Goal: Task Accomplishment & Management: Complete application form

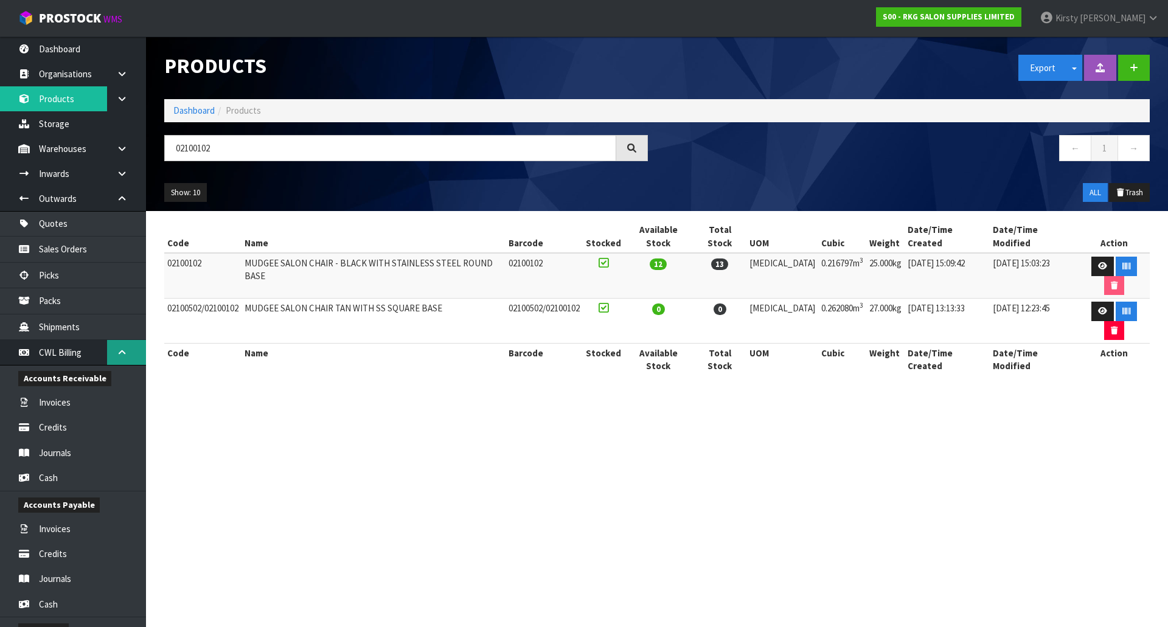
click at [117, 352] on icon at bounding box center [122, 352] width 12 height 9
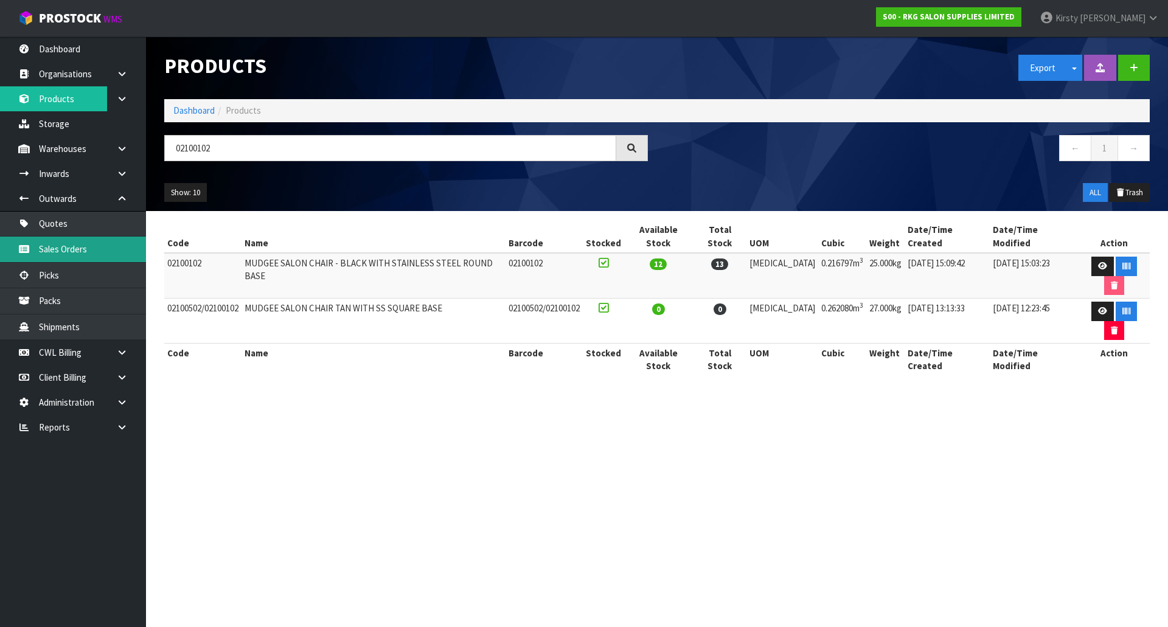
click at [69, 246] on link "Sales Orders" at bounding box center [73, 249] width 146 height 25
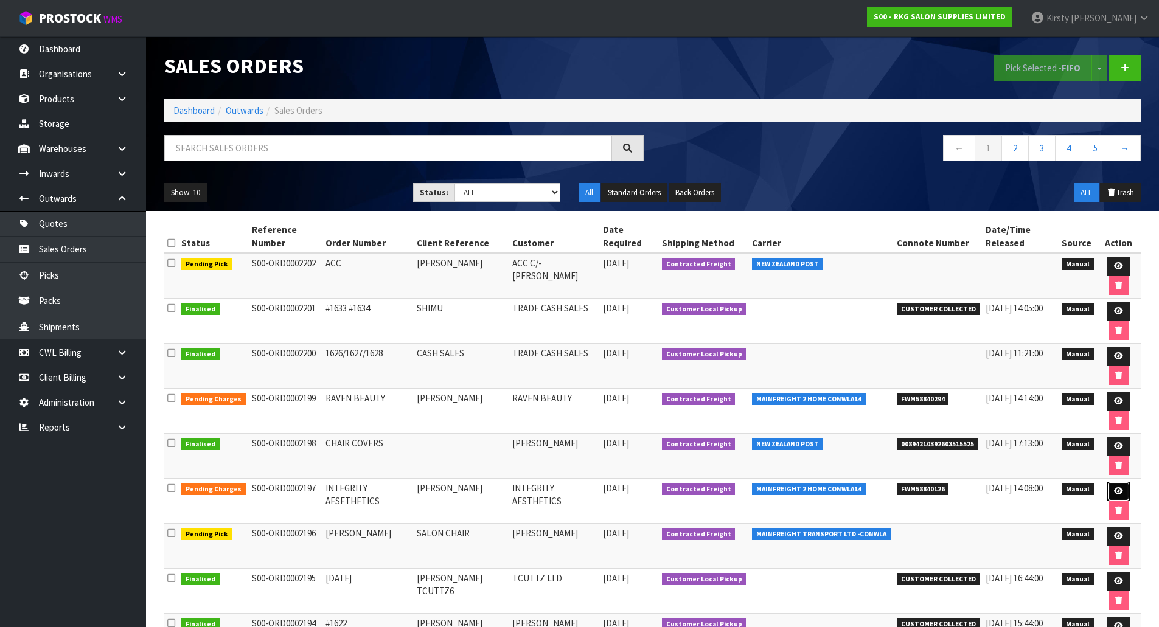
click at [1117, 487] on icon at bounding box center [1118, 491] width 9 height 8
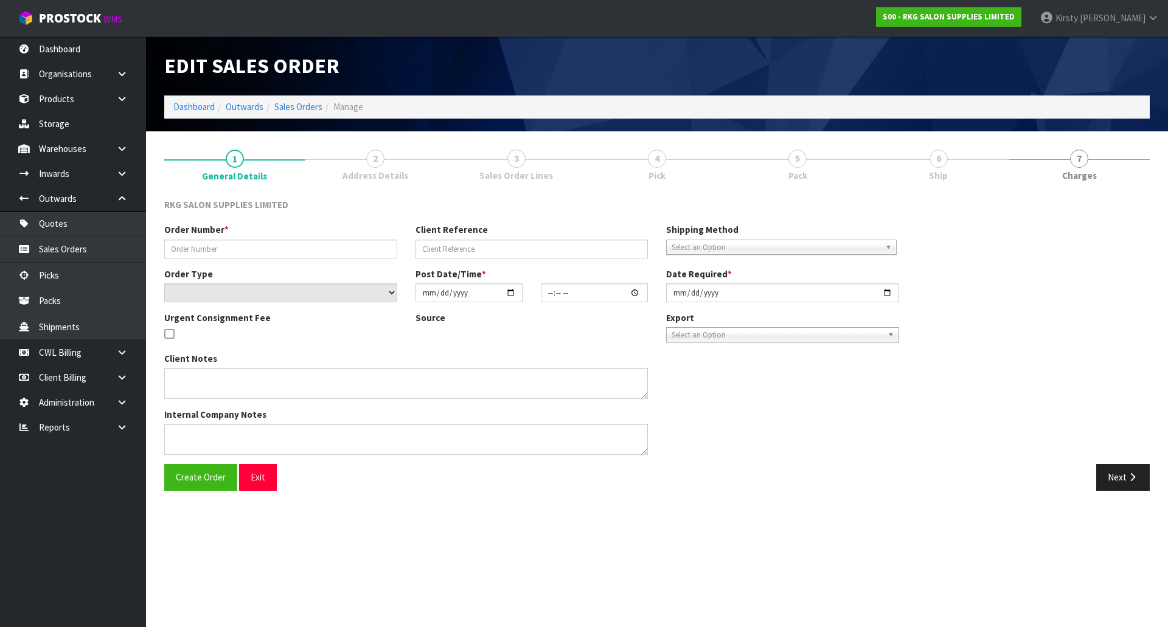
type input "INTEGRITY AESETHETICS"
type input "[PERSON_NAME]"
select select "number:0"
type input "[DATE]"
type input "14:15:00.000"
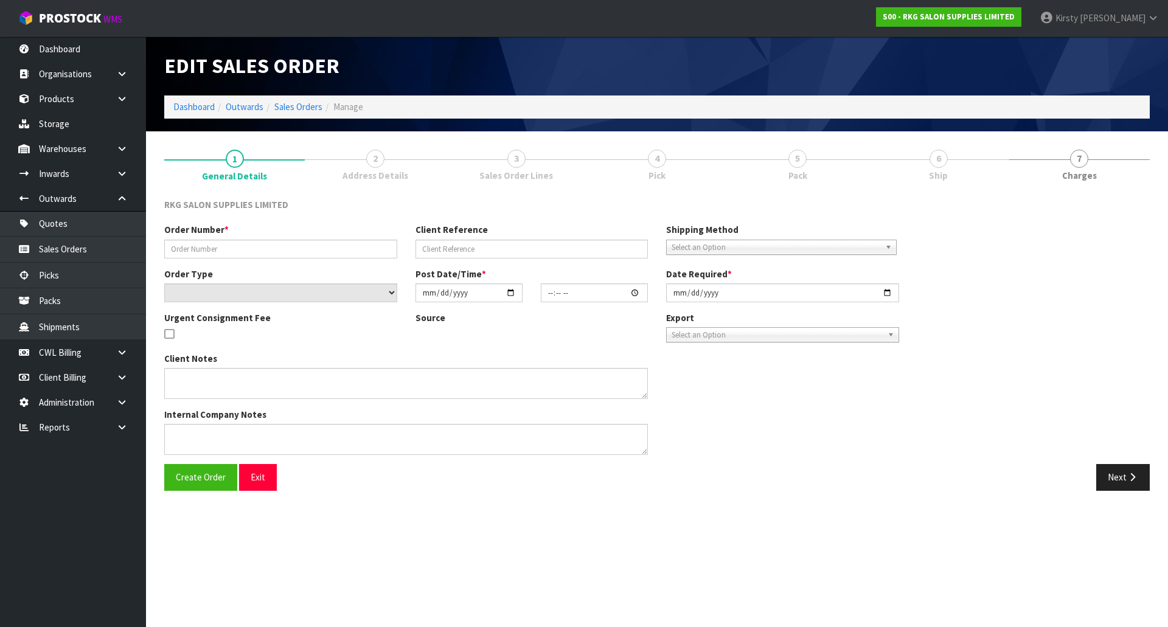
type input "[DATE]"
type textarea "PACK TOGETHER ON PALLET"
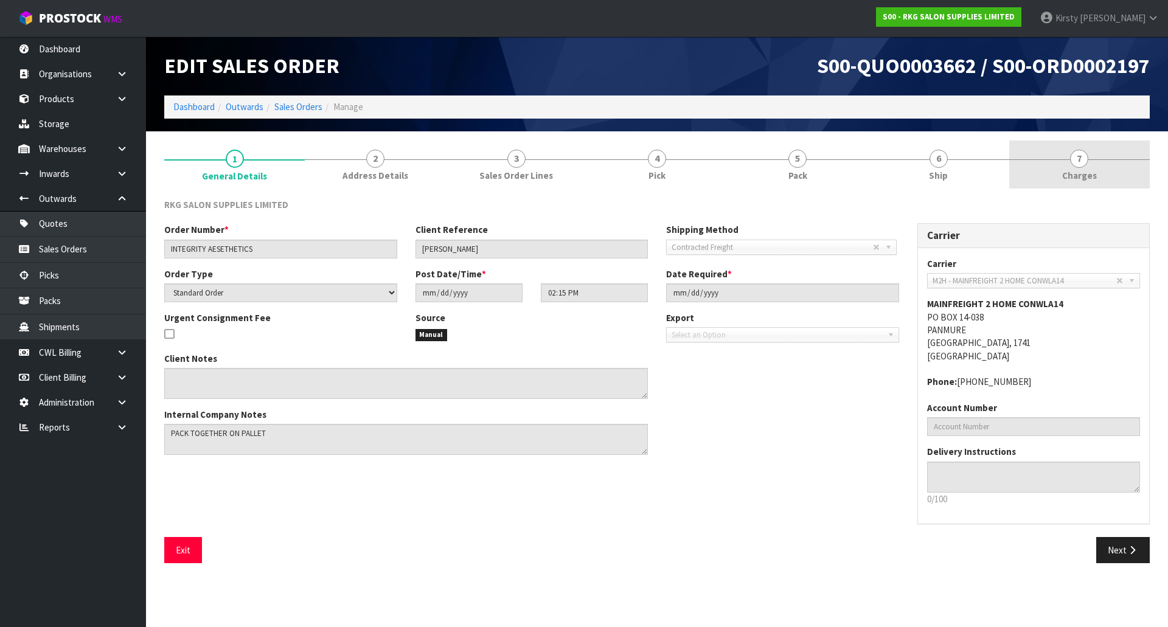
click at [1079, 169] on link "7 [GEOGRAPHIC_DATA]" at bounding box center [1079, 165] width 141 height 48
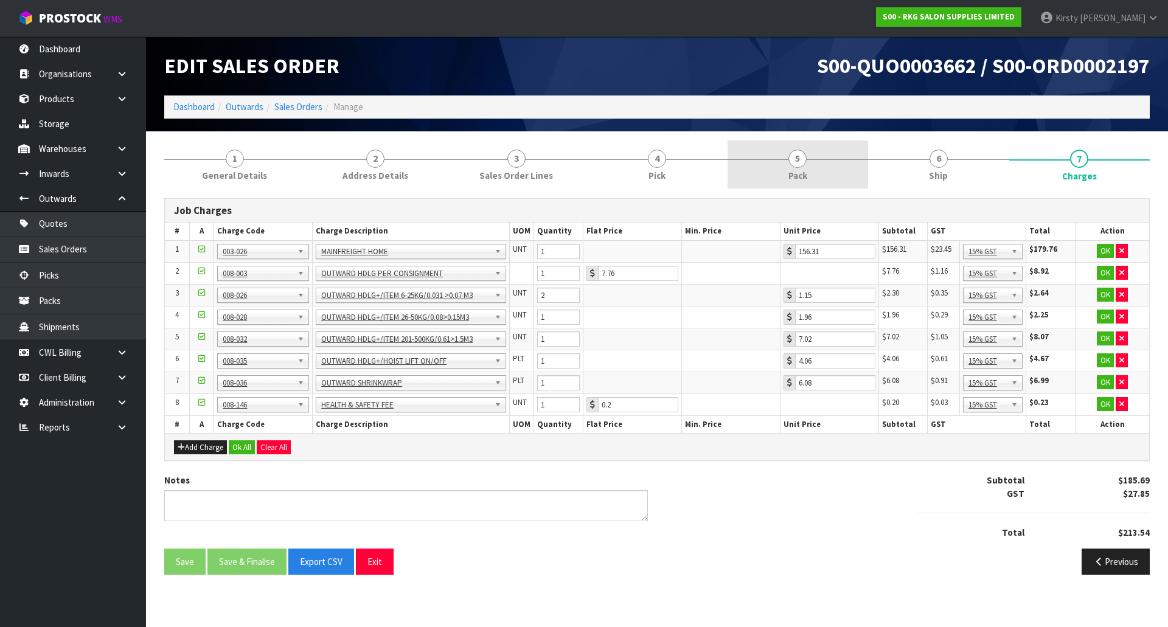
click at [772, 162] on link "5 Pack" at bounding box center [798, 165] width 141 height 48
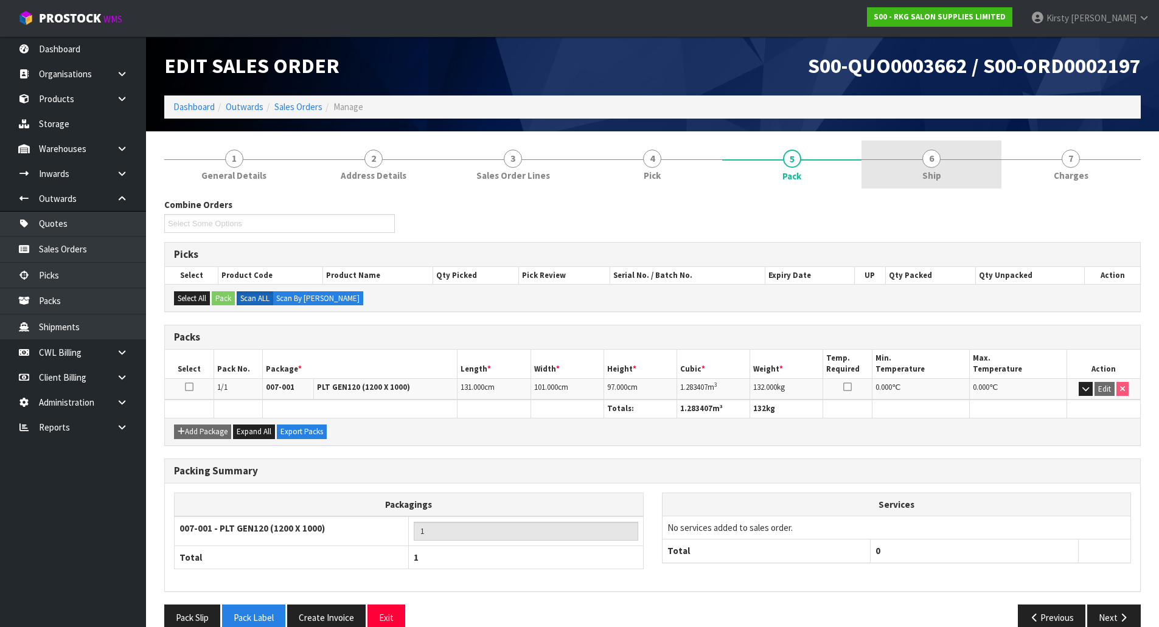
click at [937, 167] on link "6 Ship" at bounding box center [930, 165] width 139 height 48
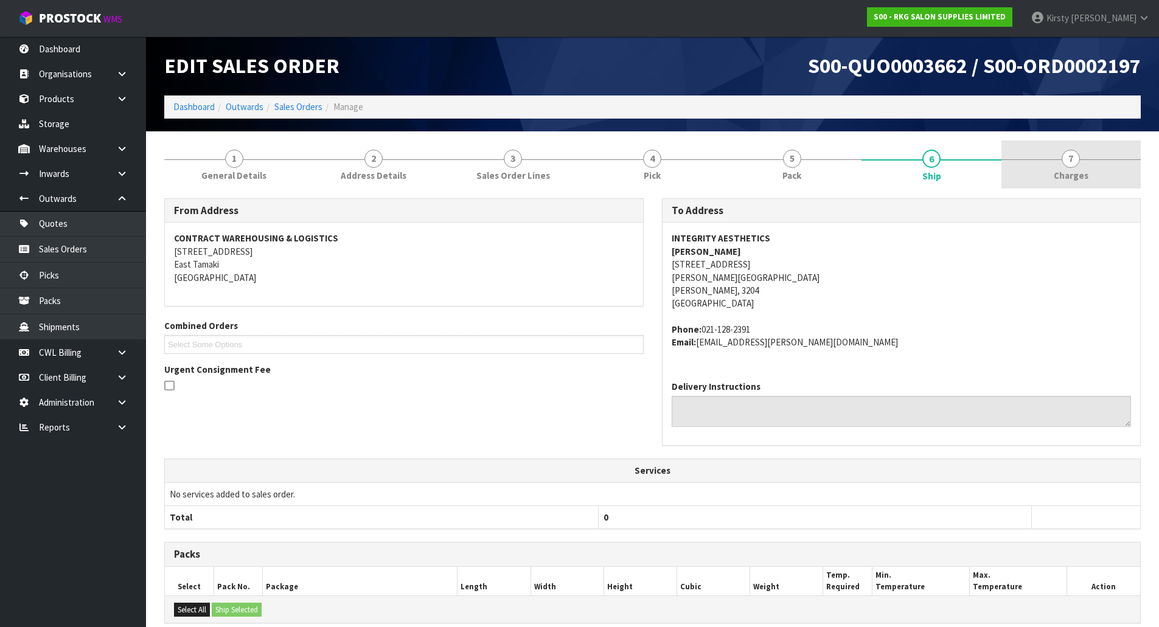
click at [1073, 160] on span "7" at bounding box center [1071, 159] width 18 height 18
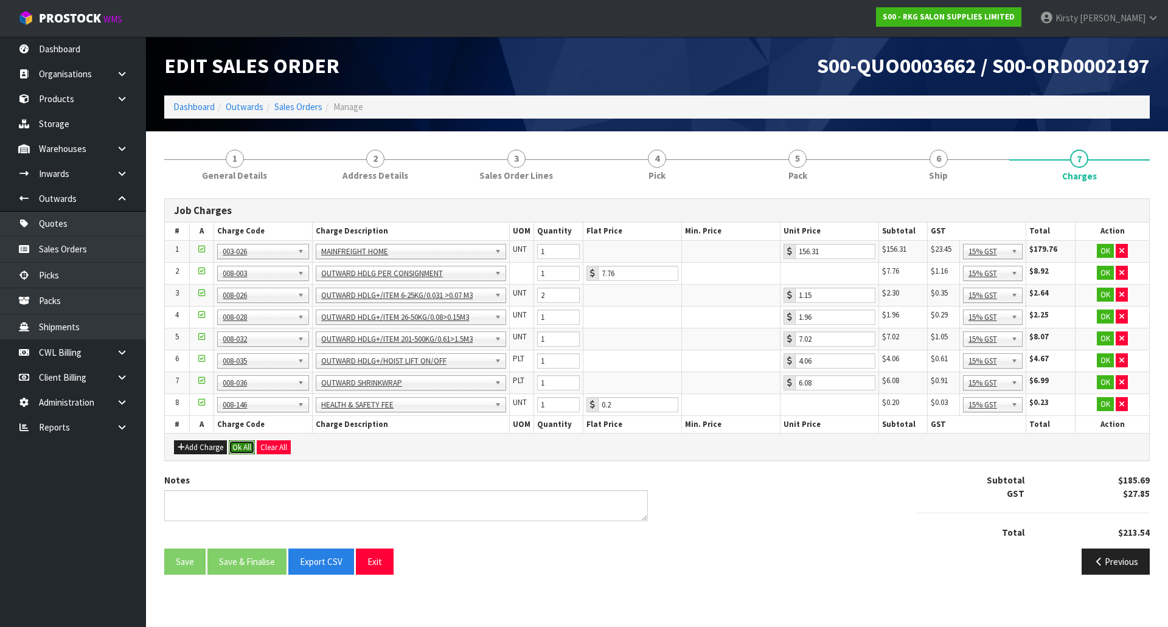
click at [237, 445] on button "Ok All" at bounding box center [242, 447] width 26 height 15
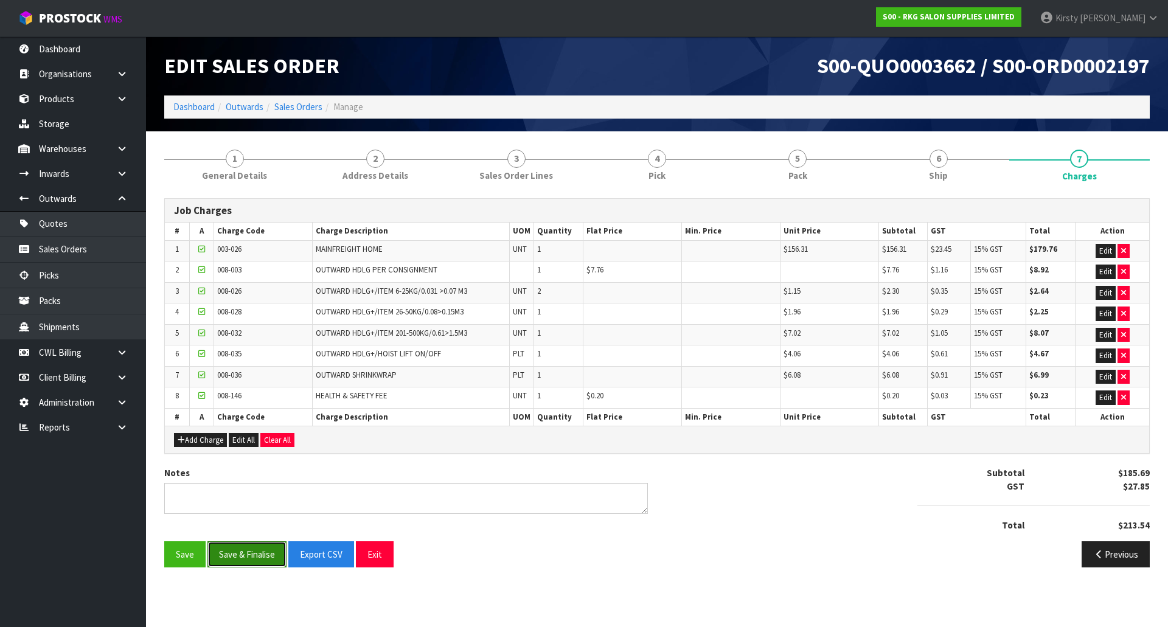
click at [240, 552] on button "Save & Finalise" at bounding box center [246, 554] width 79 height 26
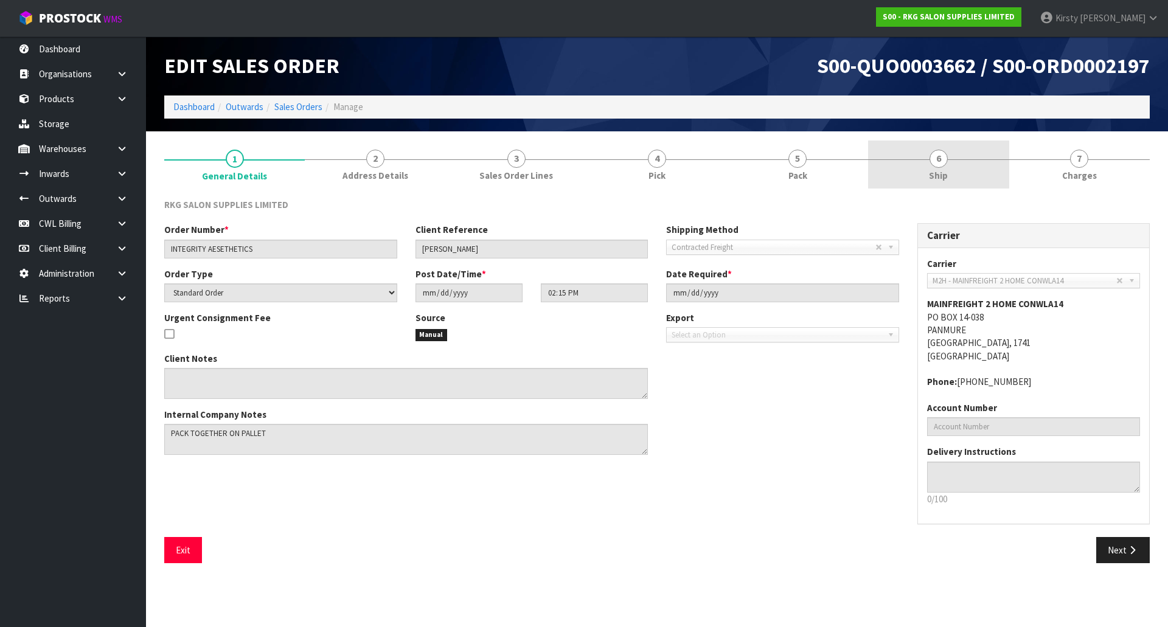
click at [948, 163] on link "6 Ship" at bounding box center [938, 165] width 141 height 48
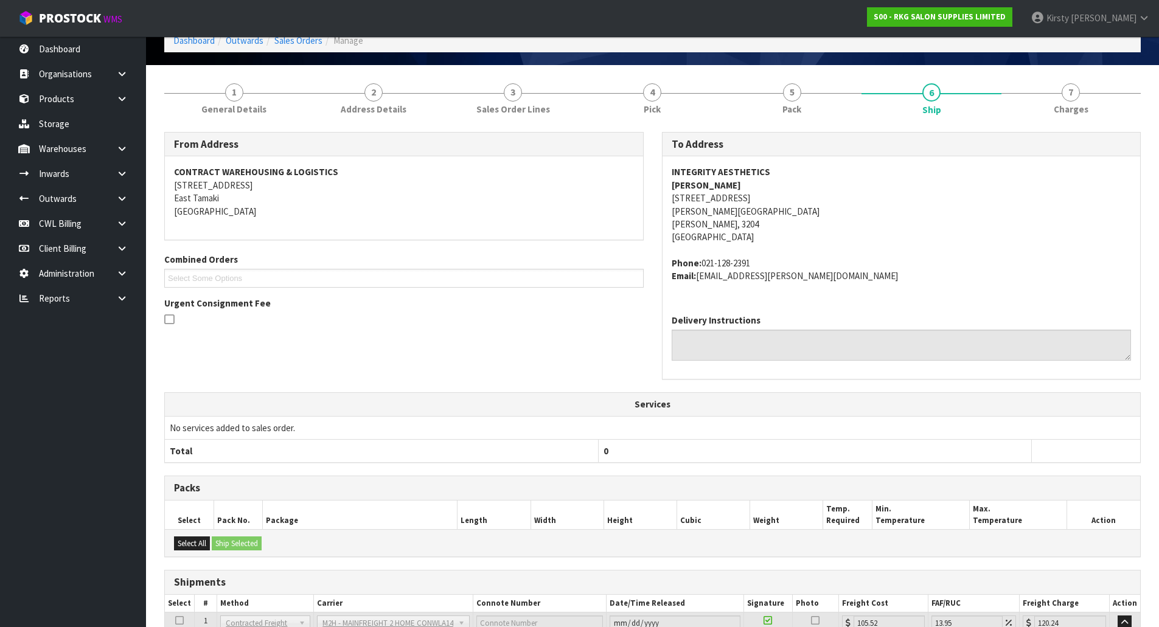
scroll to position [167, 0]
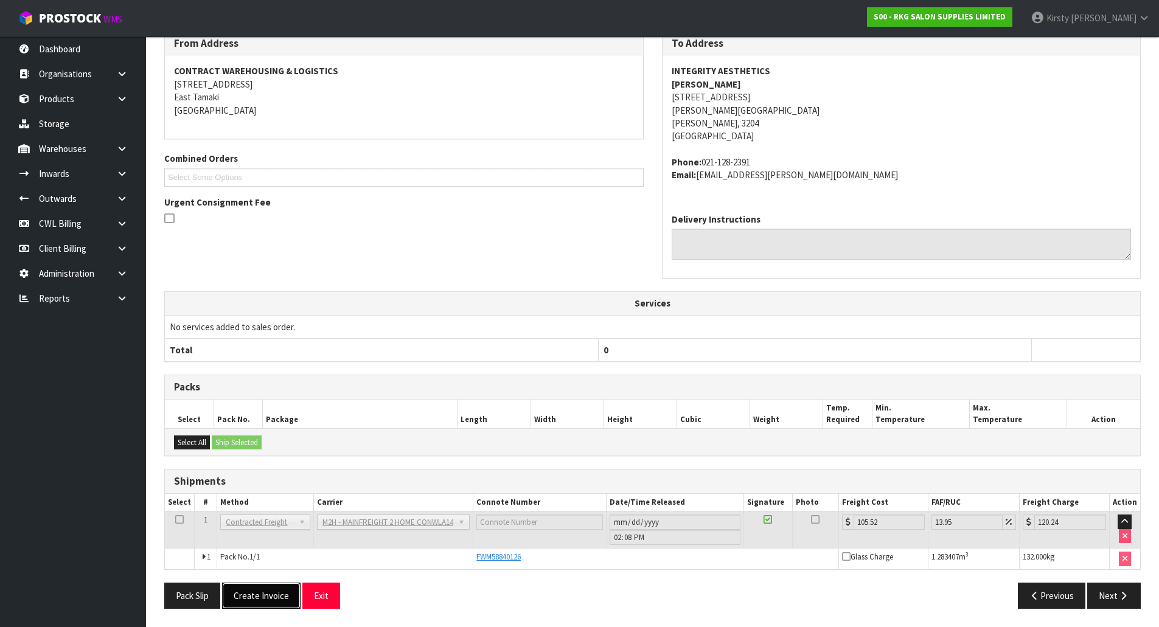
click at [257, 592] on button "Create Invoice" at bounding box center [261, 596] width 78 height 26
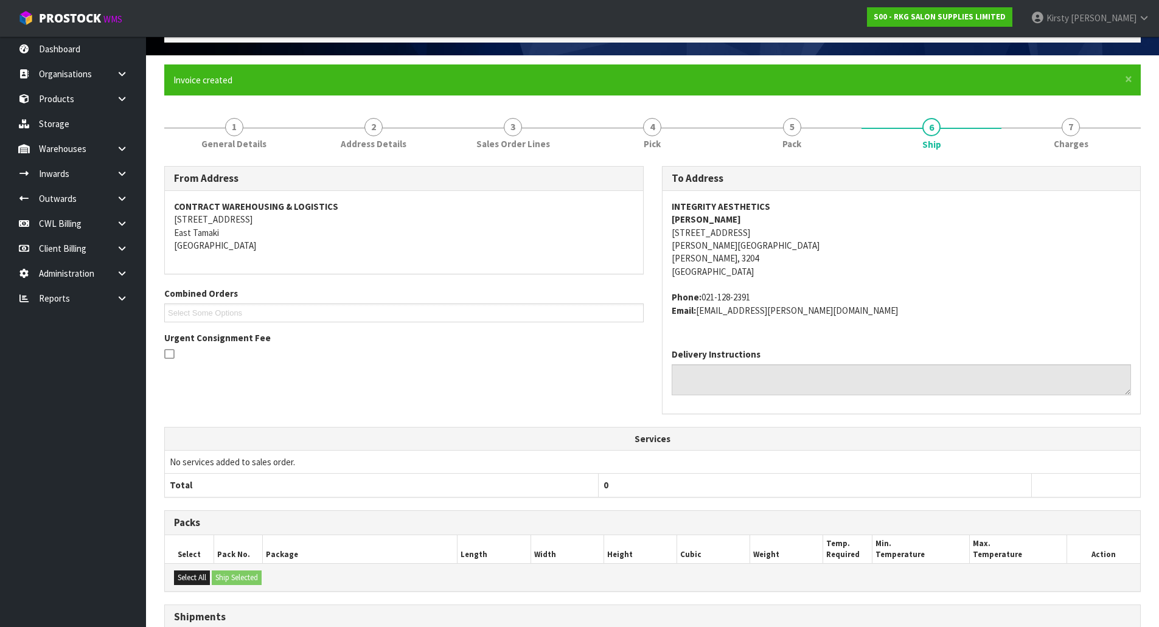
scroll to position [212, 0]
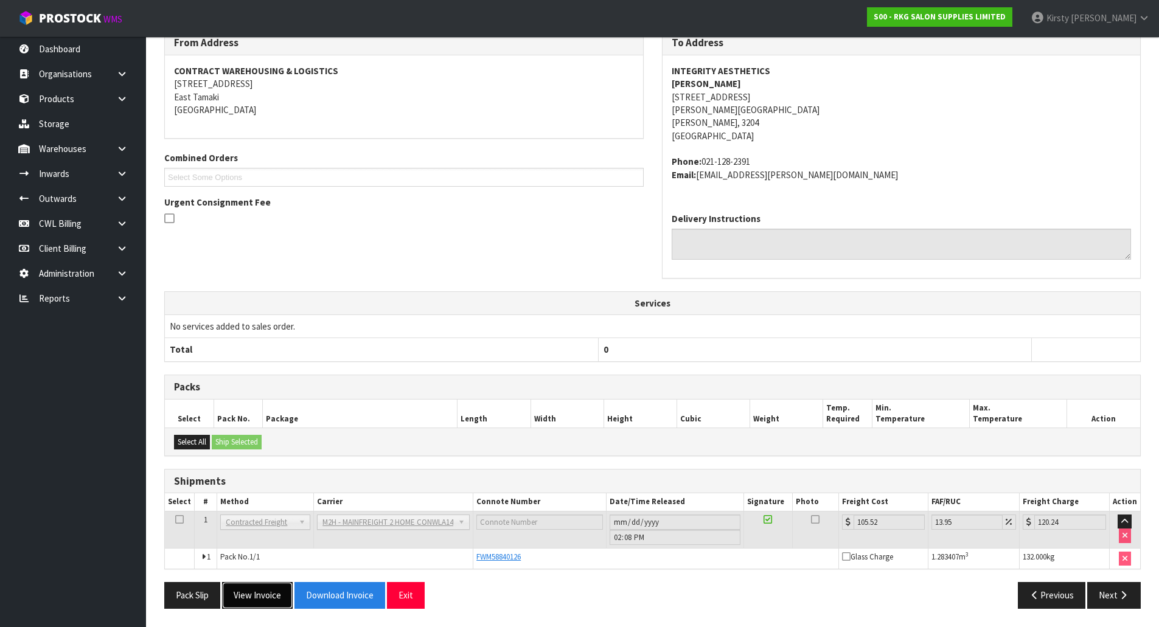
click at [273, 591] on button "View Invoice" at bounding box center [257, 595] width 71 height 26
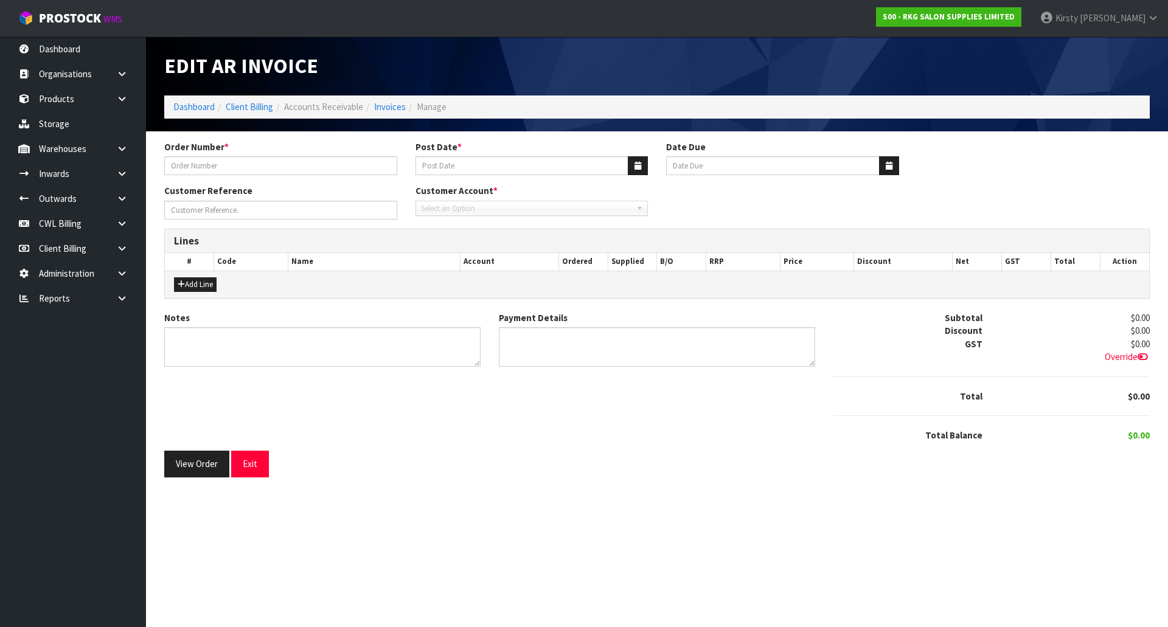
type input "INTEGRITY AESETHETICS"
type input "[DATE]"
type input "[PERSON_NAME]"
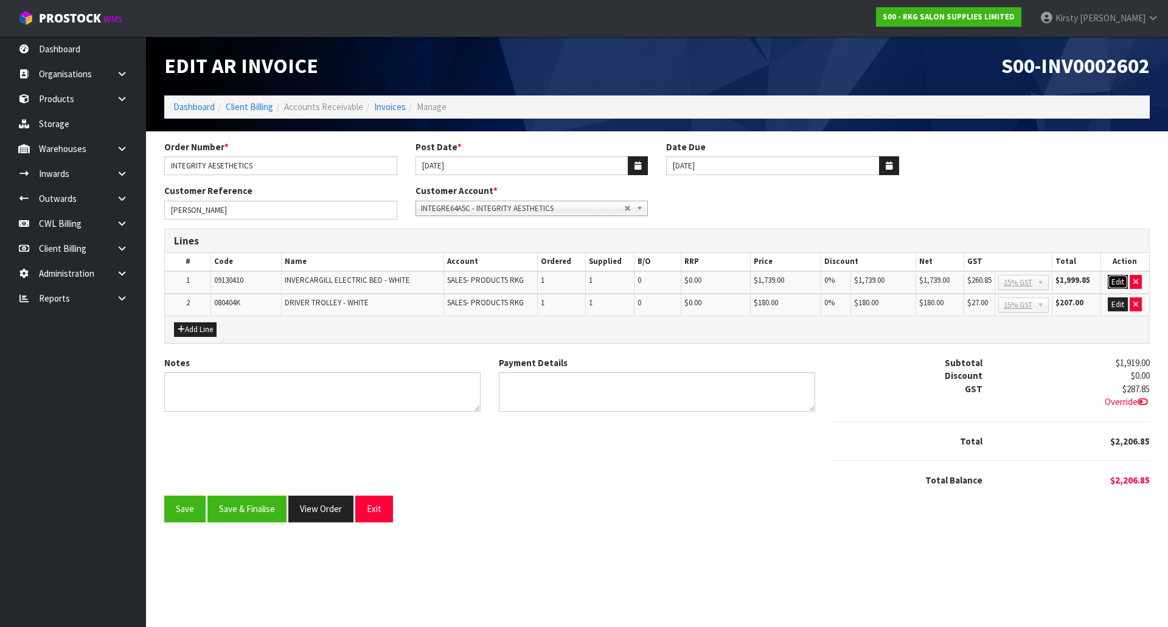
click at [1122, 282] on button "Edit" at bounding box center [1118, 282] width 20 height 15
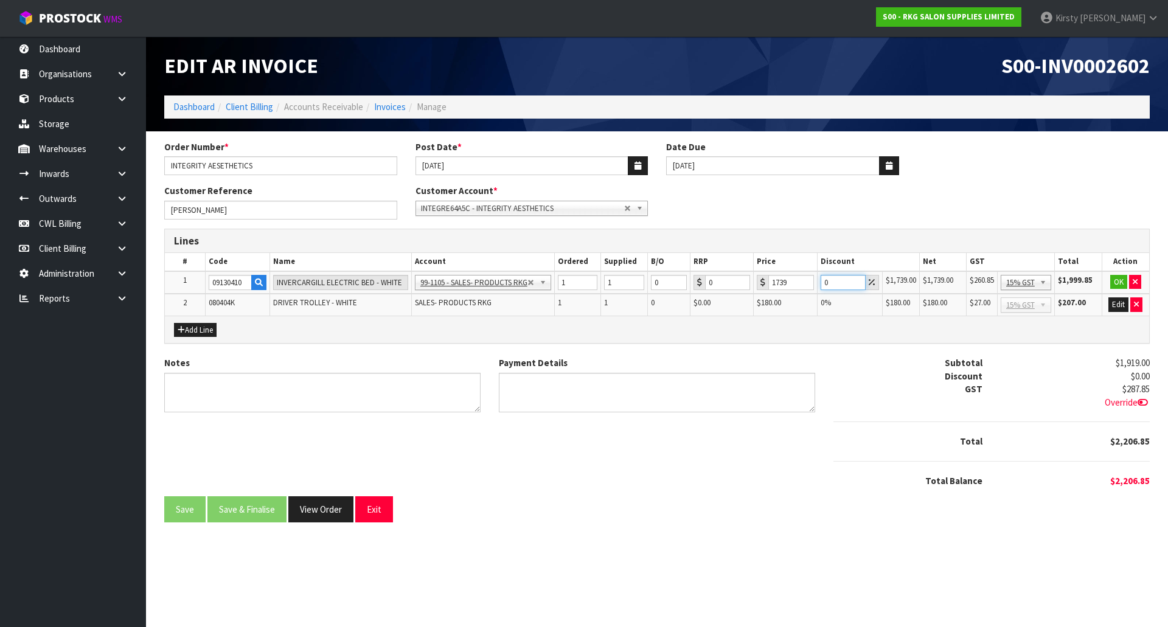
drag, startPoint x: 831, startPoint y: 279, endPoint x: 802, endPoint y: 286, distance: 29.5
click at [802, 286] on tr "1 09130410 INVERCARGILL ELECTRIC BED - WHITE 99-1100 - SALES -ADMIN 99-1105 - S…" at bounding box center [657, 282] width 984 height 23
type input "7.5"
click at [1123, 285] on button "OK" at bounding box center [1118, 282] width 17 height 15
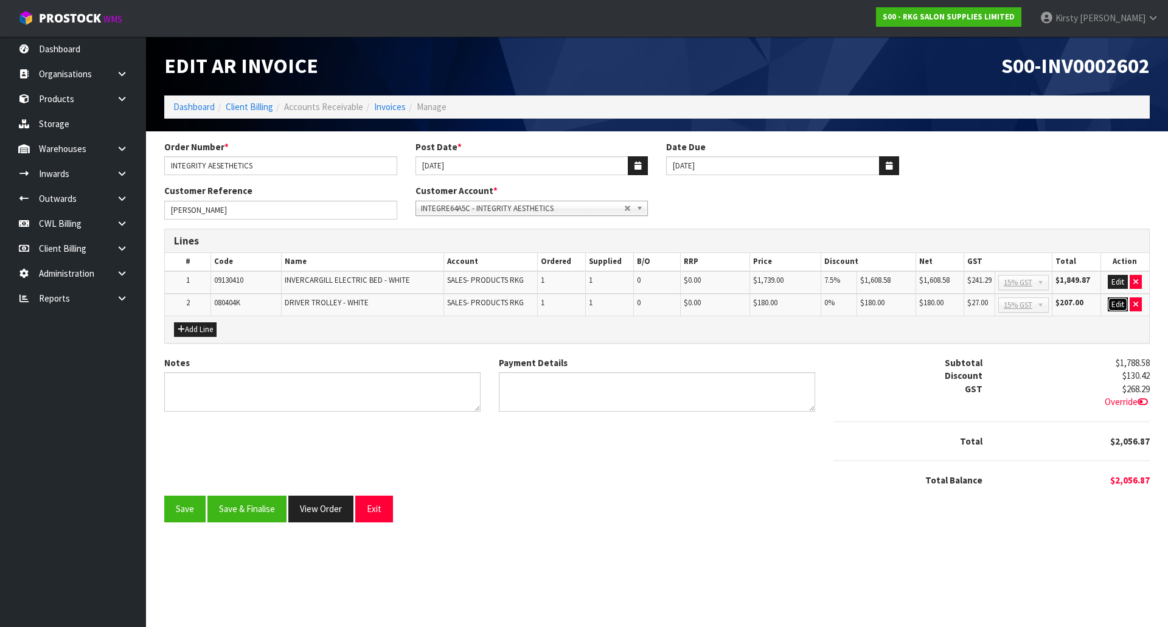
click at [1117, 307] on button "Edit" at bounding box center [1118, 304] width 20 height 15
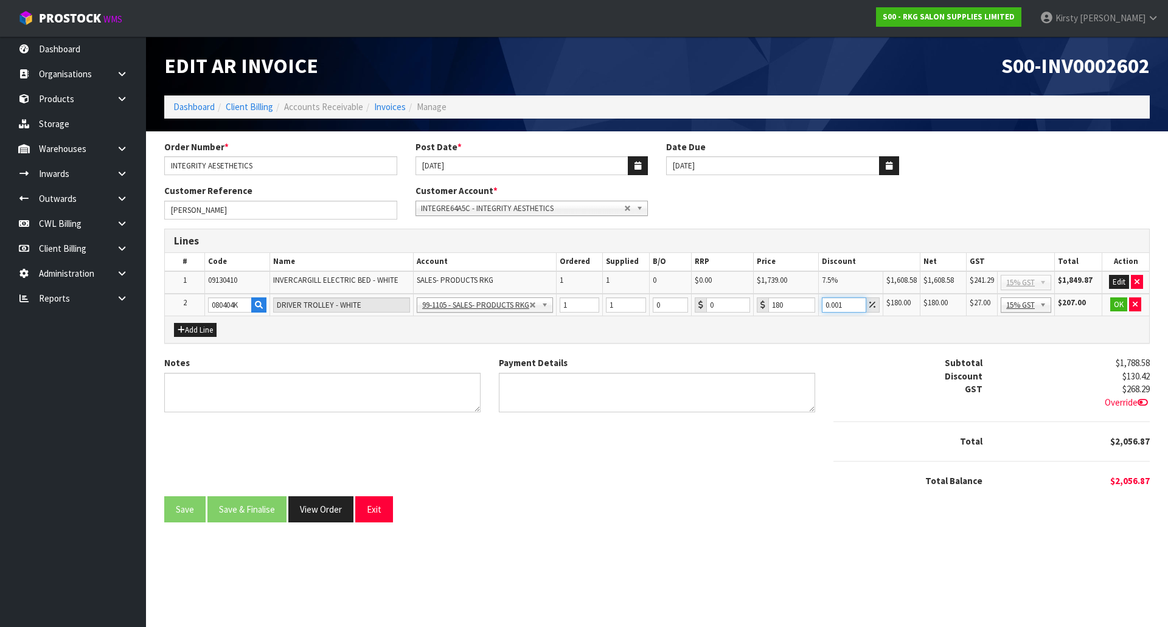
click at [855, 301] on input "0.001" at bounding box center [844, 304] width 44 height 15
drag, startPoint x: 847, startPoint y: 303, endPoint x: 791, endPoint y: 310, distance: 56.4
click at [791, 309] on tr "2 080404K DRIVER TROLLEY - WHITE 99-1100 - SALES -ADMIN 99-1105 - SALES- PRODUC…" at bounding box center [657, 305] width 984 height 23
type input "5"
click at [1119, 307] on button "OK" at bounding box center [1118, 304] width 17 height 15
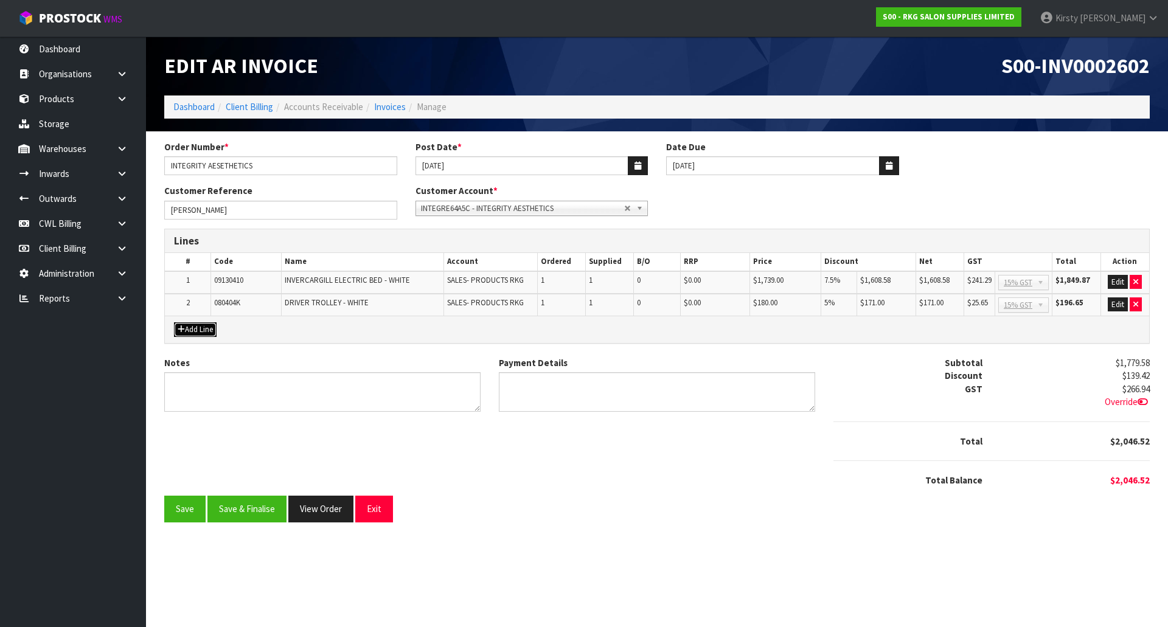
click at [196, 328] on button "Add Line" at bounding box center [195, 329] width 43 height 15
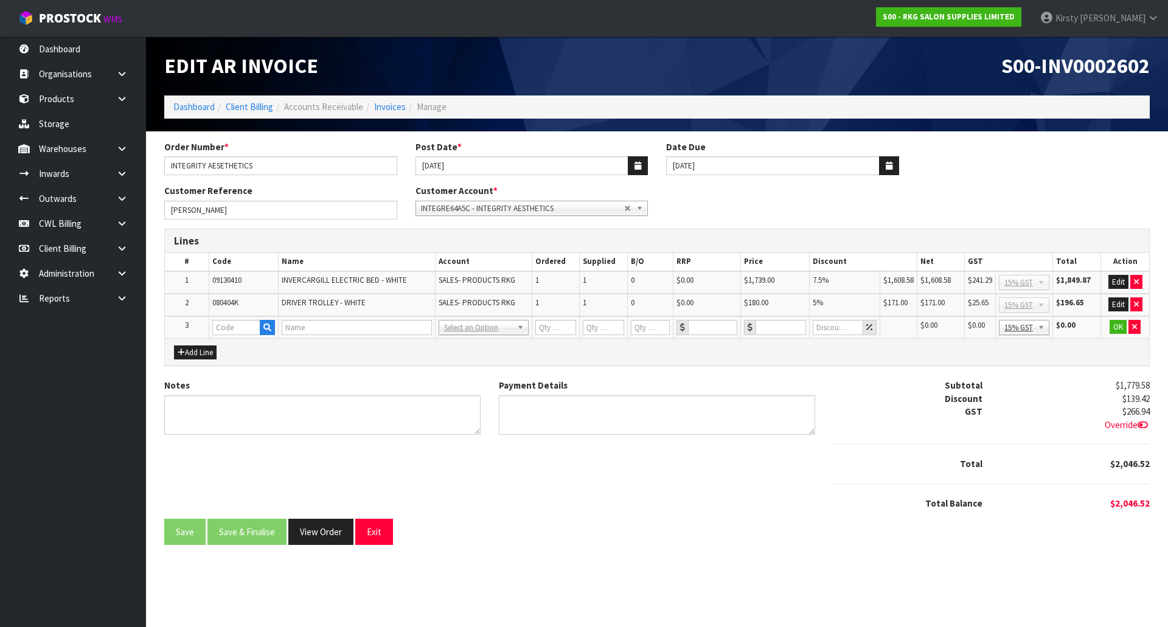
click at [206, 328] on td "3" at bounding box center [187, 327] width 44 height 23
click at [215, 327] on input "text" at bounding box center [235, 327] width 47 height 15
type input "FRE"
click at [243, 345] on link "FRE IGHT" at bounding box center [261, 348] width 96 height 16
type input "FREIGHT"
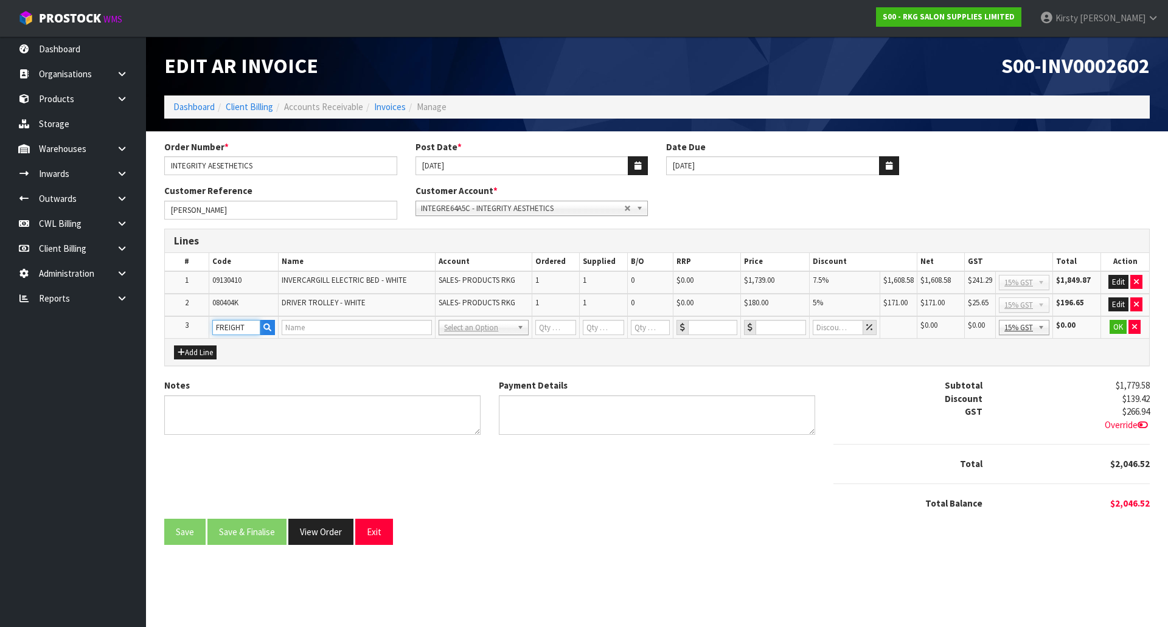
type input "FREIGHT"
type input "1"
type input "0"
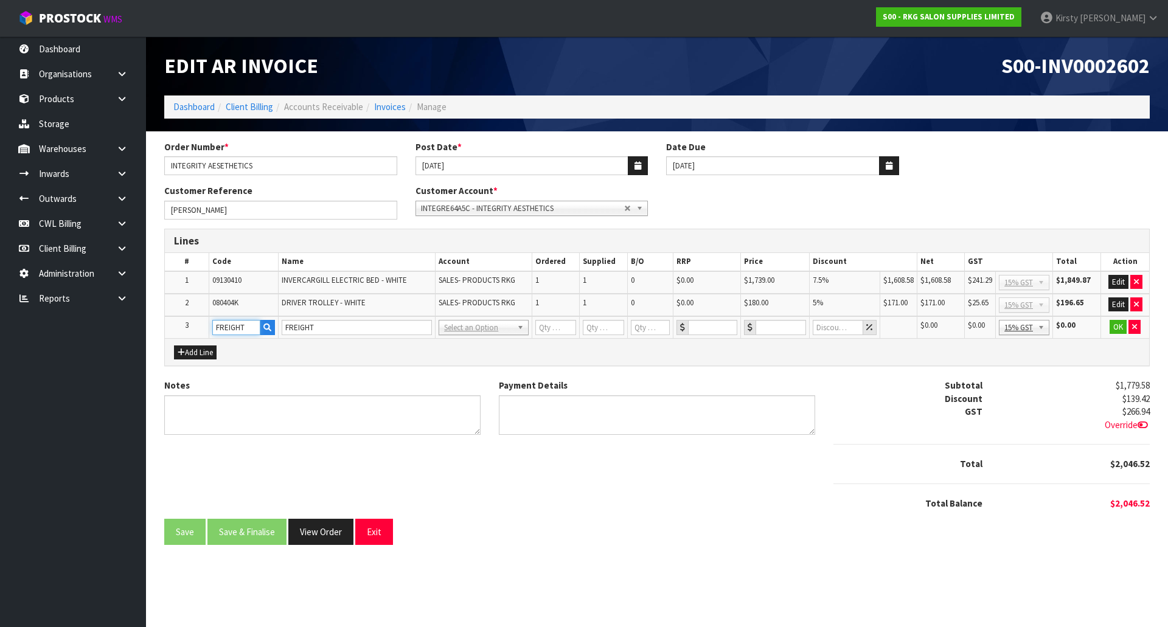
type input "0"
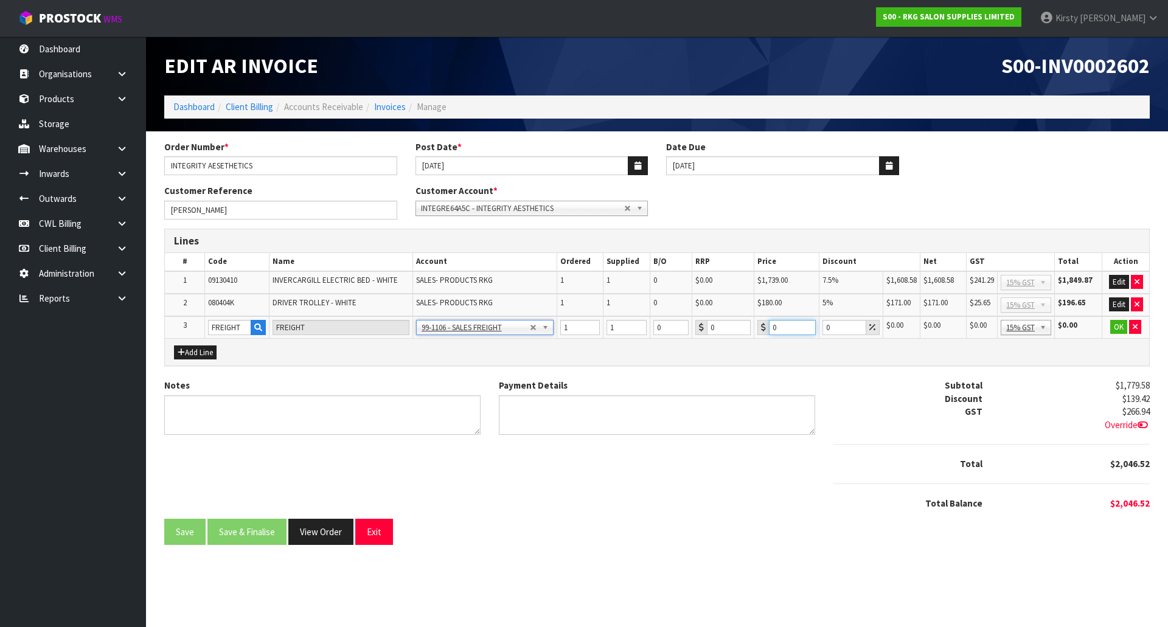
drag, startPoint x: 781, startPoint y: 327, endPoint x: 727, endPoint y: 330, distance: 54.2
click at [727, 330] on tr "3 FREIGHT FREIGHT 99-1100 - SALES -ADMIN 99-1105 - SALES- PRODUCTS RKG 99-1106 …" at bounding box center [657, 327] width 984 height 23
type input "177.25"
click at [1117, 325] on button "OK" at bounding box center [1118, 327] width 17 height 15
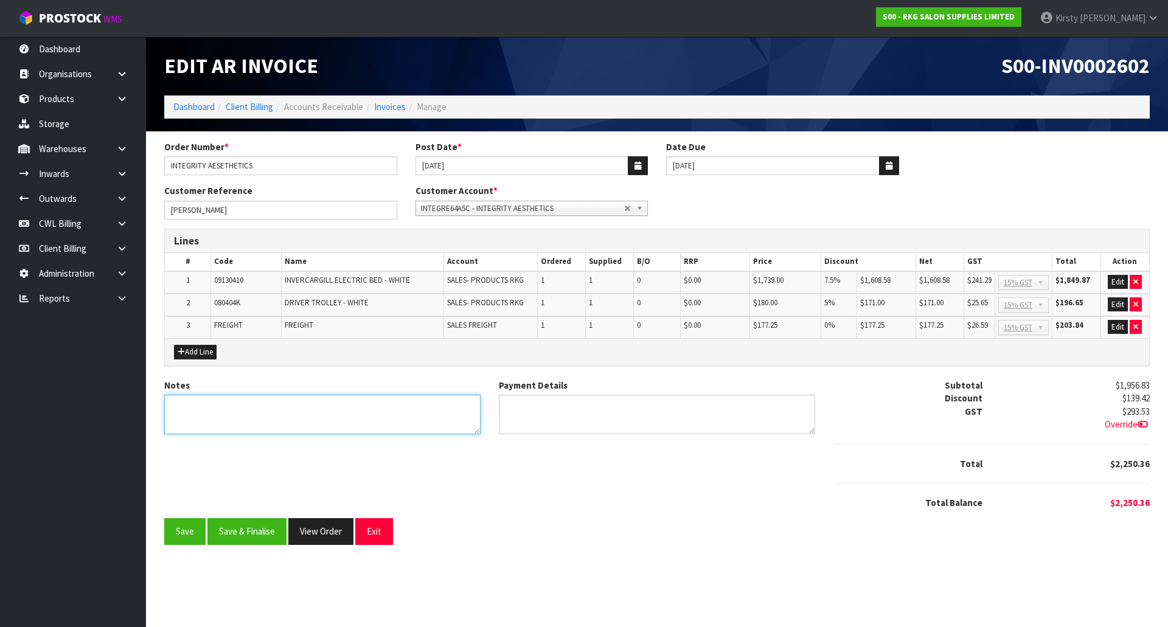
click at [321, 406] on textarea "Notes" at bounding box center [322, 415] width 316 height 40
type textarea "THANK YOU FOR YOUR ORDER"
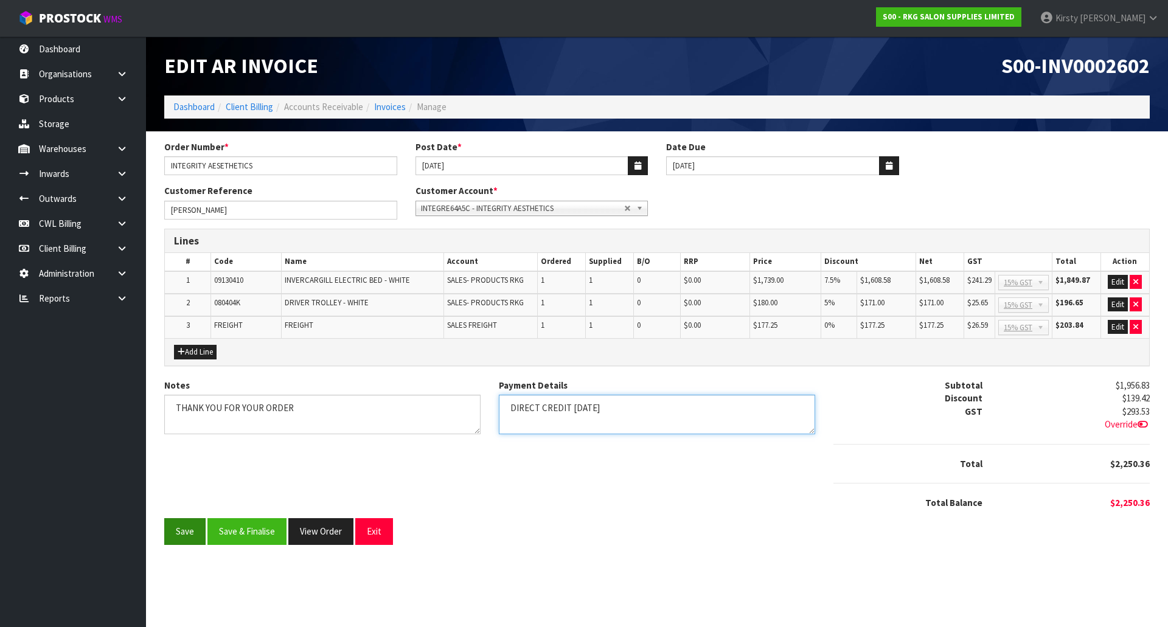
type textarea "DIRECT CREDIT 24.9.25"
click at [184, 532] on button "Save" at bounding box center [184, 531] width 41 height 26
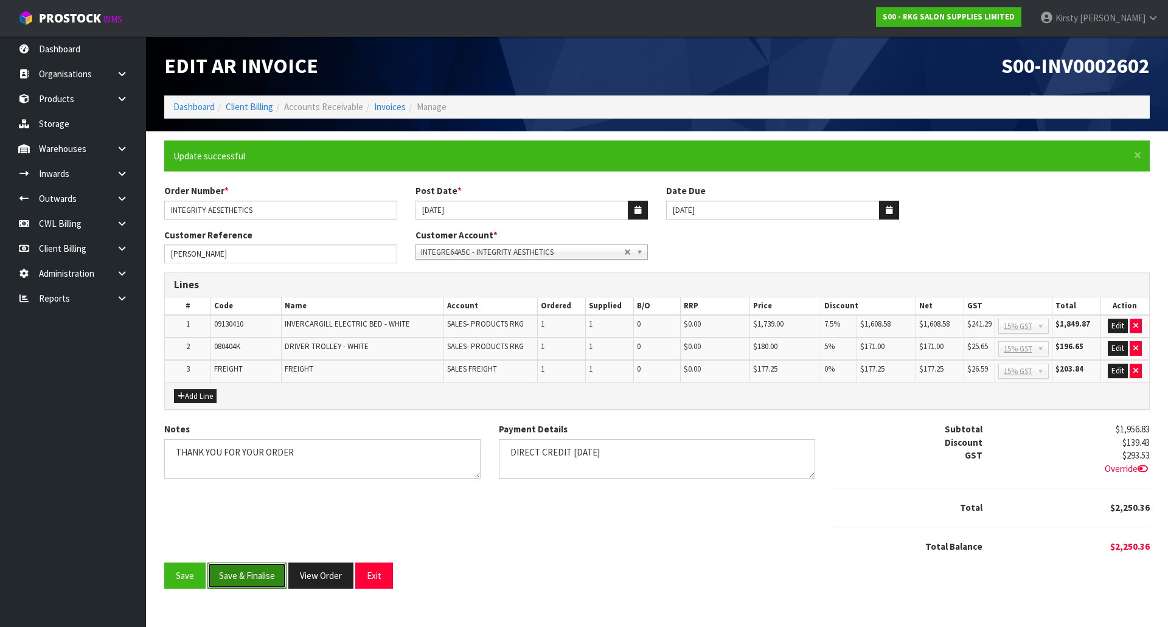
click at [246, 574] on button "Save & Finalise" at bounding box center [246, 576] width 79 height 26
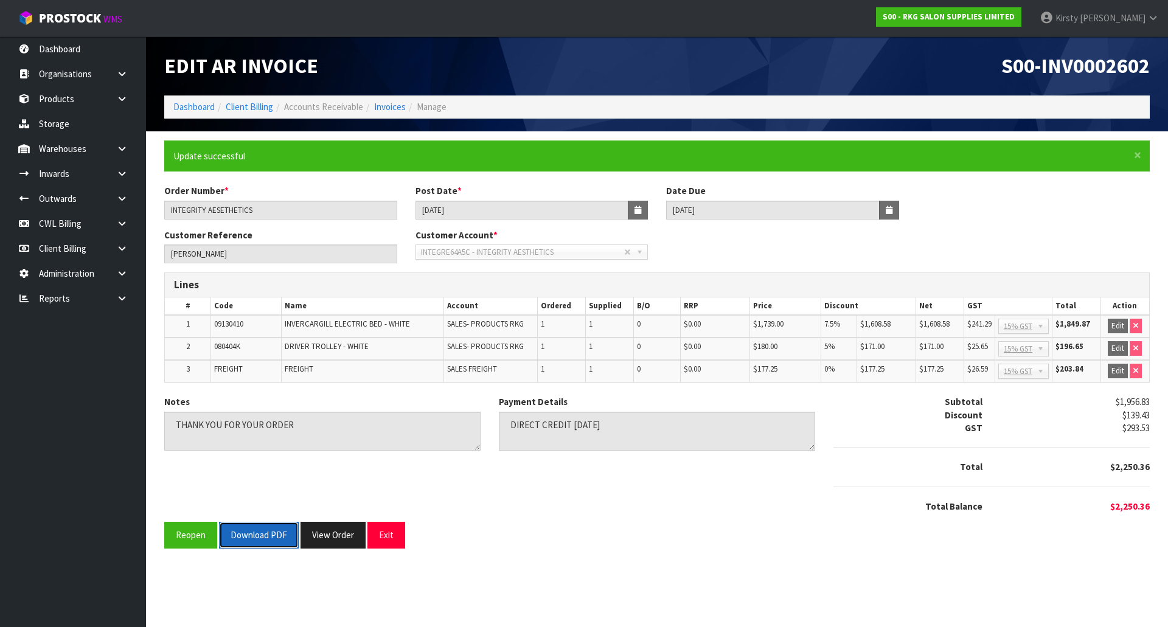
click at [269, 533] on button "Download PDF" at bounding box center [259, 535] width 80 height 26
click at [194, 533] on button "Reopen" at bounding box center [190, 535] width 53 height 26
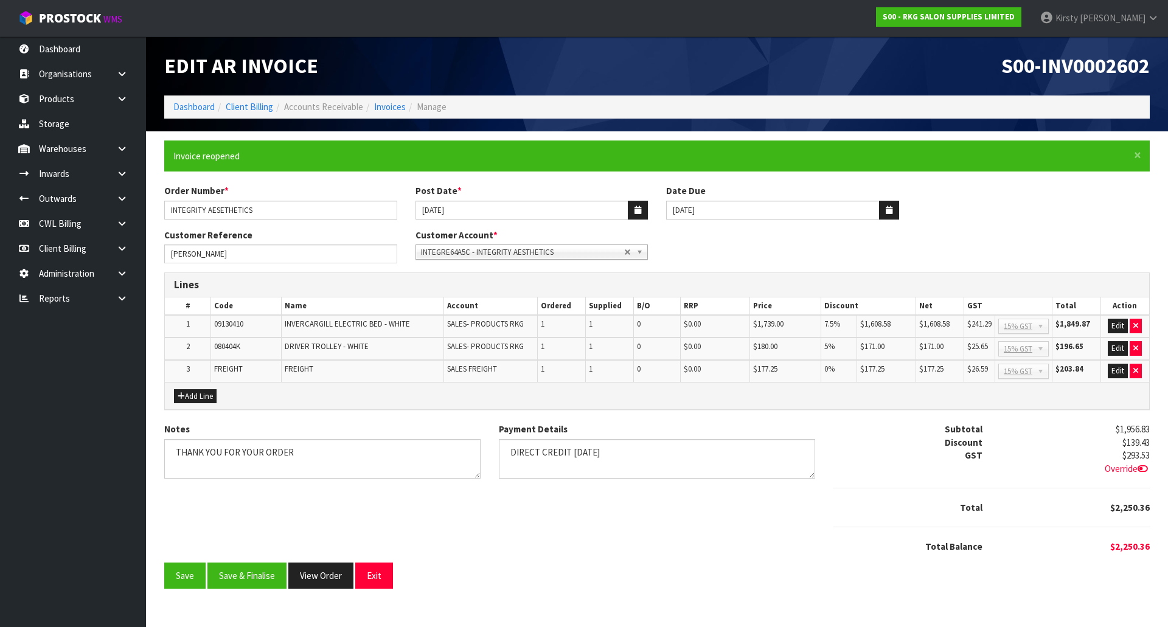
click at [1144, 468] on icon at bounding box center [1143, 468] width 10 height 9
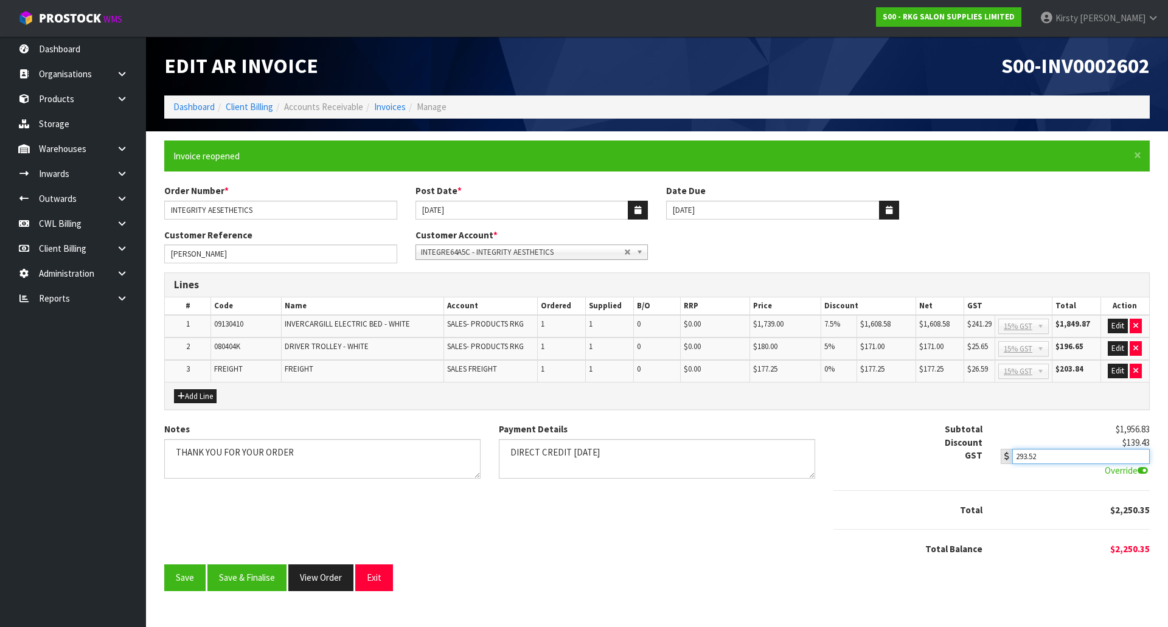
type input "293.52"
click at [1140, 459] on input "293.52" at bounding box center [1080, 456] width 137 height 15
click at [195, 576] on button "Save" at bounding box center [184, 578] width 41 height 26
click at [254, 577] on button "Save & Finalise" at bounding box center [246, 578] width 79 height 26
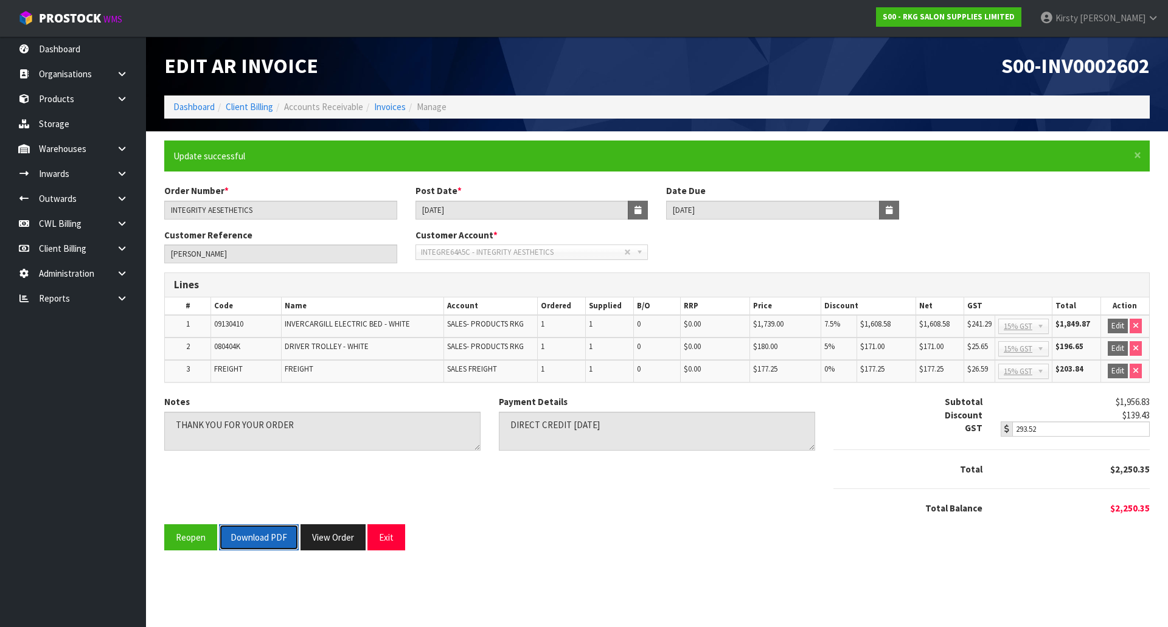
click at [268, 541] on button "Download PDF" at bounding box center [259, 537] width 80 height 26
click at [378, 533] on button "Exit" at bounding box center [386, 537] width 38 height 26
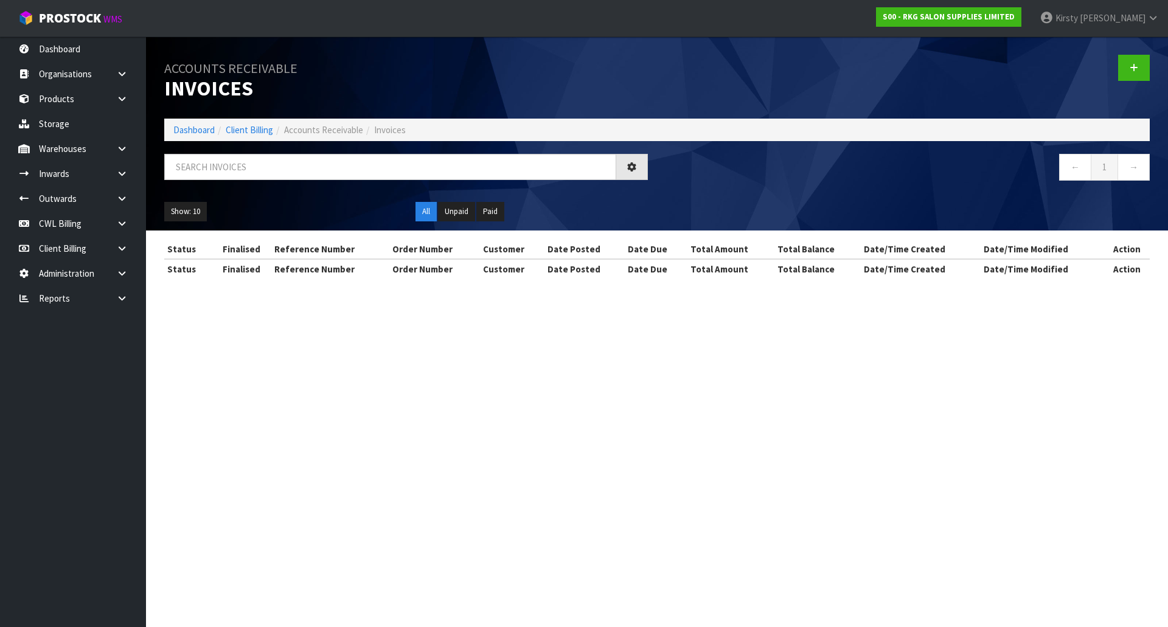
click at [118, 198] on div "Accounts Receivable Invoices Dashboard Client Billing Accounts Receivable Invoi…" at bounding box center [584, 150] width 1168 height 301
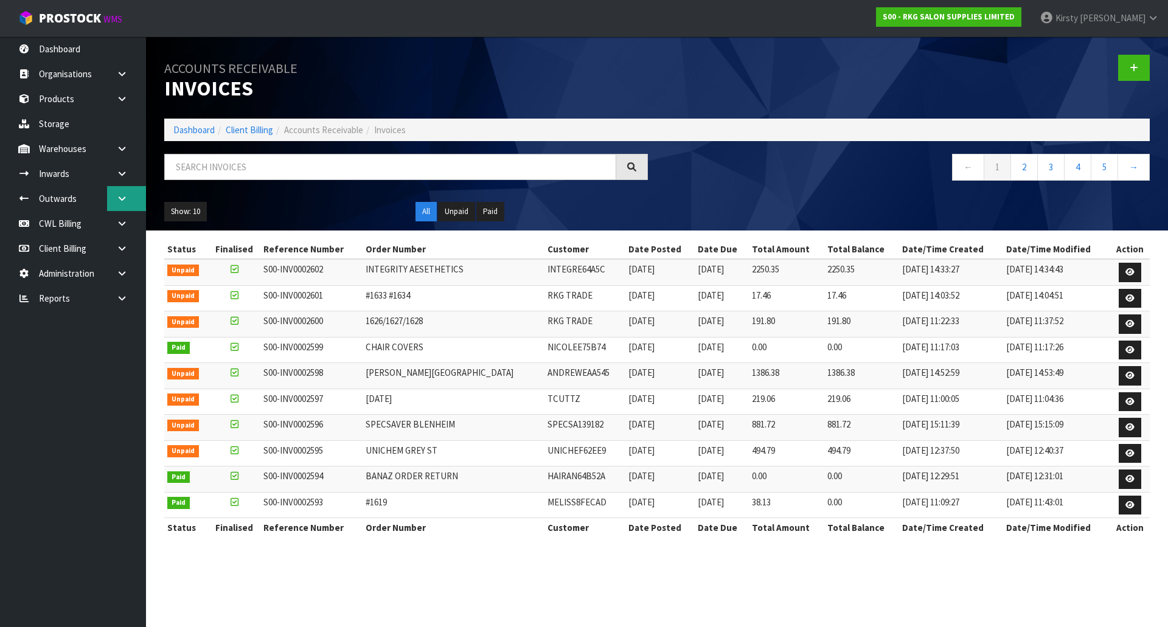
click at [123, 195] on icon at bounding box center [122, 198] width 12 height 9
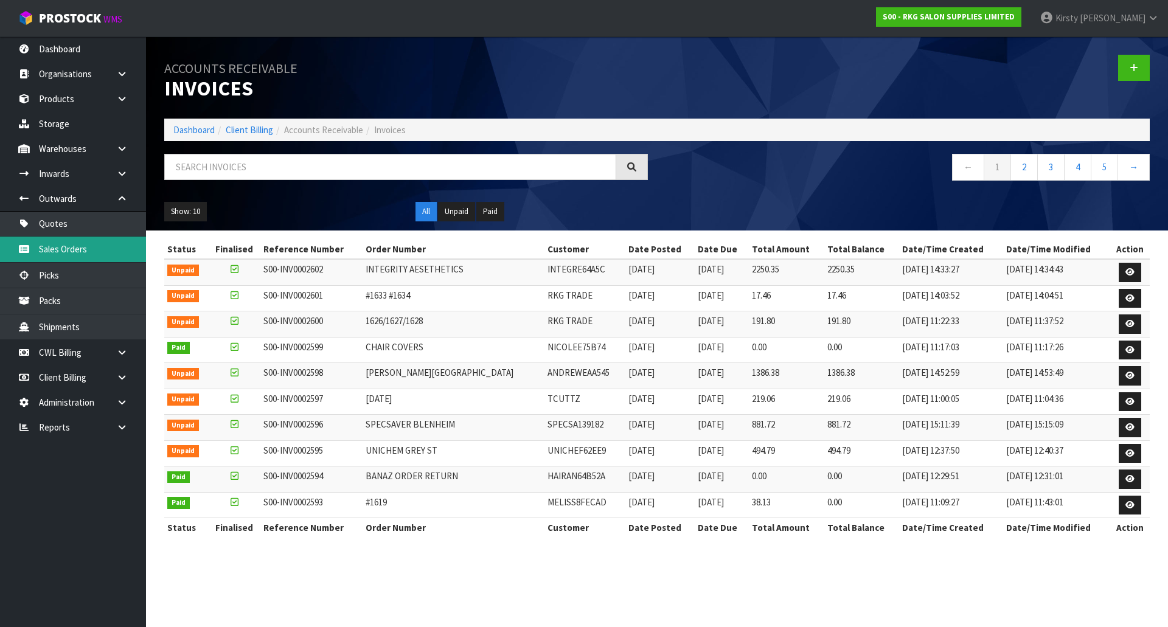
click at [75, 250] on link "Sales Orders" at bounding box center [73, 249] width 146 height 25
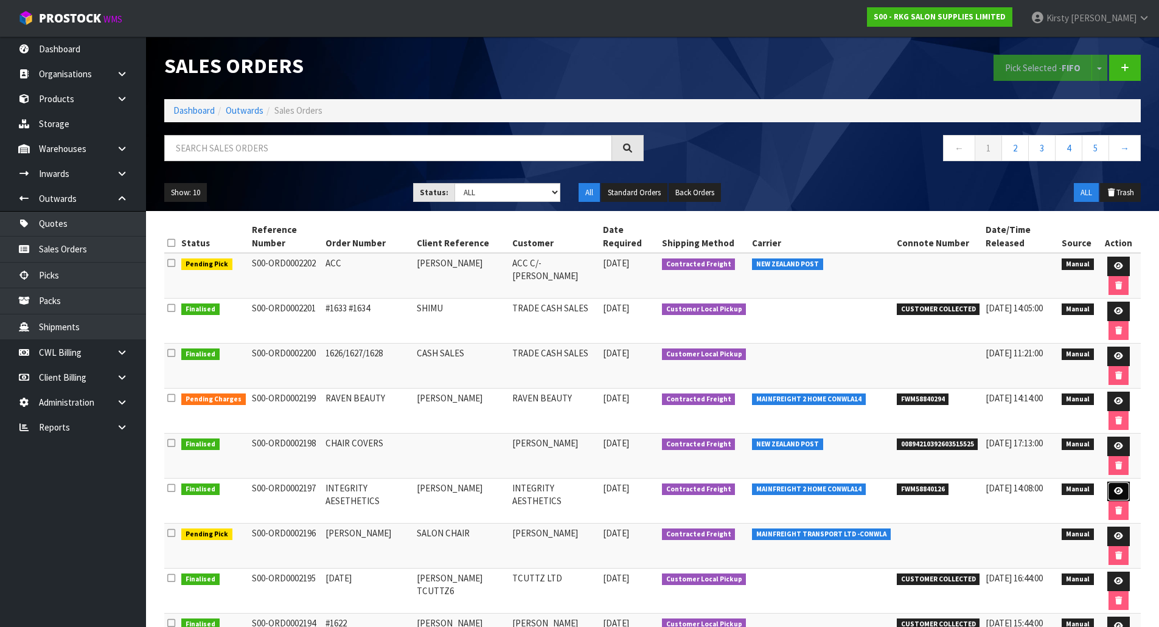
click at [1114, 490] on icon at bounding box center [1118, 491] width 9 height 8
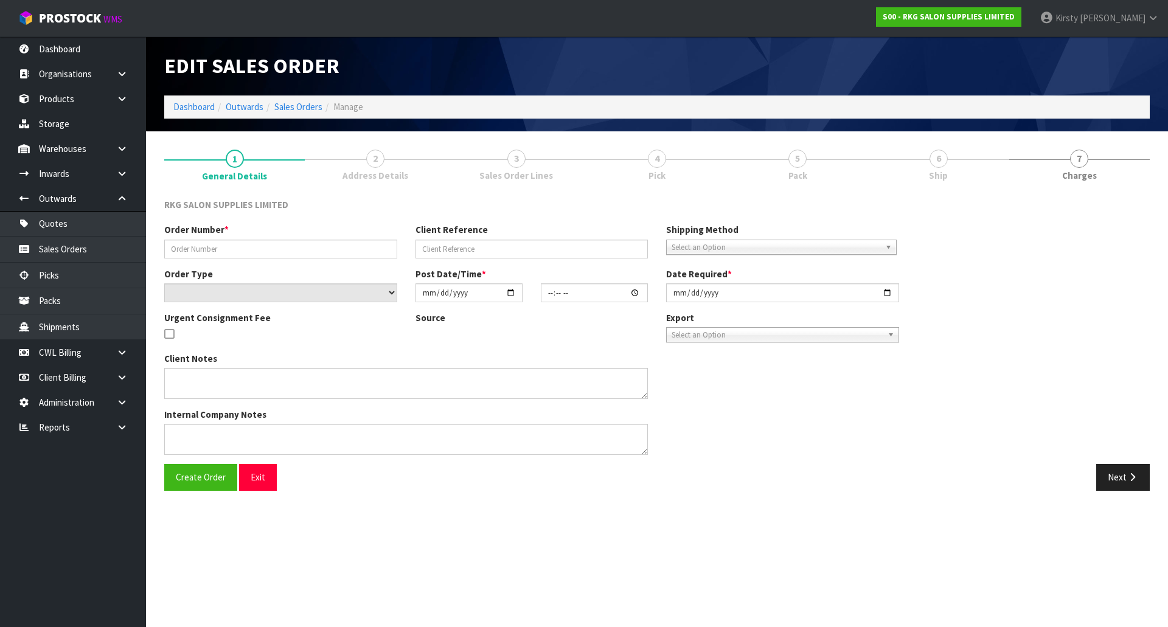
type input "INTEGRITY AESETHETICS"
type input "[PERSON_NAME]"
select select "number:0"
type input "[DATE]"
type input "14:15:00.000"
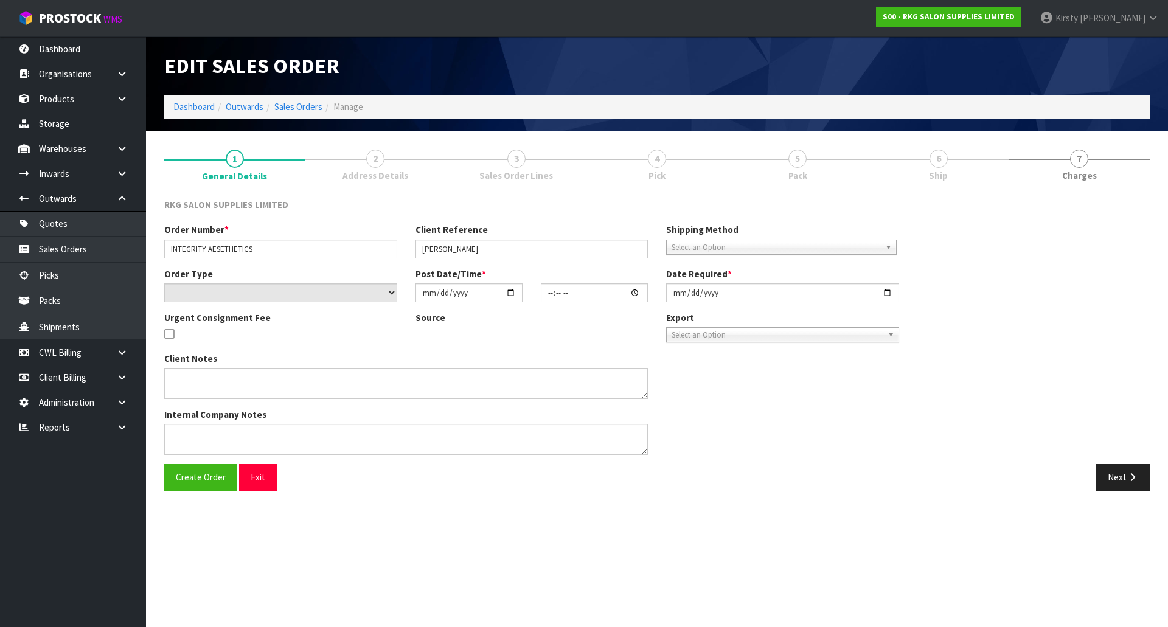
type input "[DATE]"
type textarea "PACK TOGETHER ON PALLET"
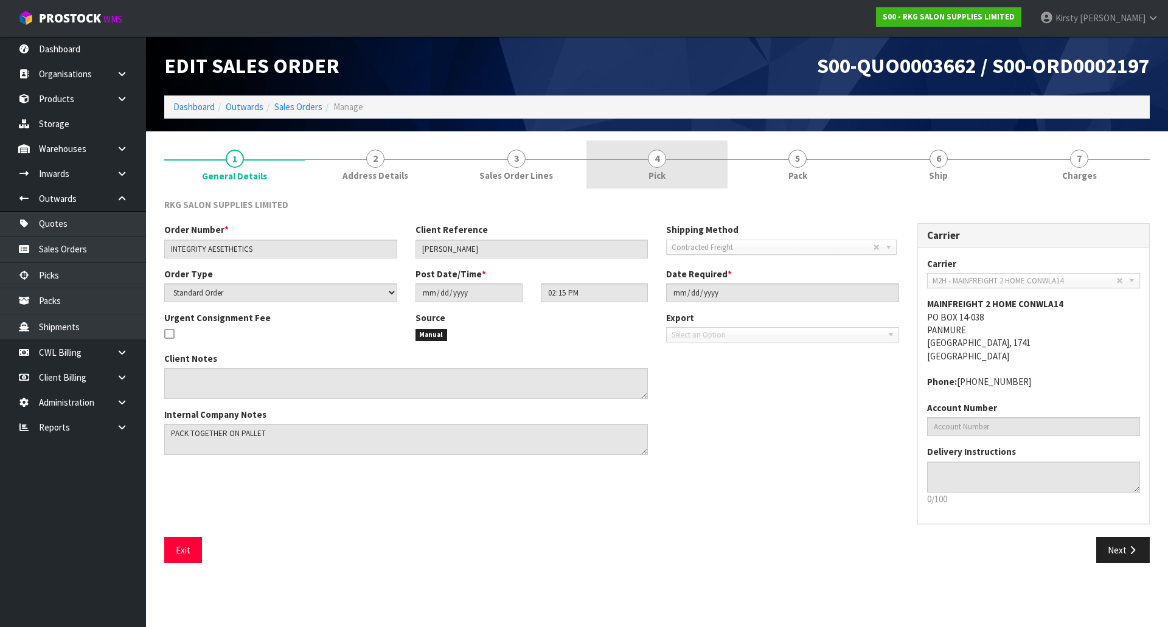
click at [664, 163] on span "4" at bounding box center [657, 159] width 18 height 18
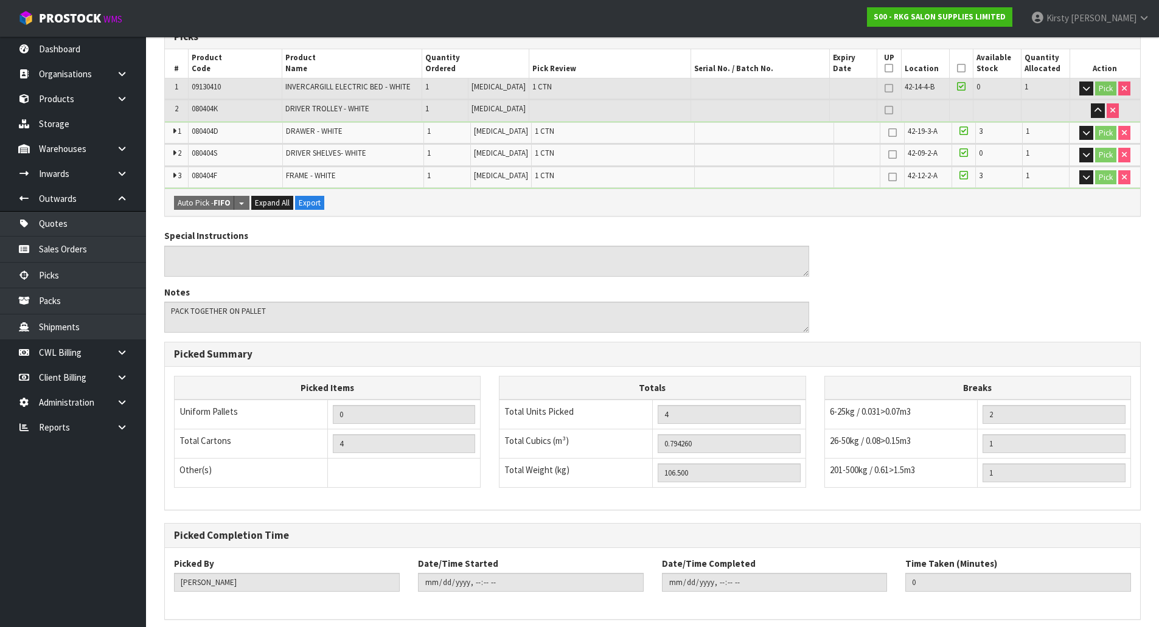
scroll to position [268, 0]
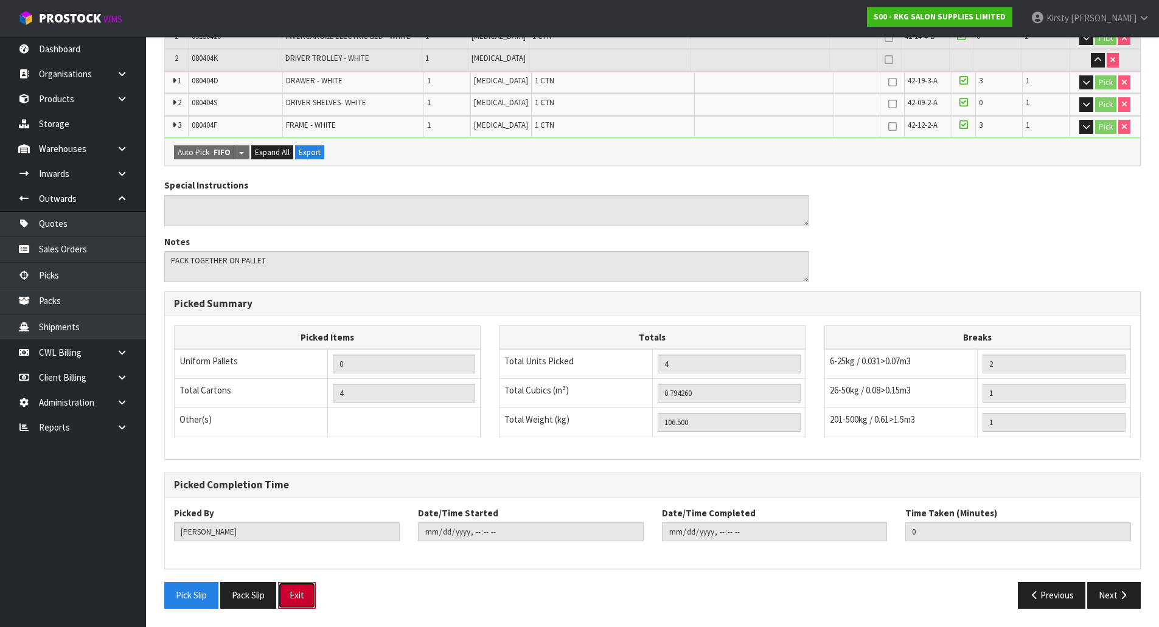
click at [310, 596] on button "Exit" at bounding box center [297, 595] width 38 height 26
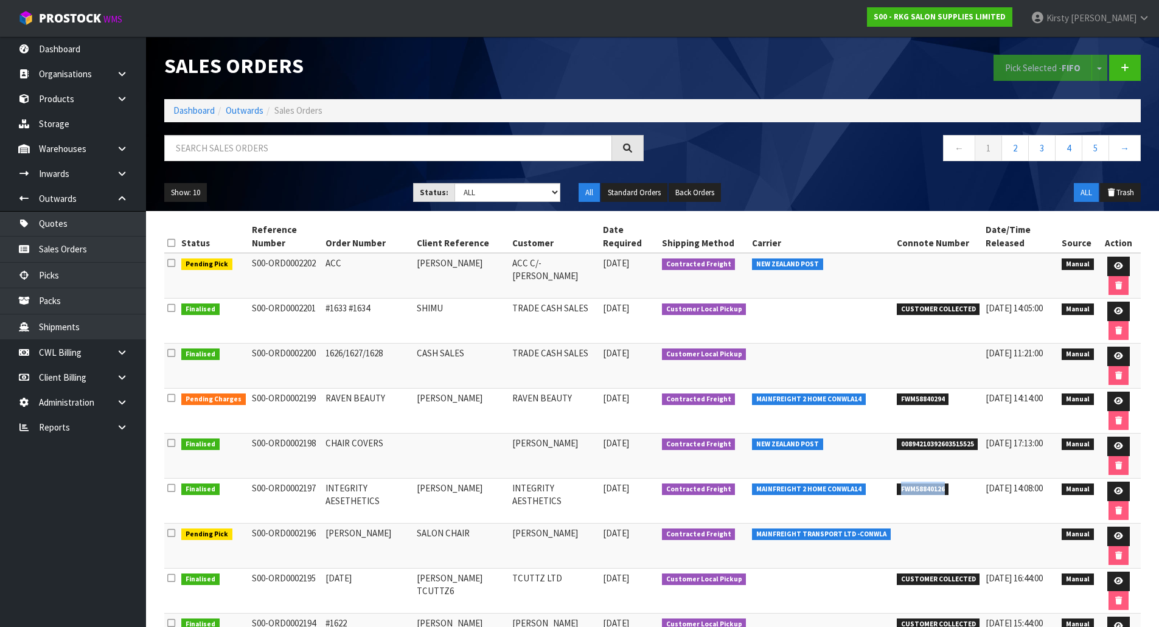
drag, startPoint x: 938, startPoint y: 488, endPoint x: 877, endPoint y: 488, distance: 61.4
click at [877, 488] on tr "Finalised S00-ORD0002197 INTEGRITY AESETHETICS JESSICA BOYD INTEGRITY AESTHETIC…" at bounding box center [652, 501] width 976 height 45
copy tr "FWM58840126"
click at [1114, 398] on icon at bounding box center [1118, 401] width 9 height 8
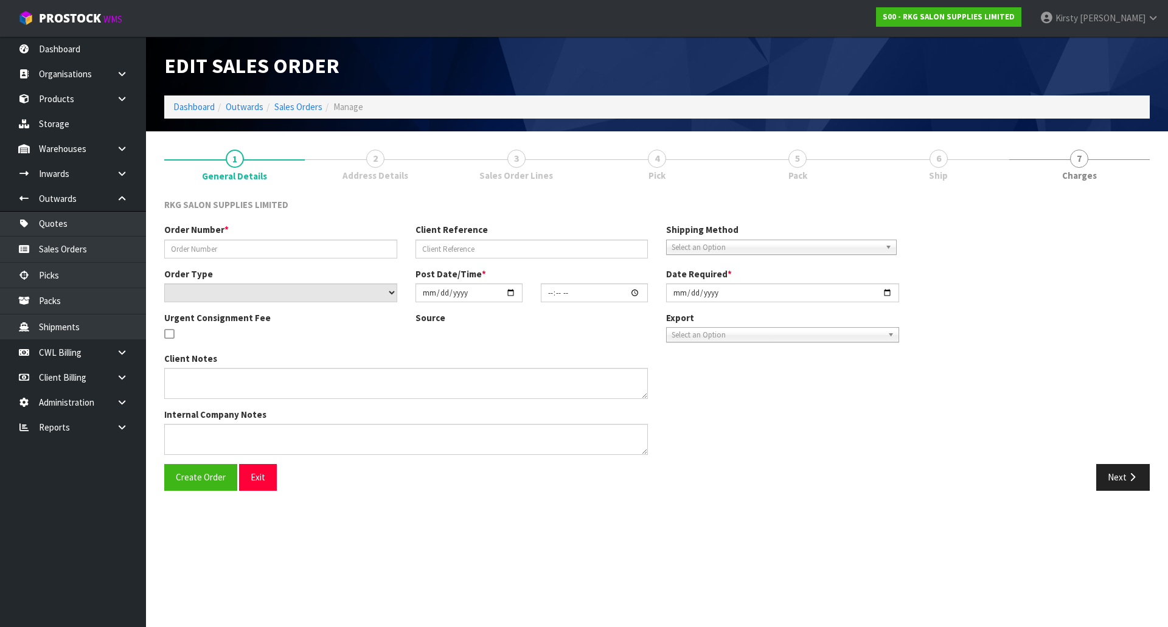
type input "RAVEN BEAUTY"
type input "[PERSON_NAME]"
select select "number:0"
type input "[DATE]"
type input "09:00:00.000"
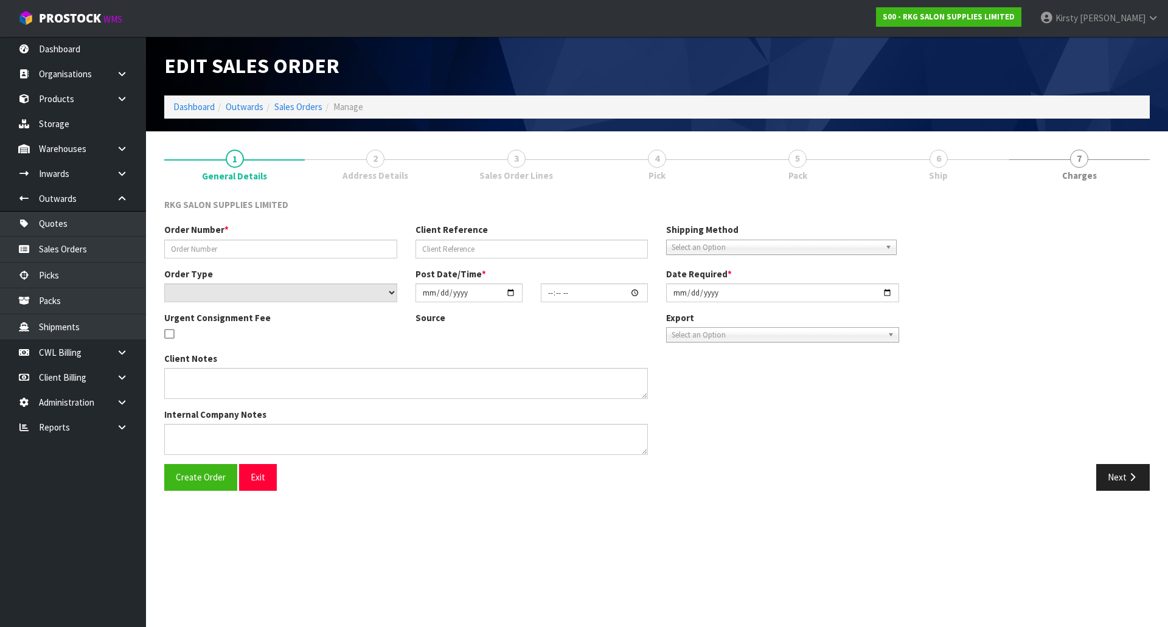
type input "[DATE]"
type textarea "2 MAN DELIVERY"
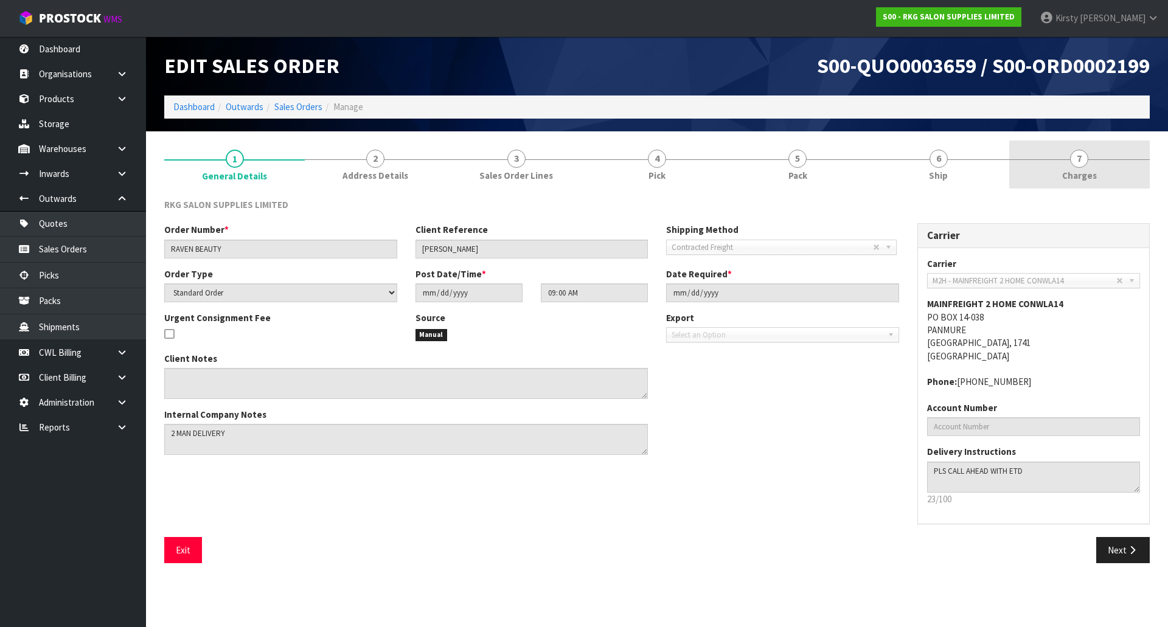
click at [1079, 162] on span "7" at bounding box center [1079, 159] width 18 height 18
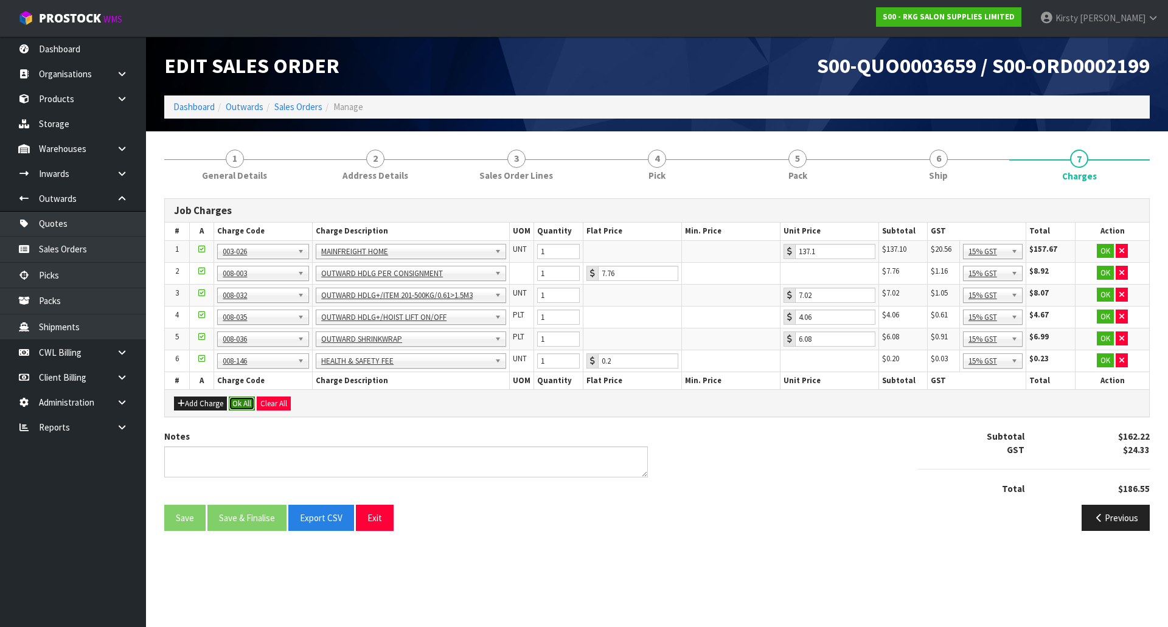
click at [245, 401] on button "Ok All" at bounding box center [242, 404] width 26 height 15
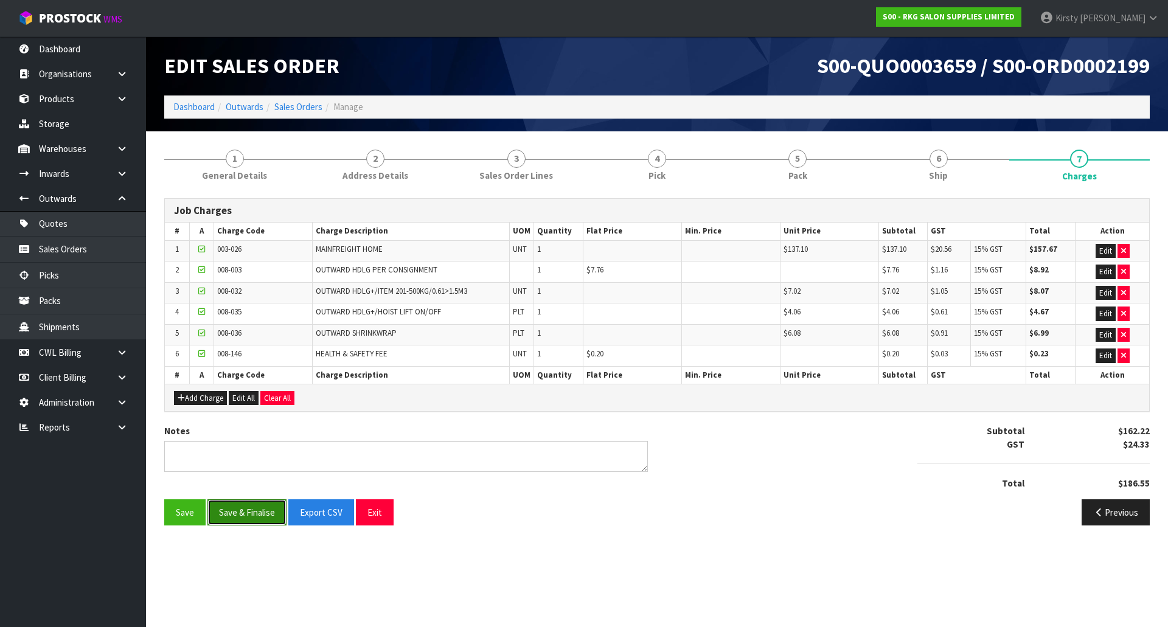
click at [255, 510] on button "Save & Finalise" at bounding box center [246, 512] width 79 height 26
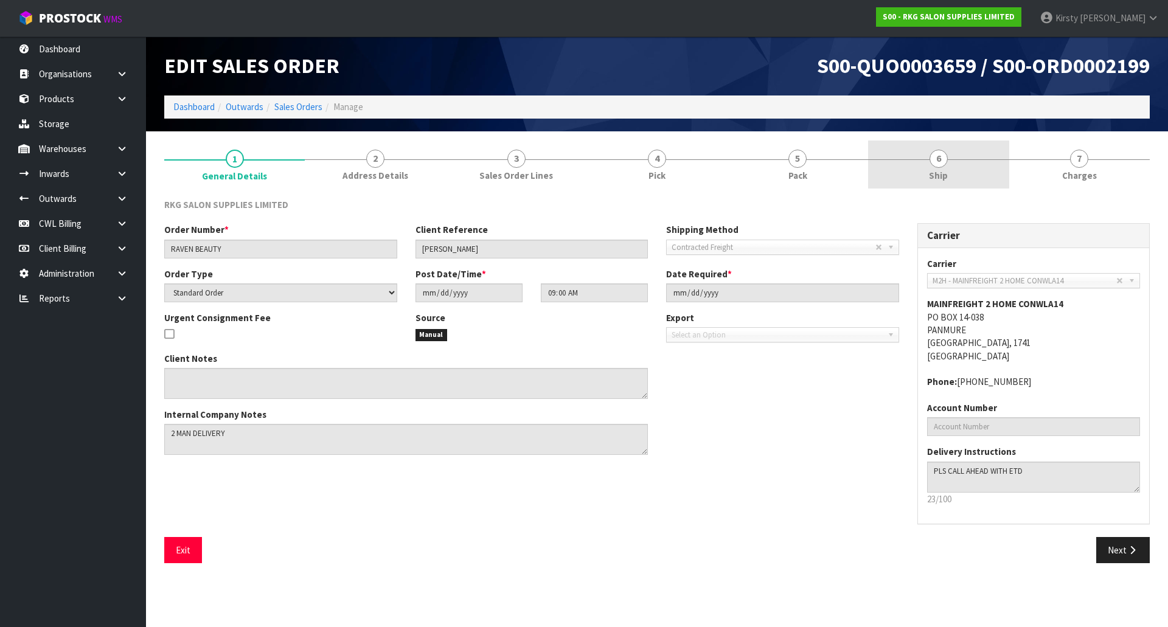
click at [946, 164] on span "6" at bounding box center [939, 159] width 18 height 18
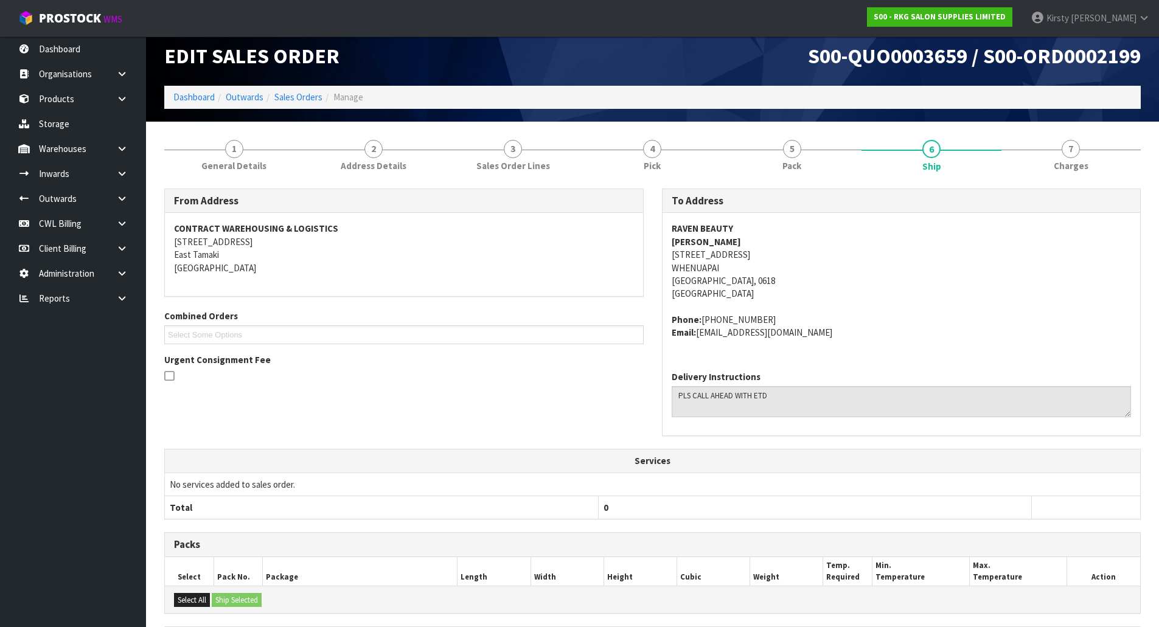
scroll to position [167, 0]
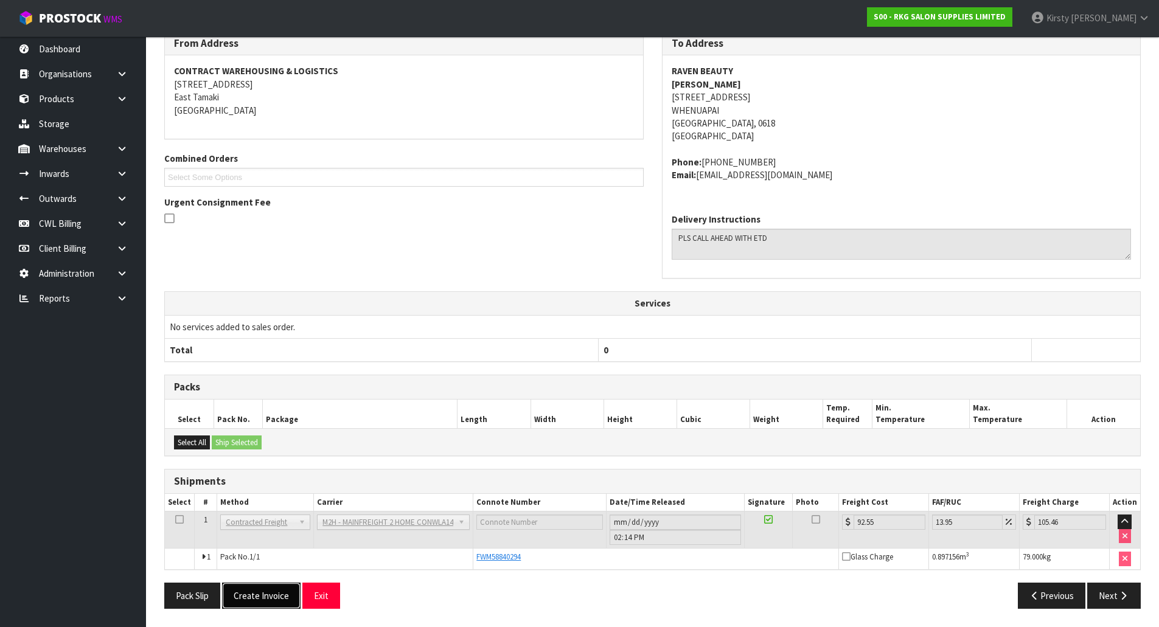
click at [252, 597] on button "Create Invoice" at bounding box center [261, 596] width 78 height 26
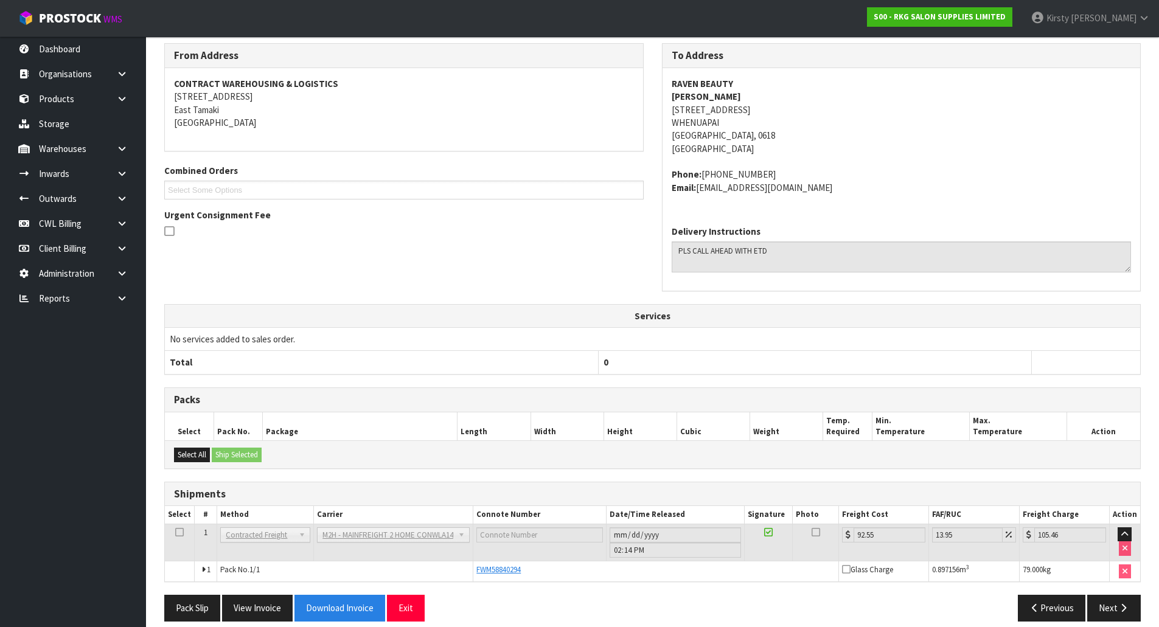
scroll to position [212, 0]
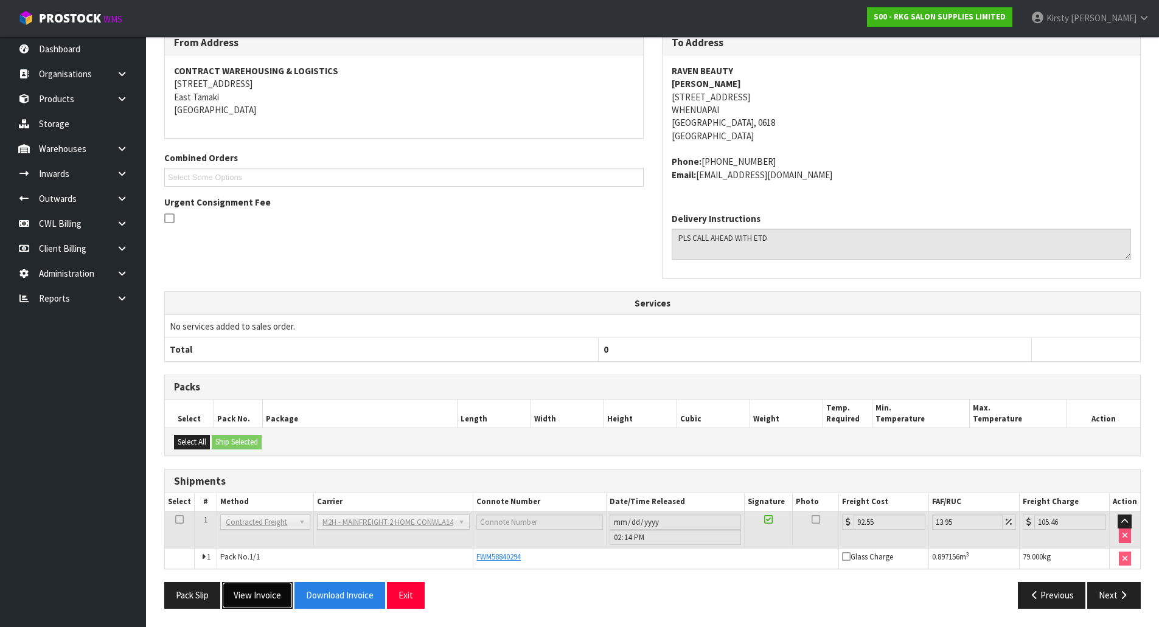
click at [271, 592] on button "View Invoice" at bounding box center [257, 595] width 71 height 26
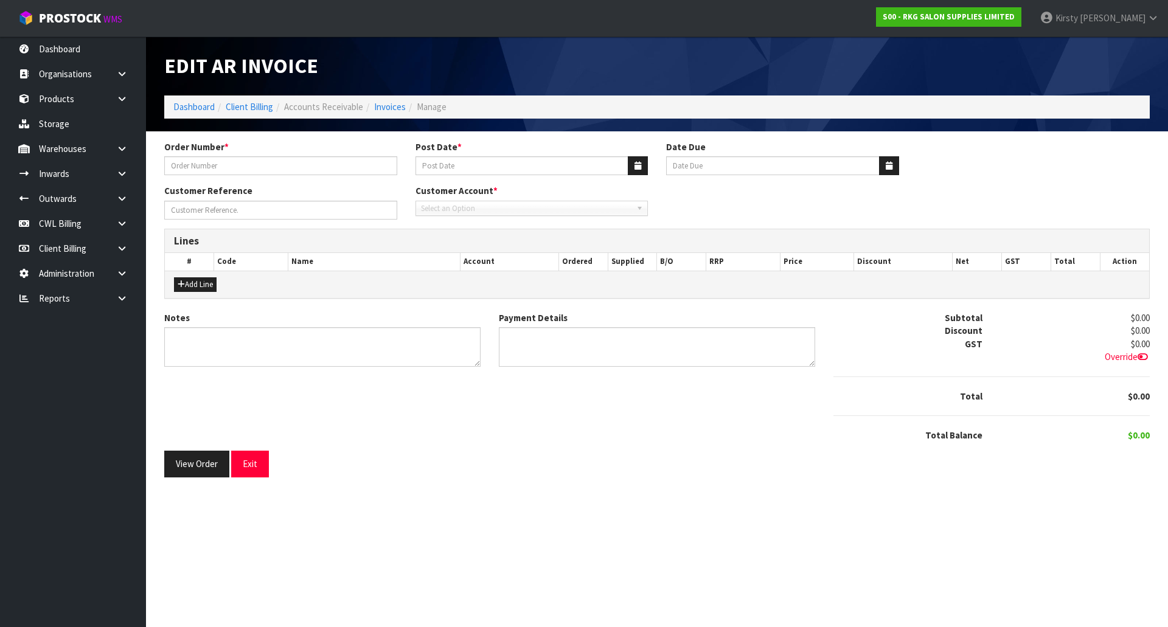
type input "RAVEN BEAUTY"
type input "[DATE]"
type input "[PERSON_NAME]"
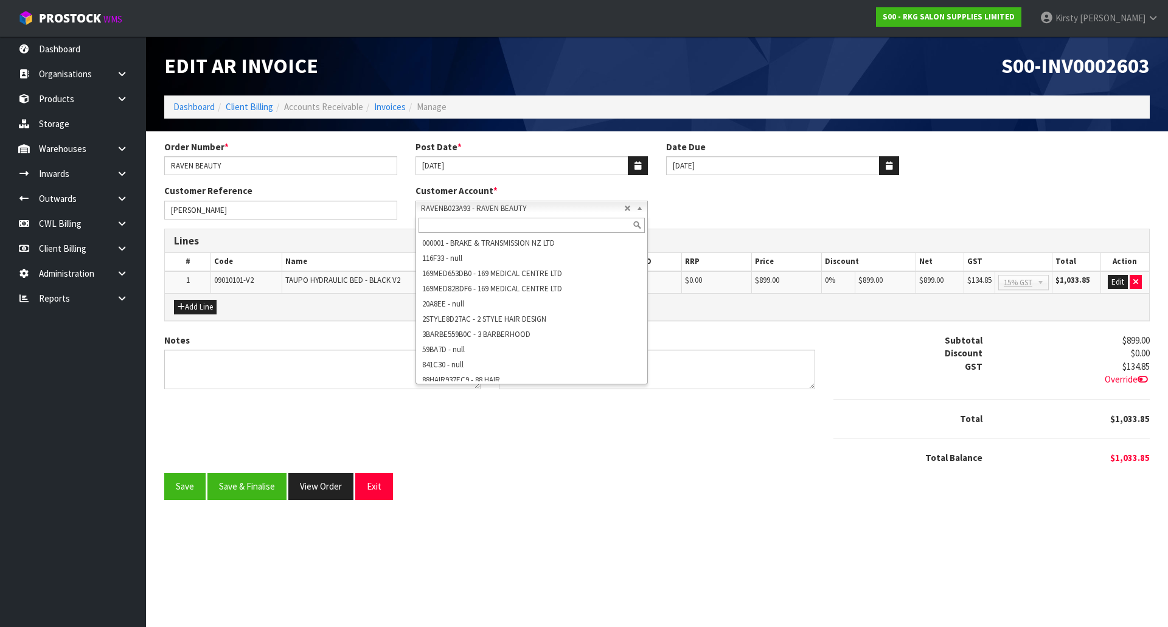
scroll to position [25525, 0]
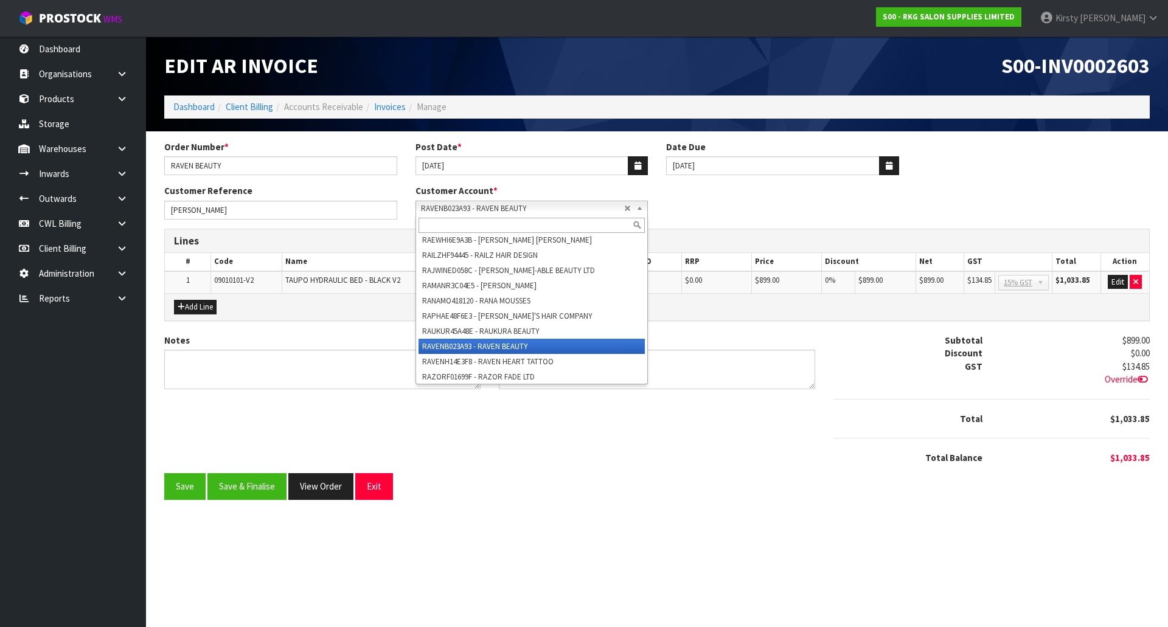
click at [643, 209] on b at bounding box center [641, 208] width 11 height 14
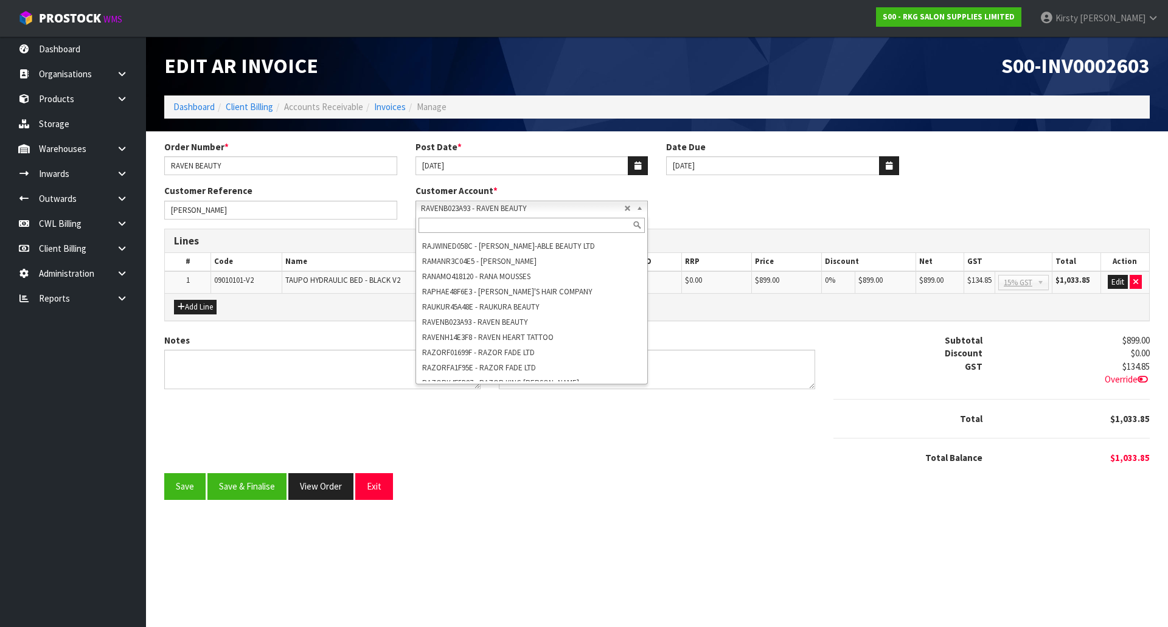
scroll to position [25555, 0]
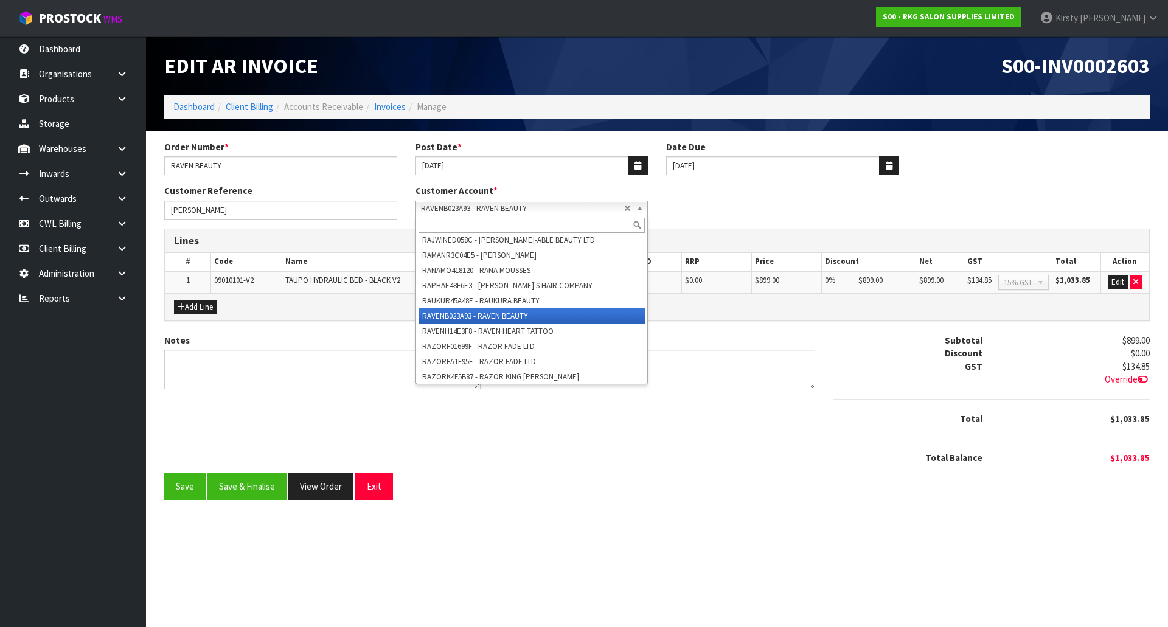
click at [507, 324] on li "RAVENB023A93 - RAVEN BEAUTY" at bounding box center [532, 315] width 227 height 15
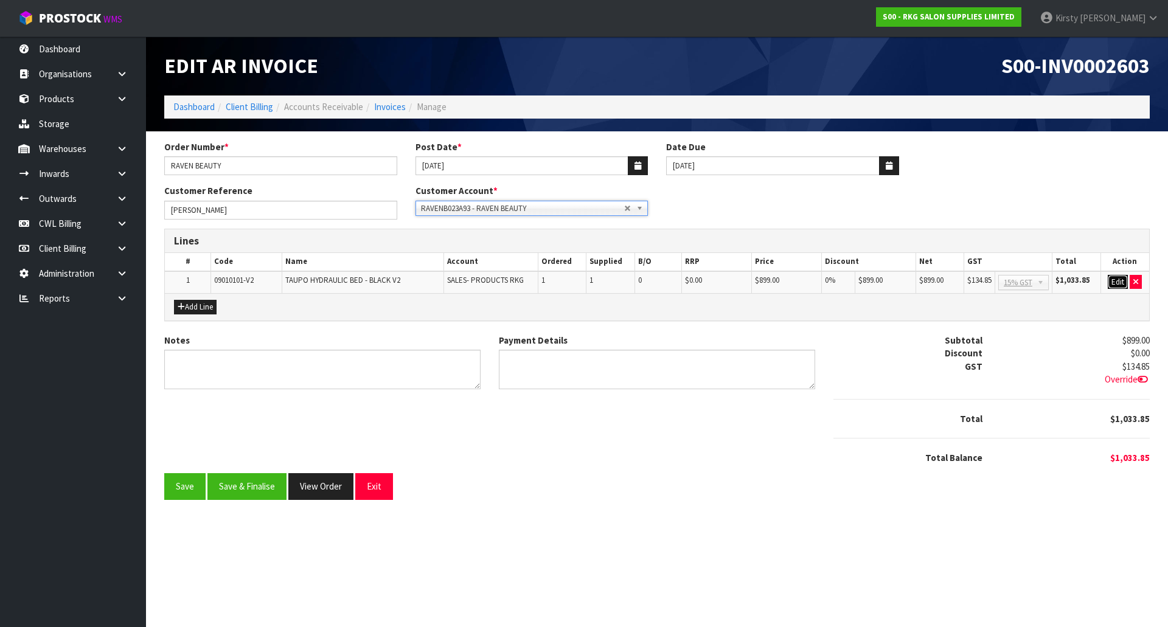
click at [1119, 277] on button "Edit" at bounding box center [1118, 282] width 20 height 15
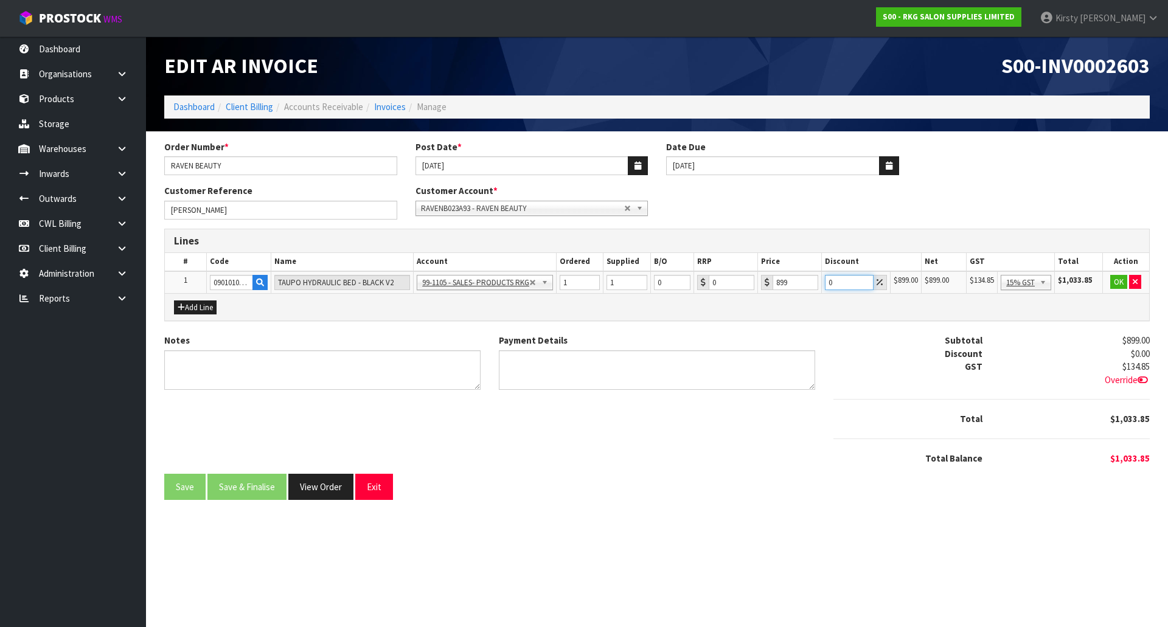
drag, startPoint x: 841, startPoint y: 280, endPoint x: 823, endPoint y: 281, distance: 17.7
click at [823, 281] on td "0" at bounding box center [855, 282] width 69 height 23
type input "2.5"
click at [1119, 282] on button "OK" at bounding box center [1118, 282] width 17 height 15
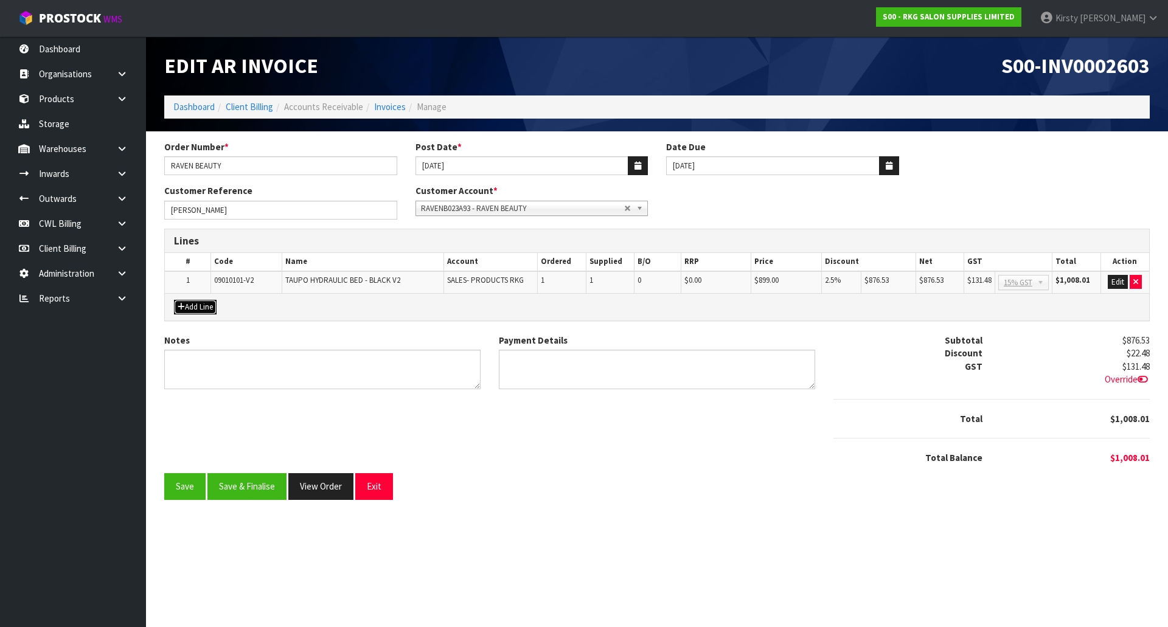
click at [206, 308] on button "Add Line" at bounding box center [195, 307] width 43 height 15
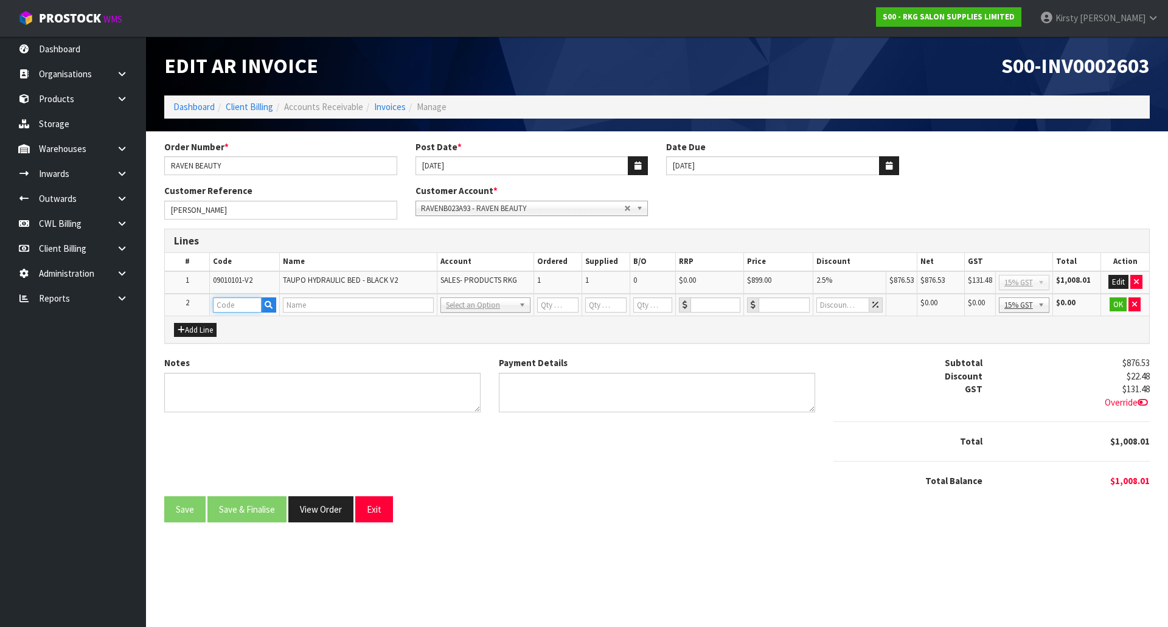
click at [221, 307] on input "text" at bounding box center [237, 304] width 49 height 15
type input "FREIGHT"
type input "1"
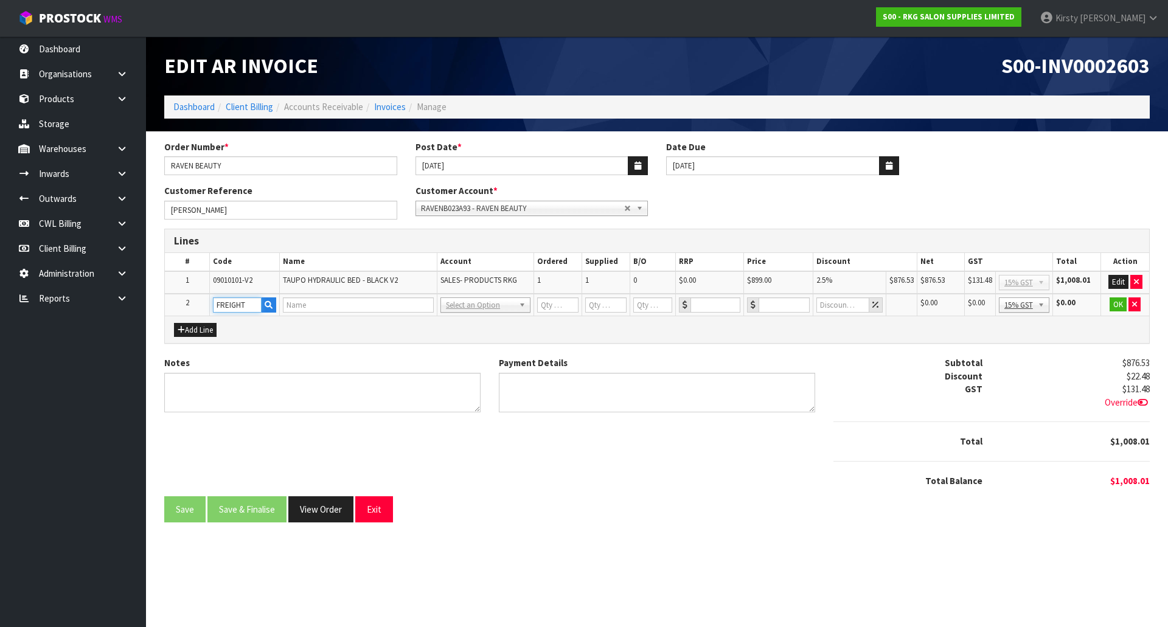
type input "0"
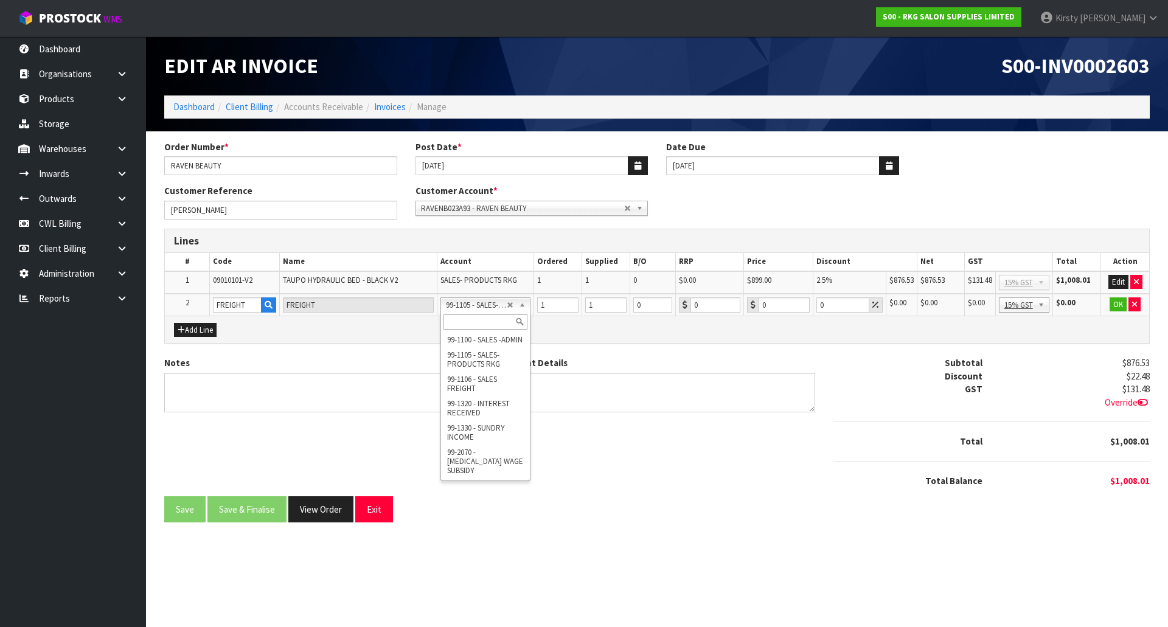
click at [627, 423] on div "Notes Payment Details Subtotal $876.53 Discount $22.48 GST $131.48 Override" at bounding box center [657, 426] width 1004 height 140
click at [487, 317] on input "text" at bounding box center [485, 322] width 84 height 15
type input "fre"
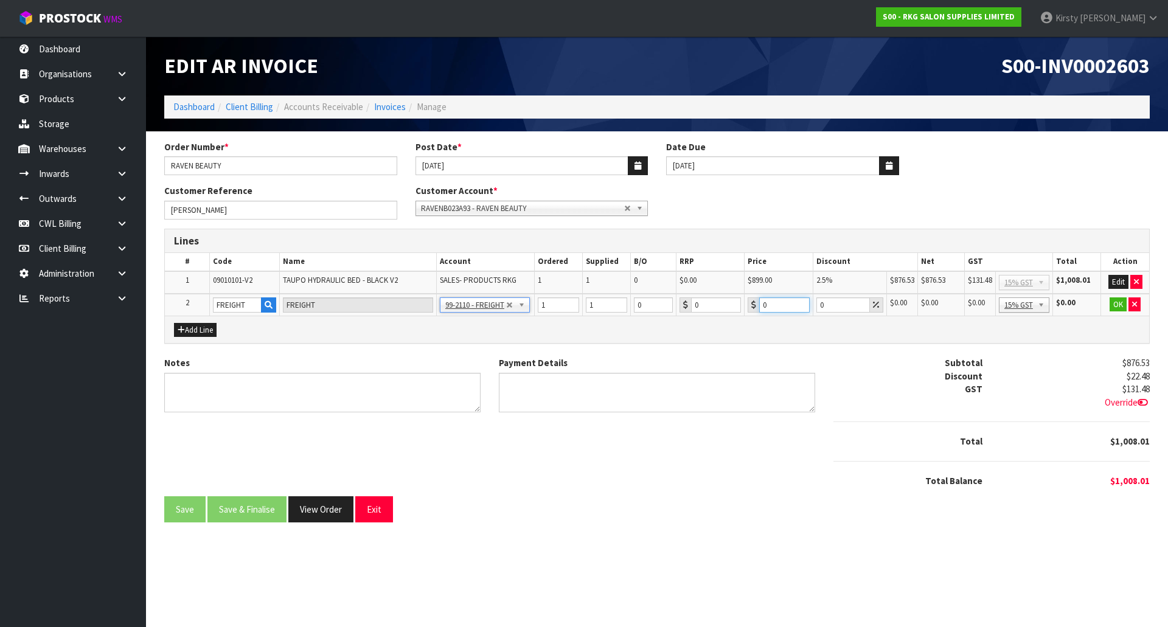
drag, startPoint x: 775, startPoint y: 305, endPoint x: 748, endPoint y: 308, distance: 27.5
click at [748, 308] on div "0" at bounding box center [779, 304] width 62 height 15
type input "205.8"
click at [1113, 306] on button "OK" at bounding box center [1118, 304] width 17 height 15
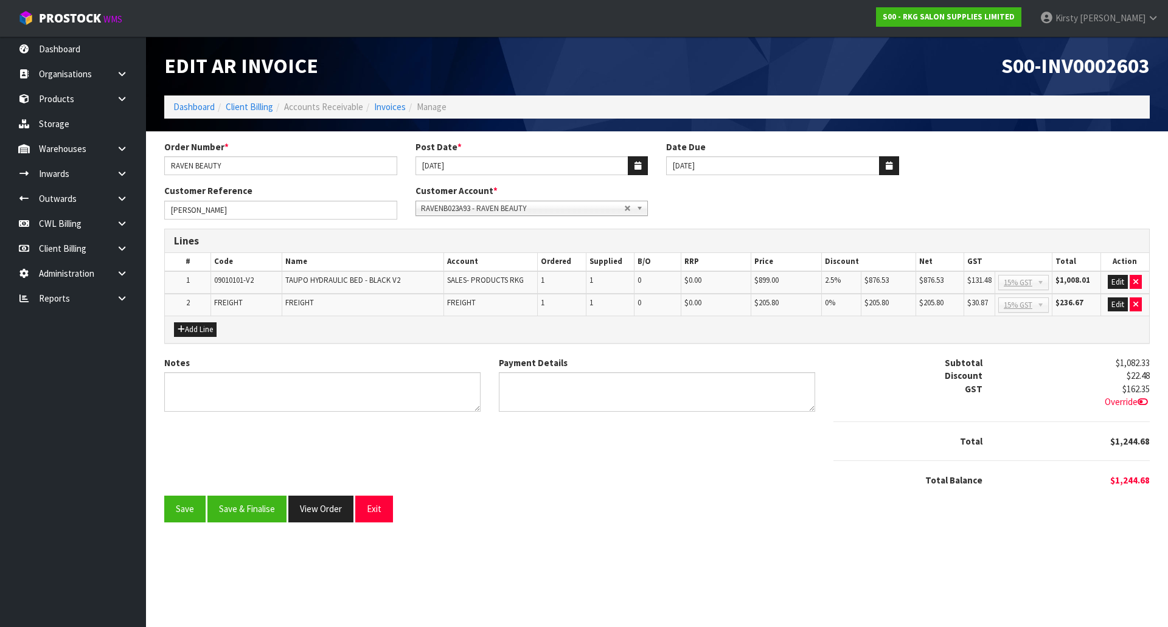
click at [1145, 400] on icon at bounding box center [1143, 401] width 10 height 9
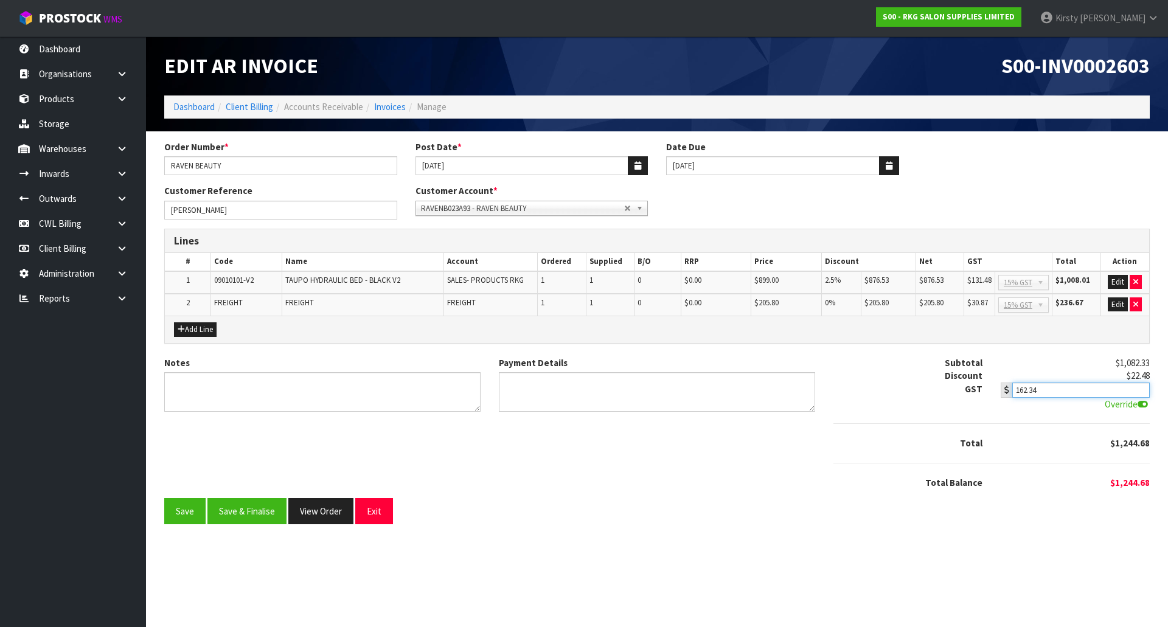
type input "162.34"
click at [1141, 394] on input "162.34" at bounding box center [1080, 390] width 137 height 15
click at [201, 394] on textarea "Notes" at bounding box center [322, 392] width 316 height 40
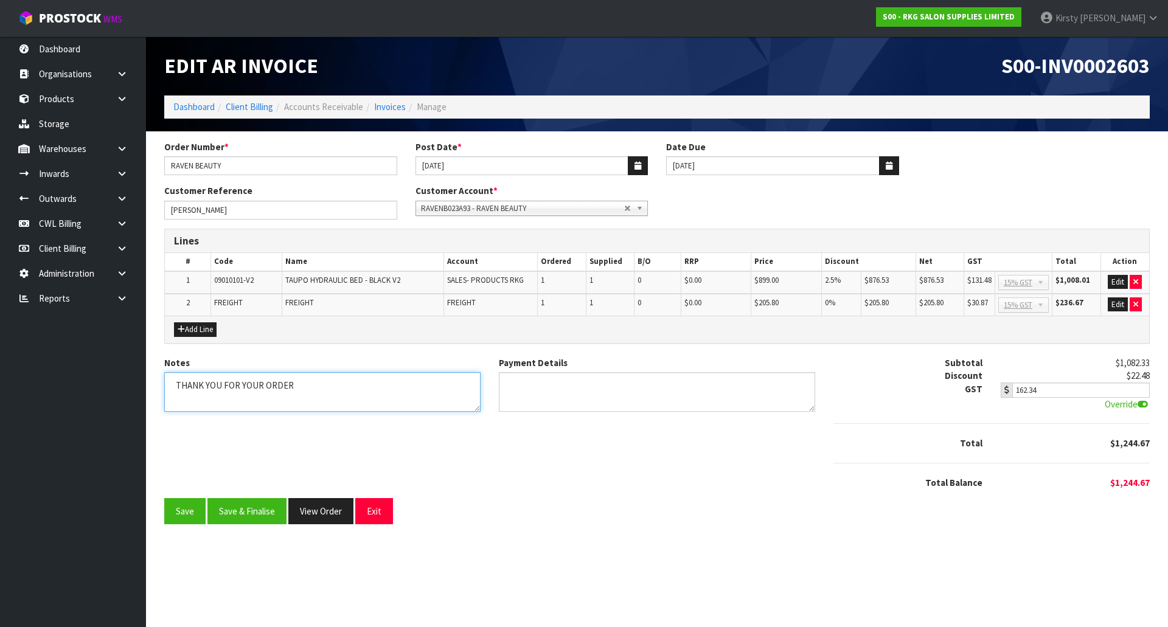
type textarea "THANK YOU FOR YOUR ORDER"
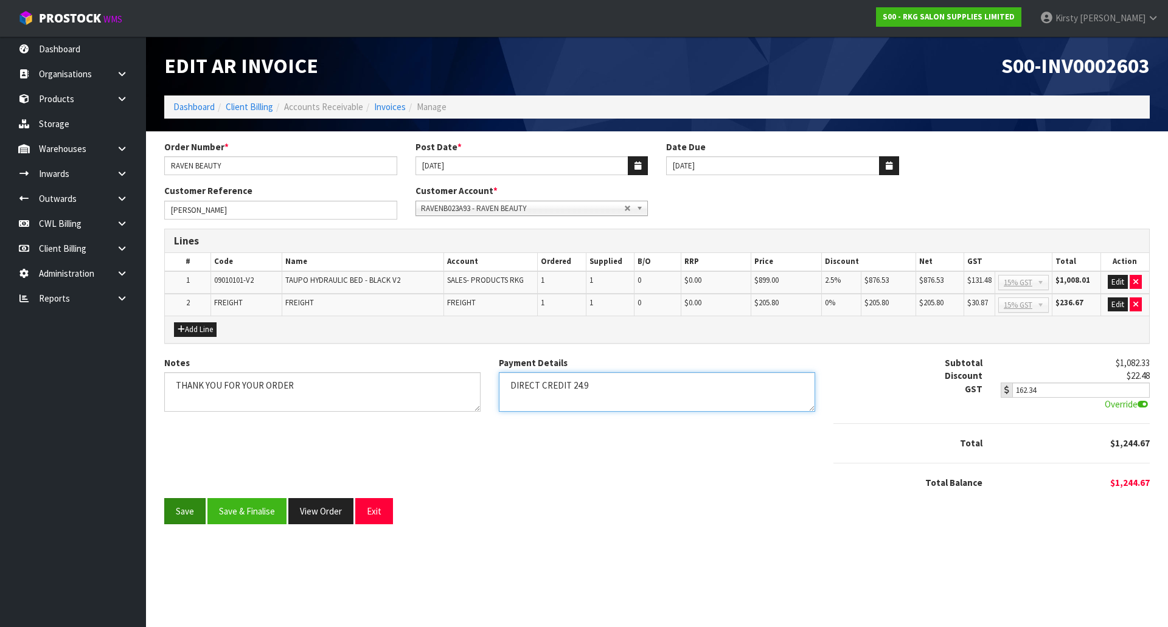
type textarea "DIRECT CREDIT 24.9"
click at [188, 511] on button "Save" at bounding box center [184, 511] width 41 height 26
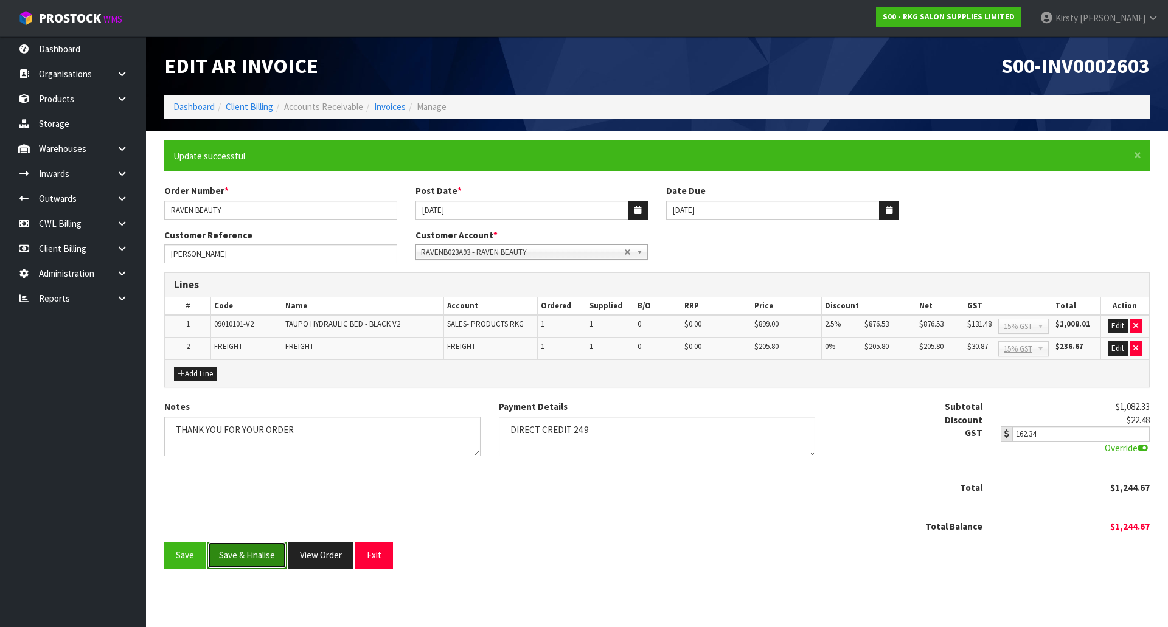
click at [229, 556] on button "Save & Finalise" at bounding box center [246, 555] width 79 height 26
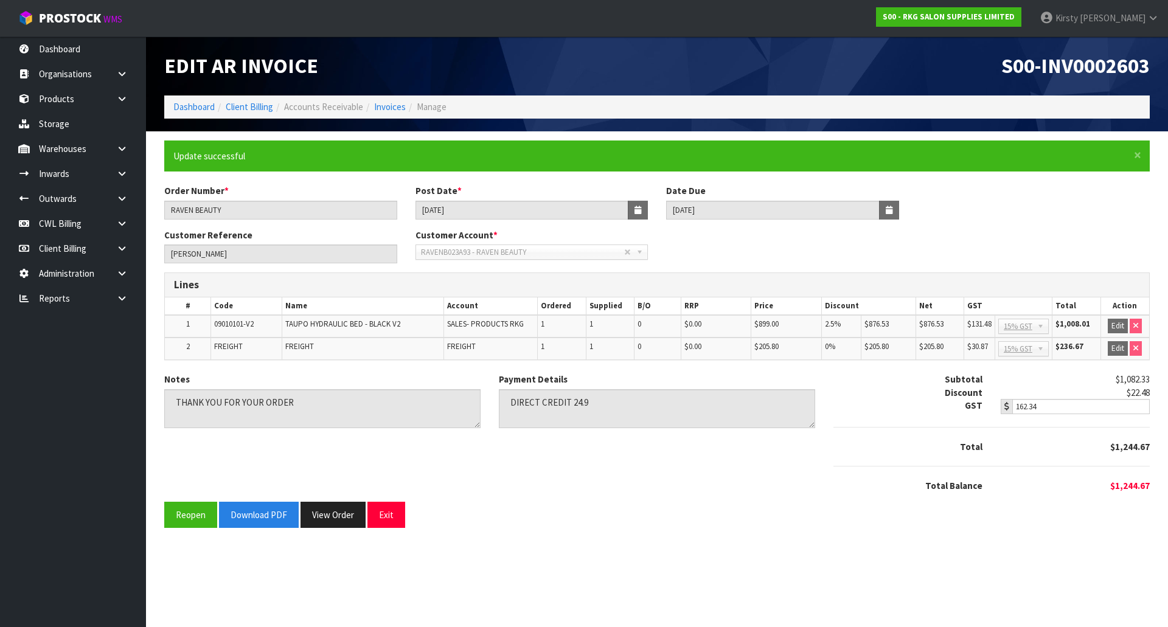
scroll to position [0, 0]
click at [255, 532] on div "× Close Update successful Order Number * RAVEN BEAUTY Post Date * 25/09/2025 Da…" at bounding box center [657, 339] width 1004 height 397
click at [260, 517] on button "Download PDF" at bounding box center [259, 515] width 80 height 26
click at [380, 515] on button "Exit" at bounding box center [386, 515] width 38 height 26
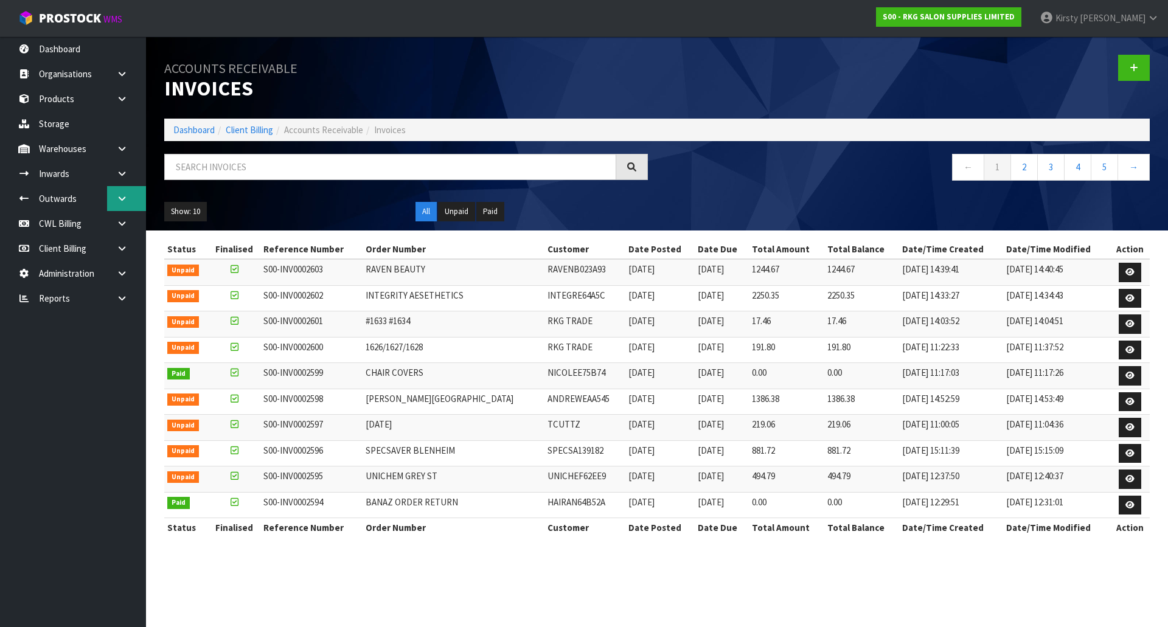
click at [116, 192] on link at bounding box center [126, 198] width 39 height 25
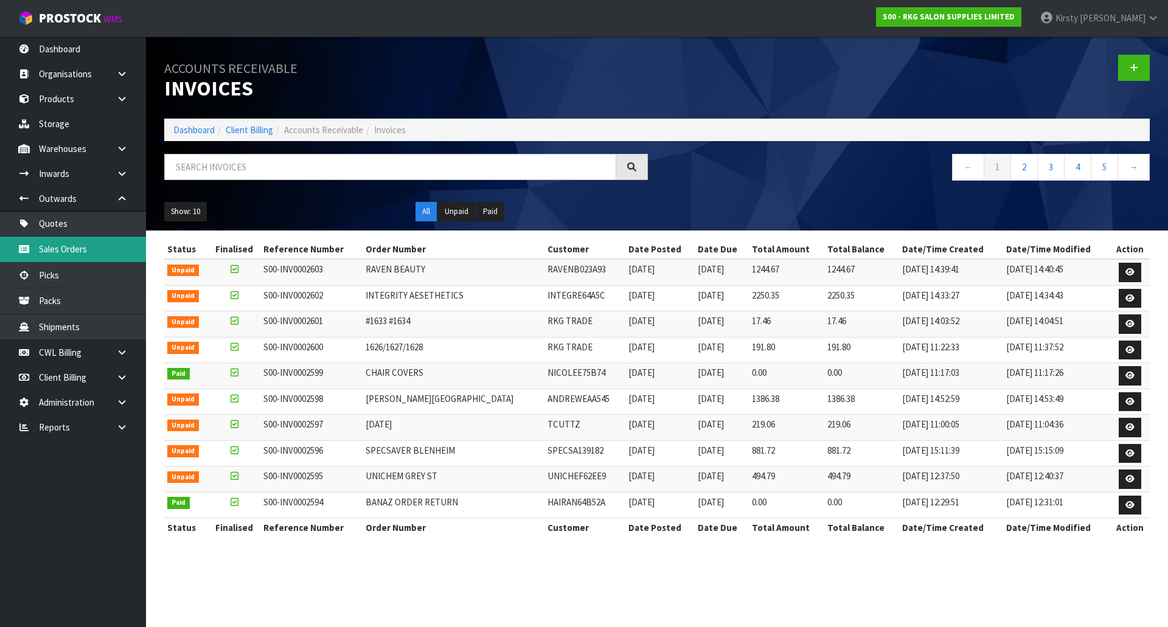
click at [58, 245] on link "Sales Orders" at bounding box center [73, 249] width 146 height 25
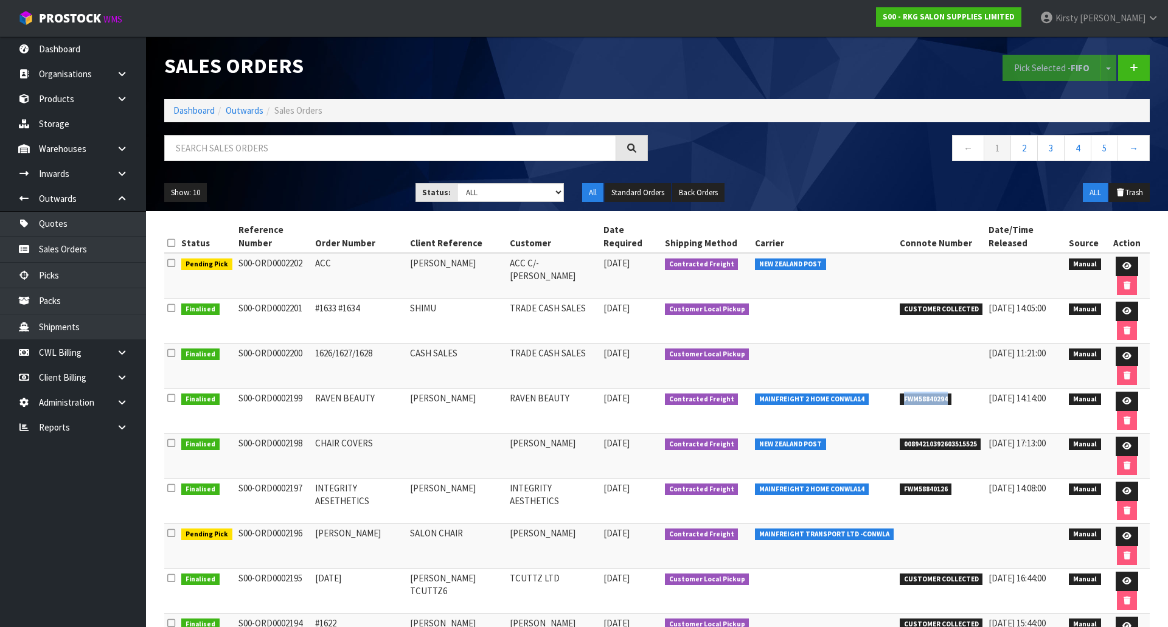
drag, startPoint x: 941, startPoint y: 327, endPoint x: 893, endPoint y: 328, distance: 48.1
click at [900, 394] on span "FWM58840294" at bounding box center [926, 400] width 52 height 12
copy span "FWM58840294"
click at [120, 376] on icon at bounding box center [122, 377] width 12 height 9
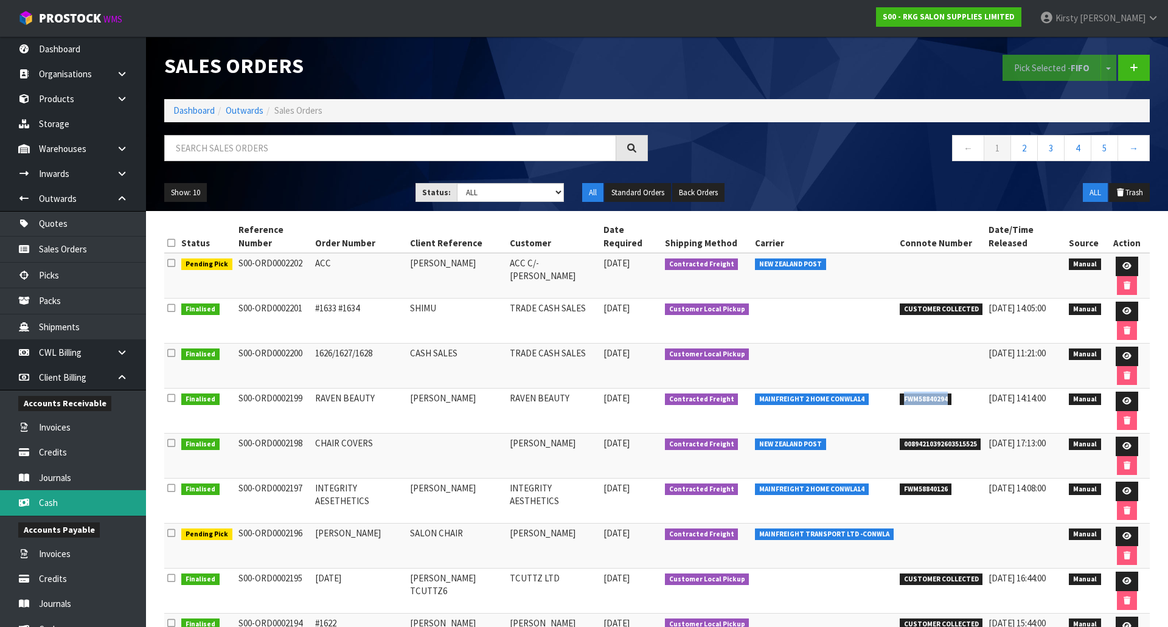
click at [47, 499] on link "Cash" at bounding box center [73, 502] width 146 height 25
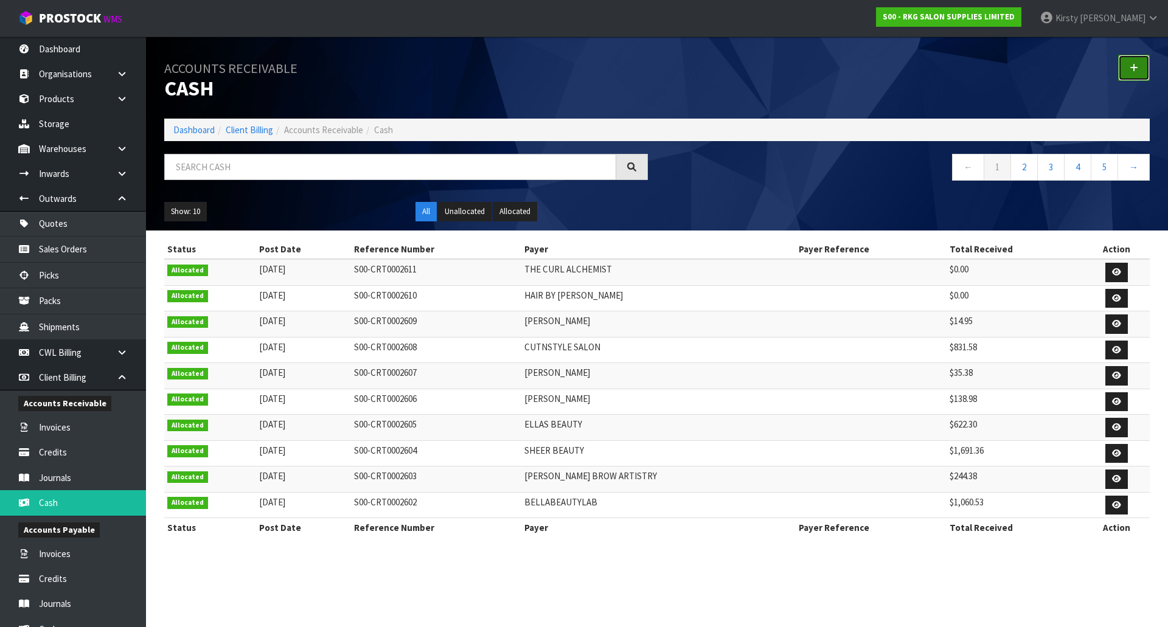
click at [1131, 73] on link at bounding box center [1134, 68] width 32 height 26
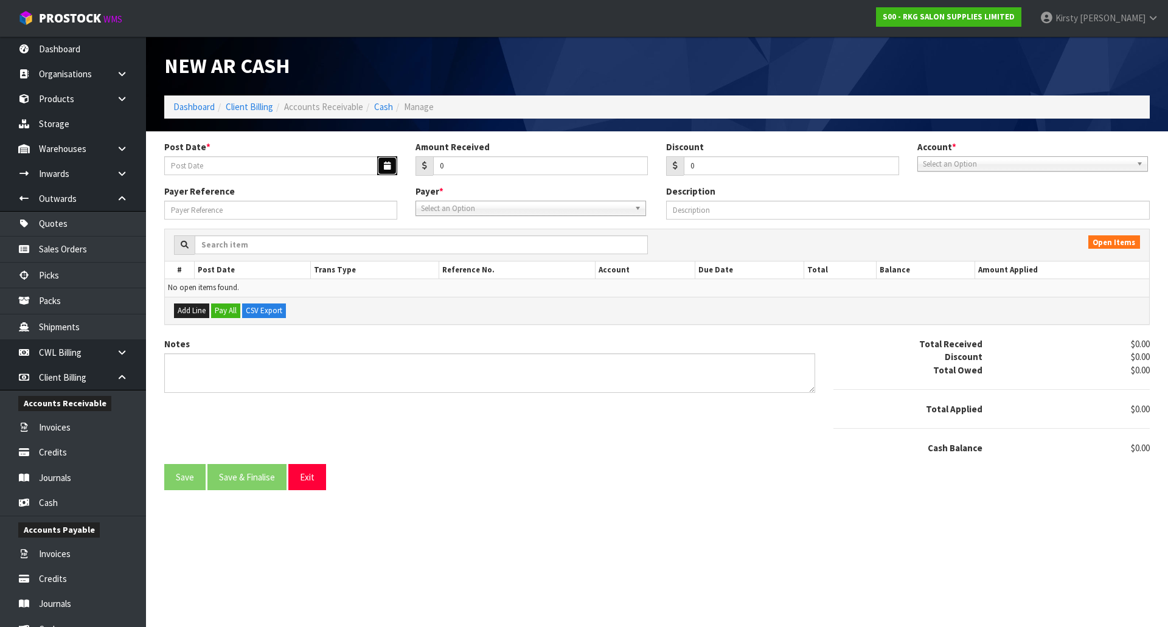
click at [378, 165] on button "button" at bounding box center [387, 165] width 20 height 19
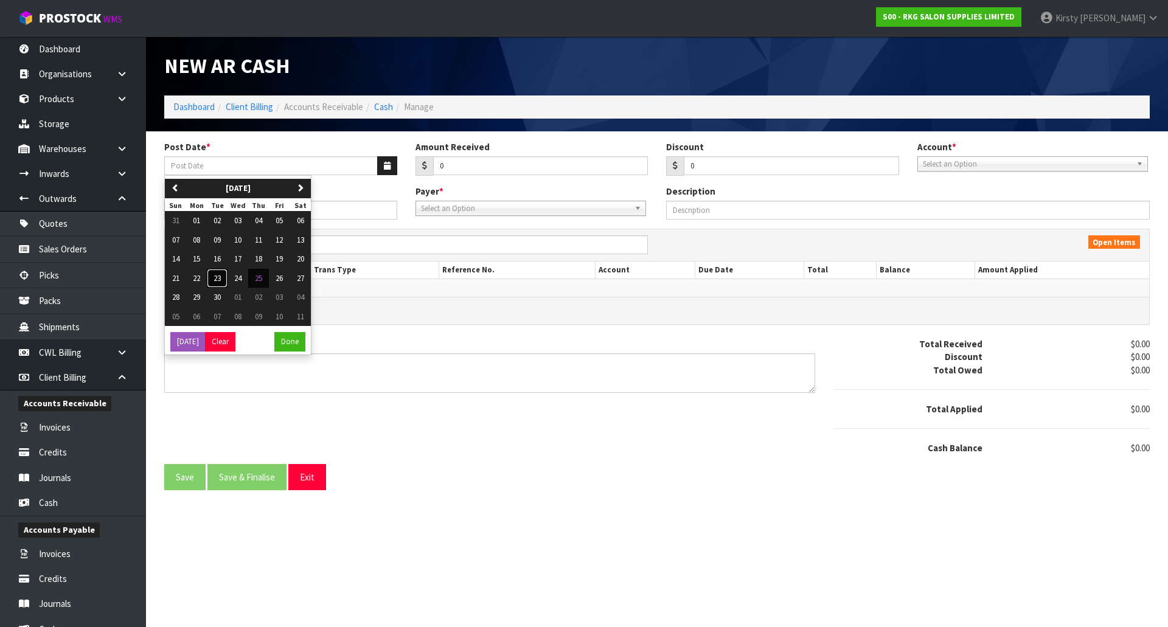
click at [221, 279] on span "23" at bounding box center [217, 278] width 7 height 10
type input "[DATE]"
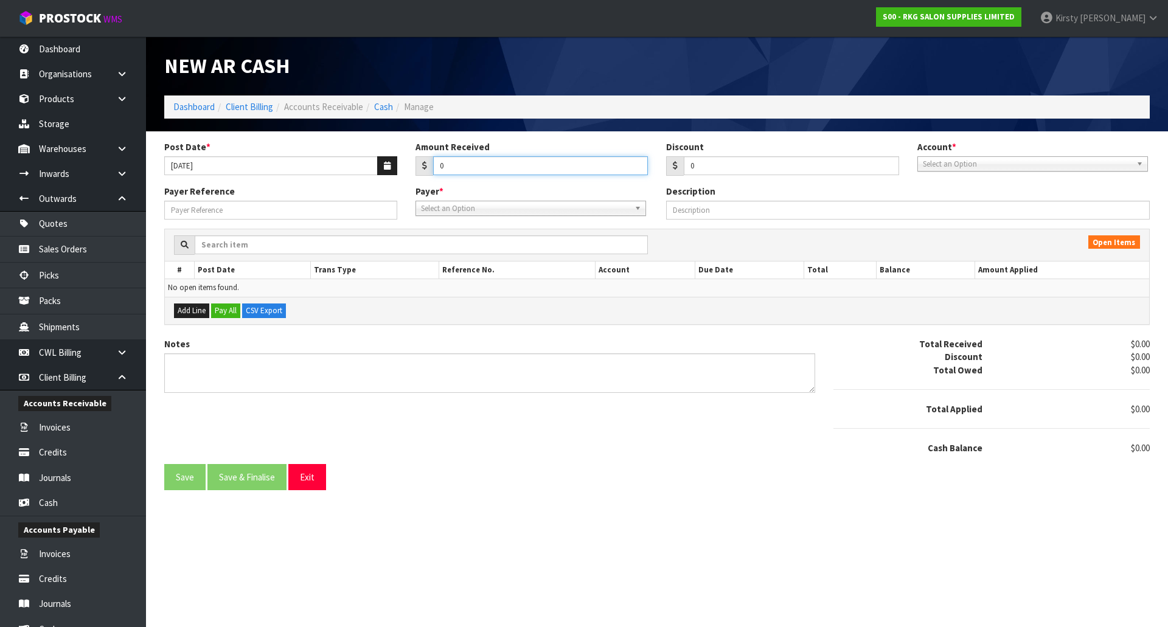
drag, startPoint x: 446, startPoint y: 169, endPoint x: 433, endPoint y: 172, distance: 13.6
click at [433, 172] on input "0" at bounding box center [540, 165] width 215 height 19
type input "20.13"
click at [926, 163] on span "Select an Option" at bounding box center [1027, 164] width 209 height 15
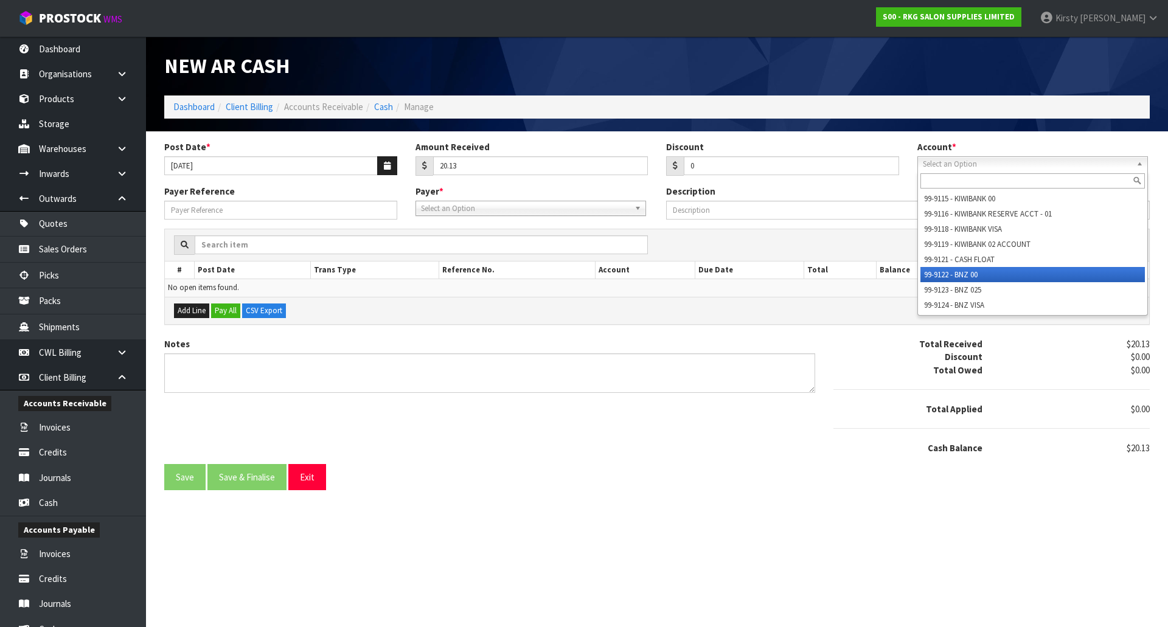
click at [940, 271] on li "99-9122 - BNZ 00" at bounding box center [1032, 274] width 224 height 15
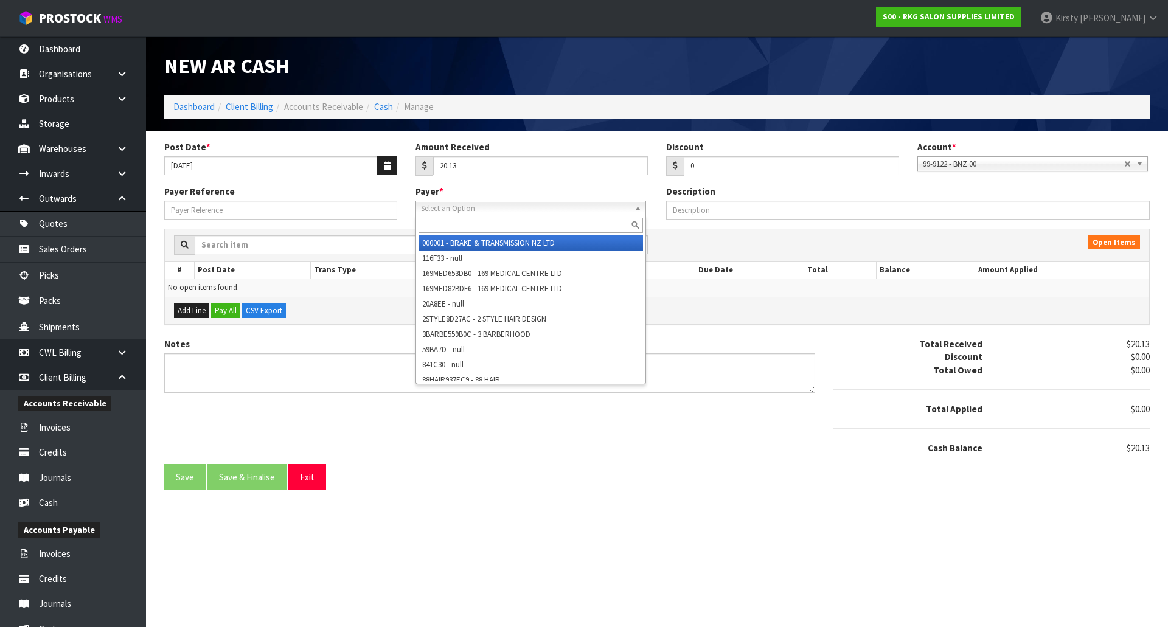
click at [474, 211] on span "Select an Option" at bounding box center [525, 208] width 209 height 15
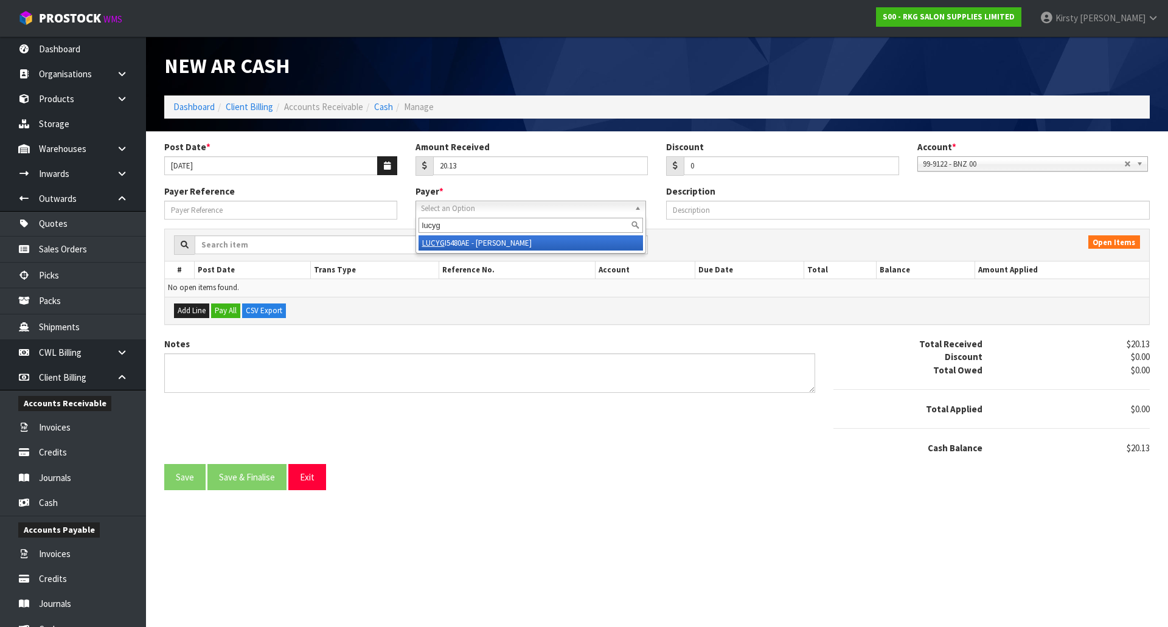
type input "lucyg"
click at [471, 242] on li "LUCYG I5480AE - LUCY GIBSON" at bounding box center [531, 242] width 224 height 15
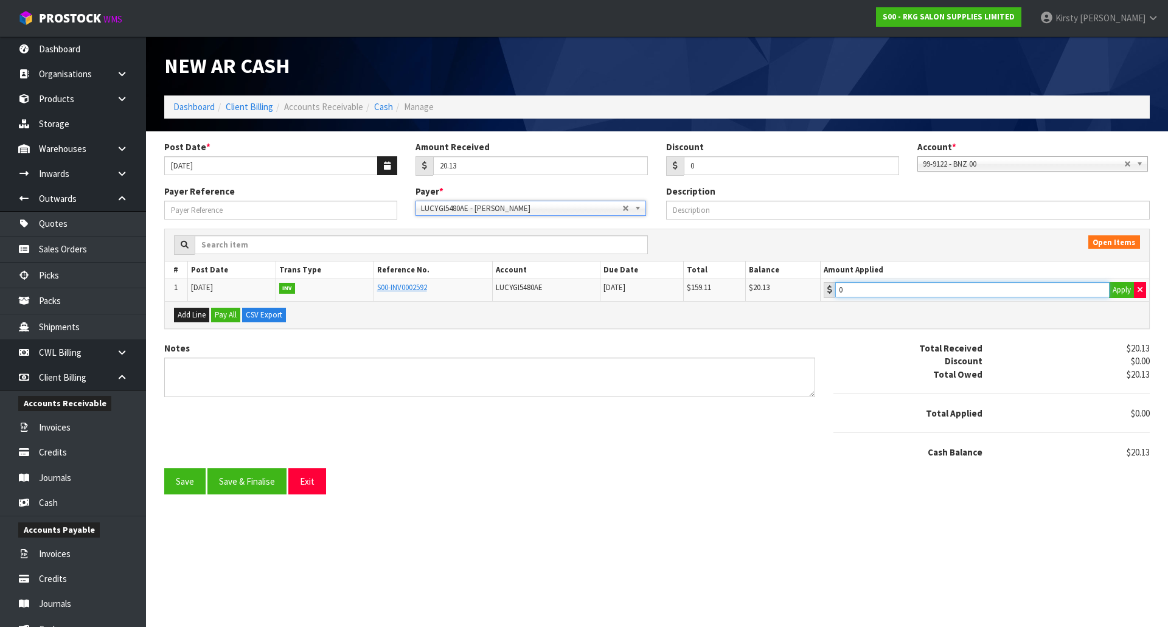
type input "20.13"
click at [866, 296] on input "20.13" at bounding box center [972, 289] width 274 height 15
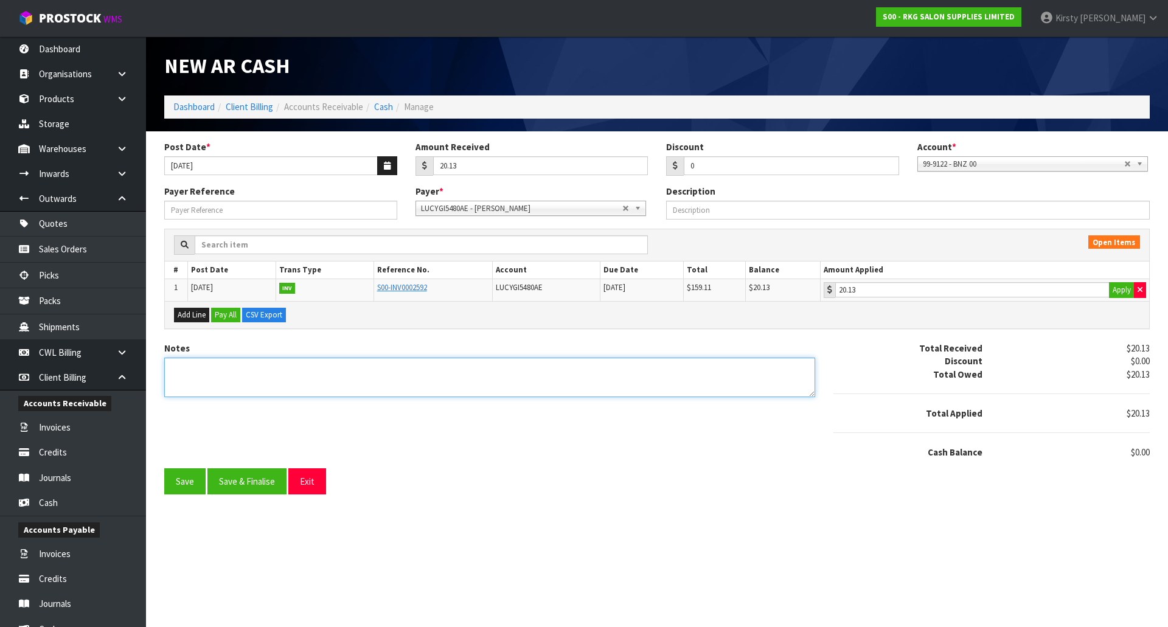
click at [221, 373] on textarea "Notes" at bounding box center [489, 378] width 651 height 40
type textarea "DC 23.9"
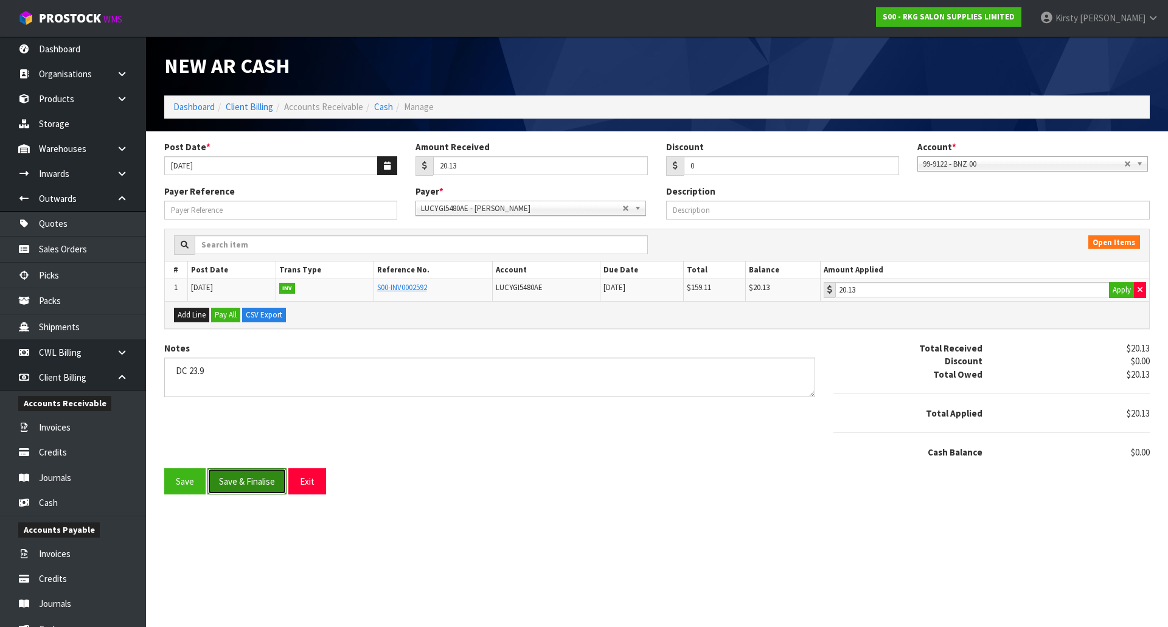
click at [276, 487] on button "Save & Finalise" at bounding box center [246, 481] width 79 height 26
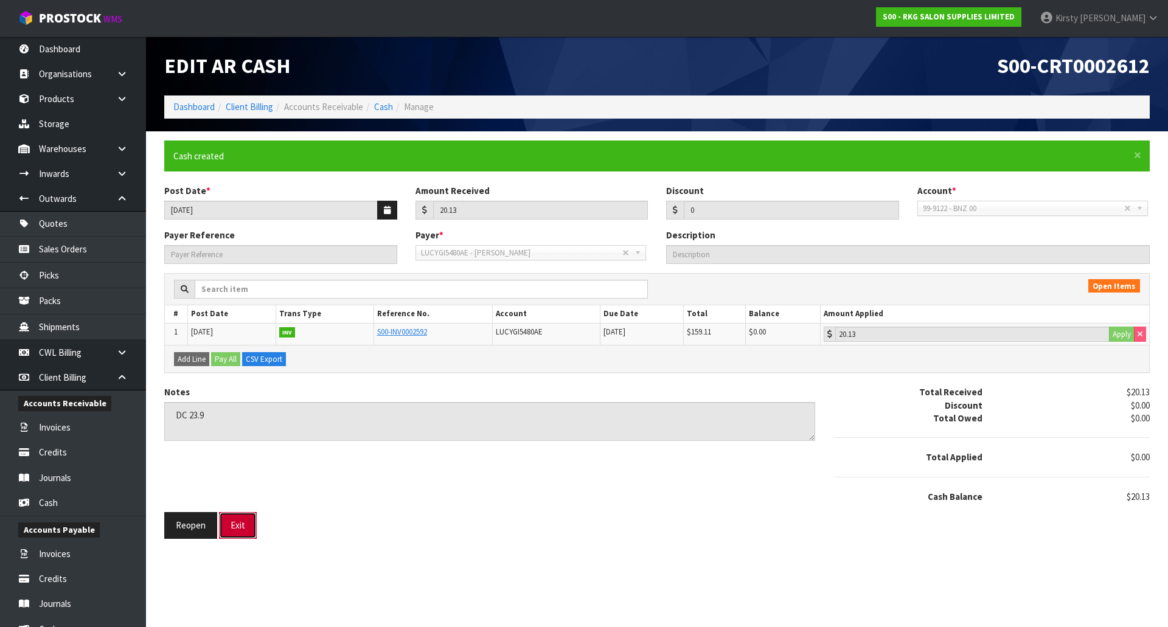
click at [235, 523] on button "Exit" at bounding box center [238, 525] width 38 height 26
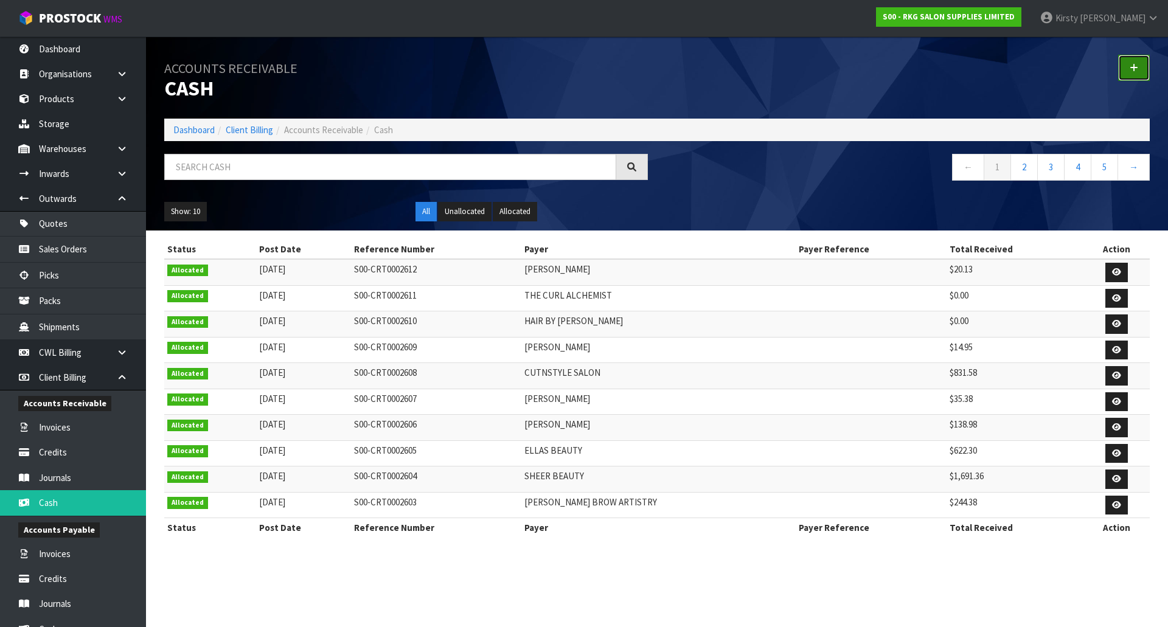
click at [1130, 70] on icon at bounding box center [1134, 67] width 9 height 9
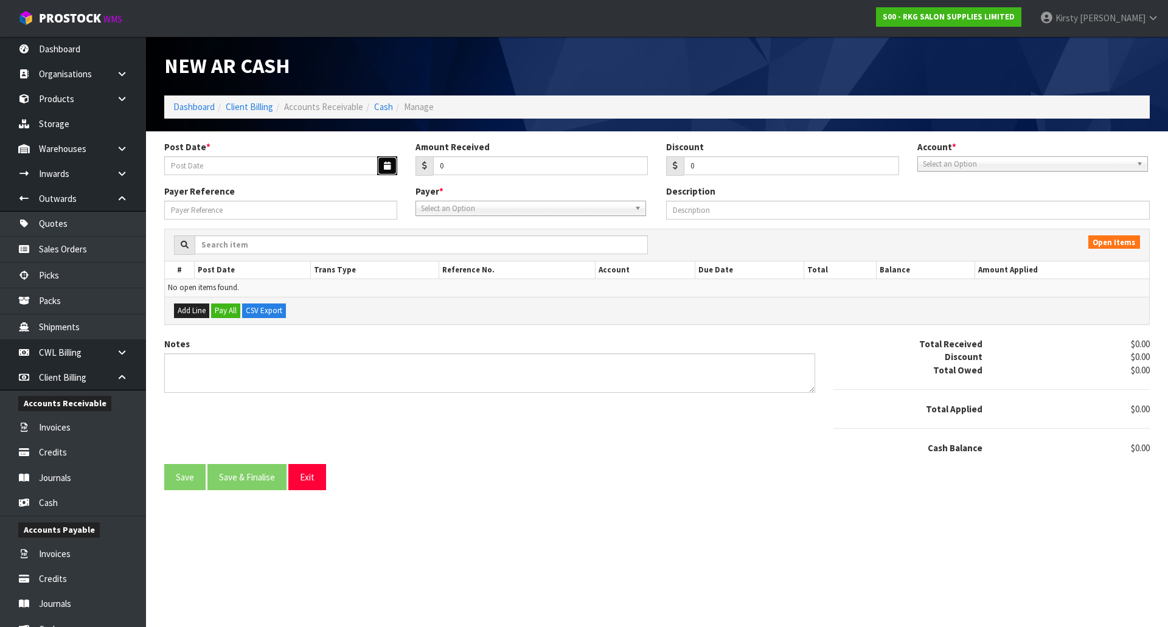
click at [389, 168] on icon "button" at bounding box center [387, 166] width 7 height 8
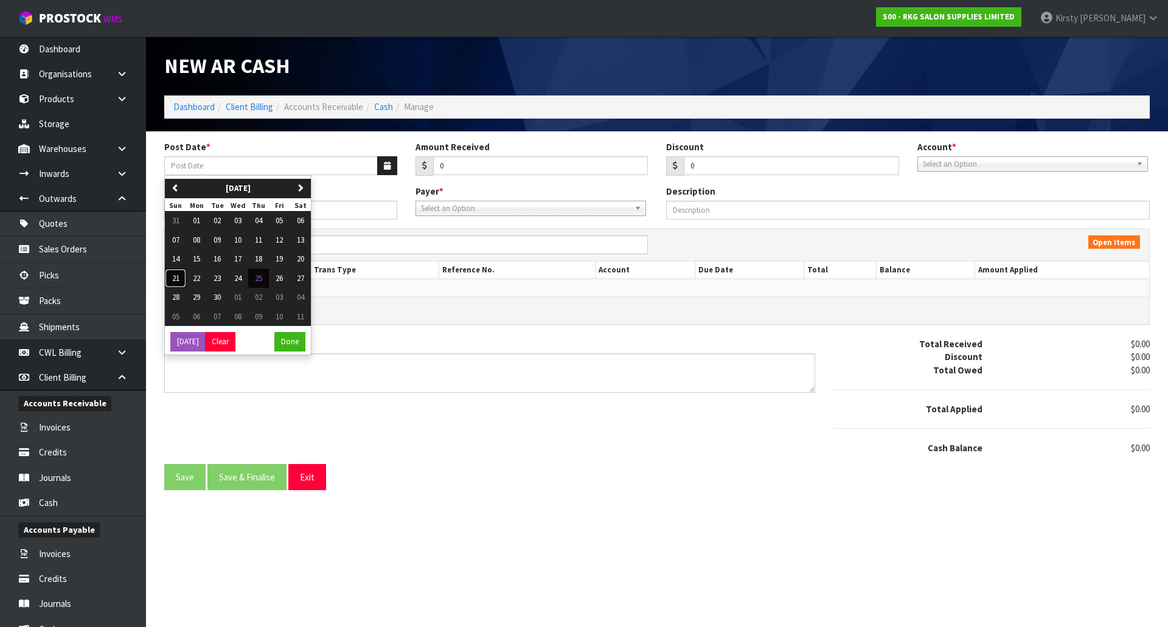
drag, startPoint x: 178, startPoint y: 280, endPoint x: 188, endPoint y: 276, distance: 10.6
click at [178, 279] on span "21" at bounding box center [175, 278] width 7 height 10
type input "21/09/2025"
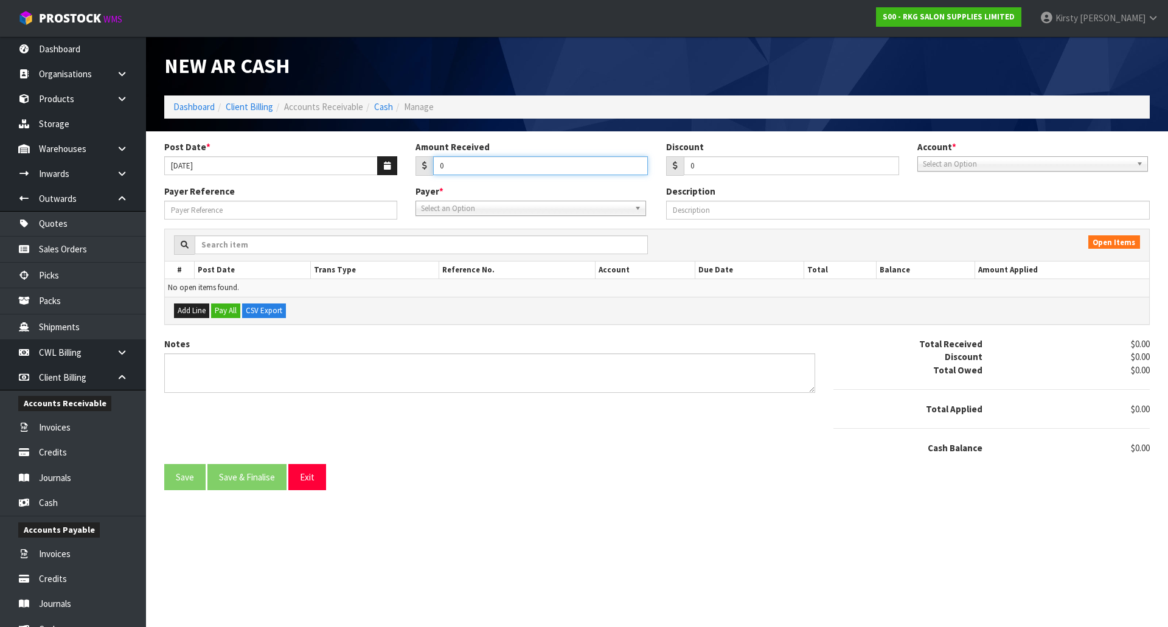
drag, startPoint x: 452, startPoint y: 167, endPoint x: 421, endPoint y: 167, distance: 31.0
click at [421, 167] on div "0" at bounding box center [531, 165] width 233 height 19
type input "1040.38"
click at [937, 165] on span "Select an Option" at bounding box center [1027, 164] width 209 height 15
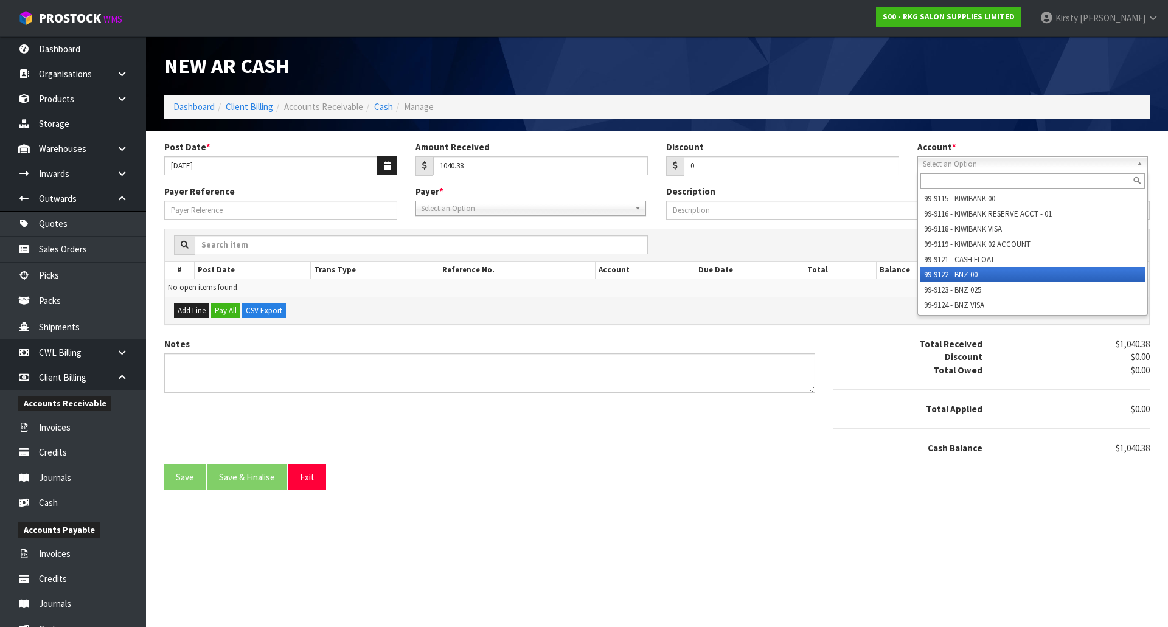
click at [952, 273] on li "99-9122 - BNZ 00" at bounding box center [1032, 274] width 224 height 15
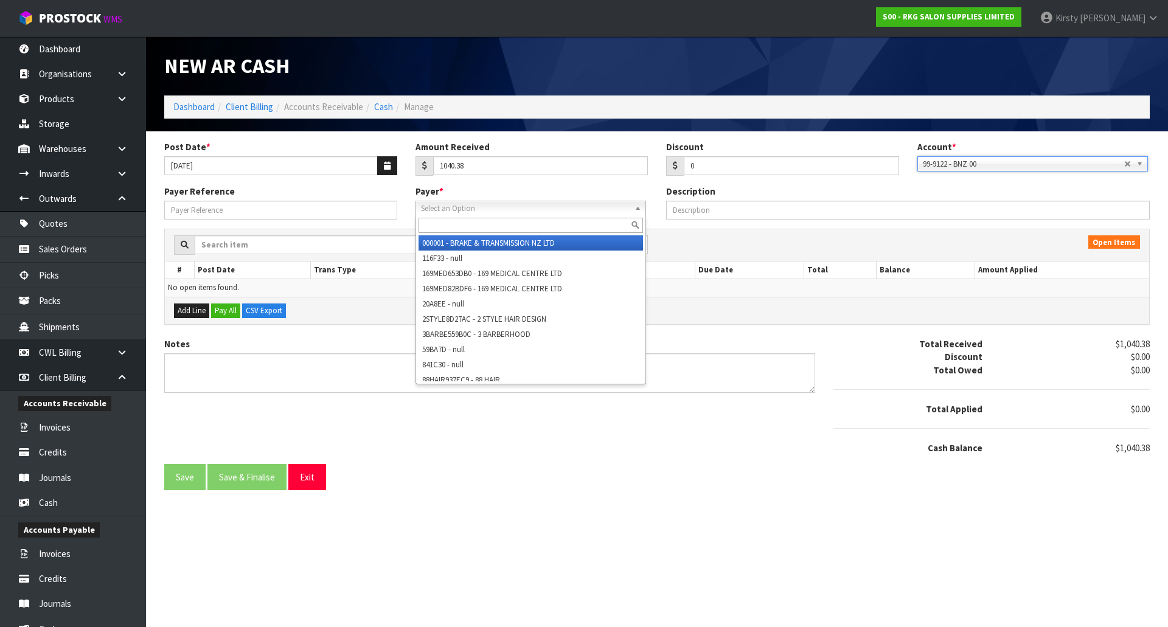
click at [465, 206] on span "Select an Option" at bounding box center [525, 208] width 209 height 15
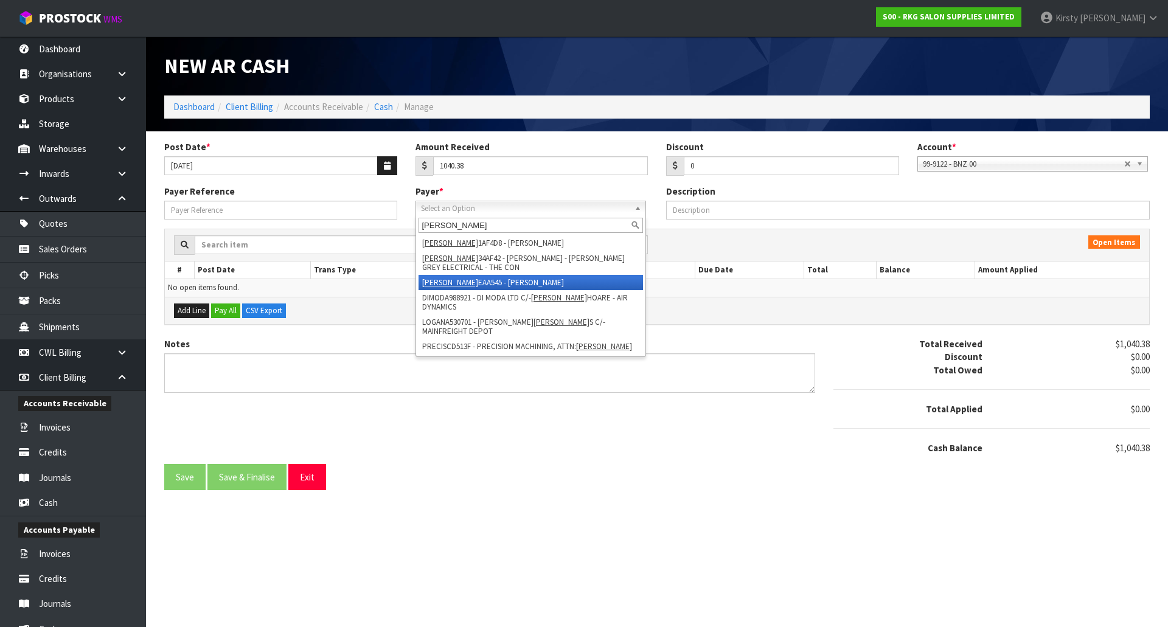
type input "ANDREW"
click at [492, 284] on li "ANDREW EAA545 - ANDREW PARK" at bounding box center [531, 282] width 224 height 15
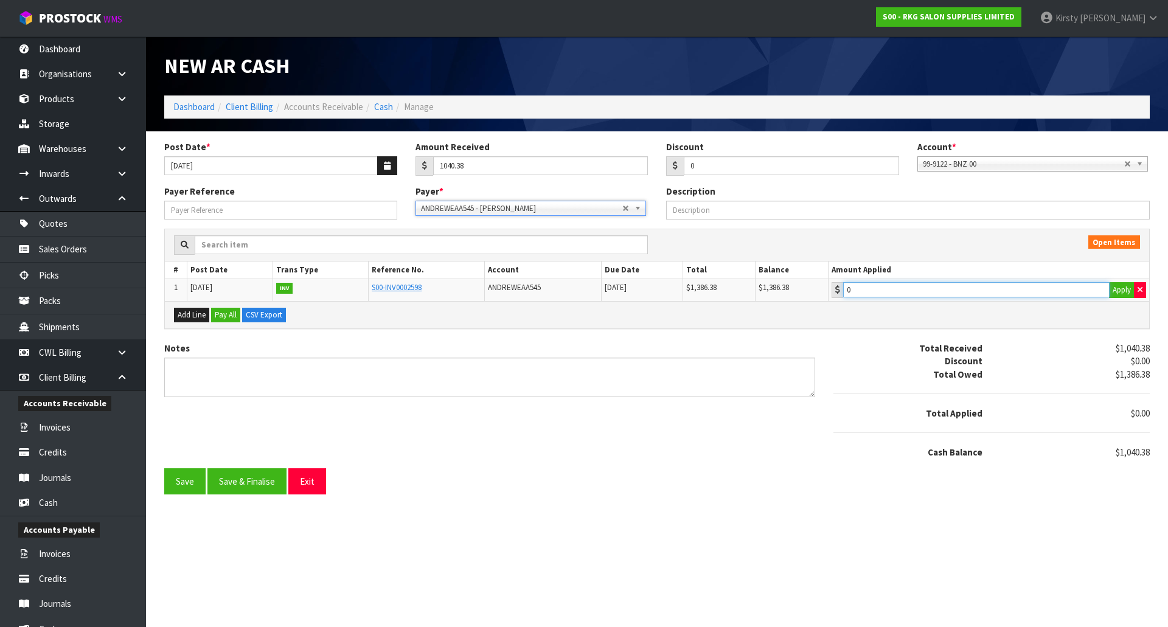
type input "1040.38"
click at [931, 297] on input "1040.38" at bounding box center [976, 289] width 266 height 15
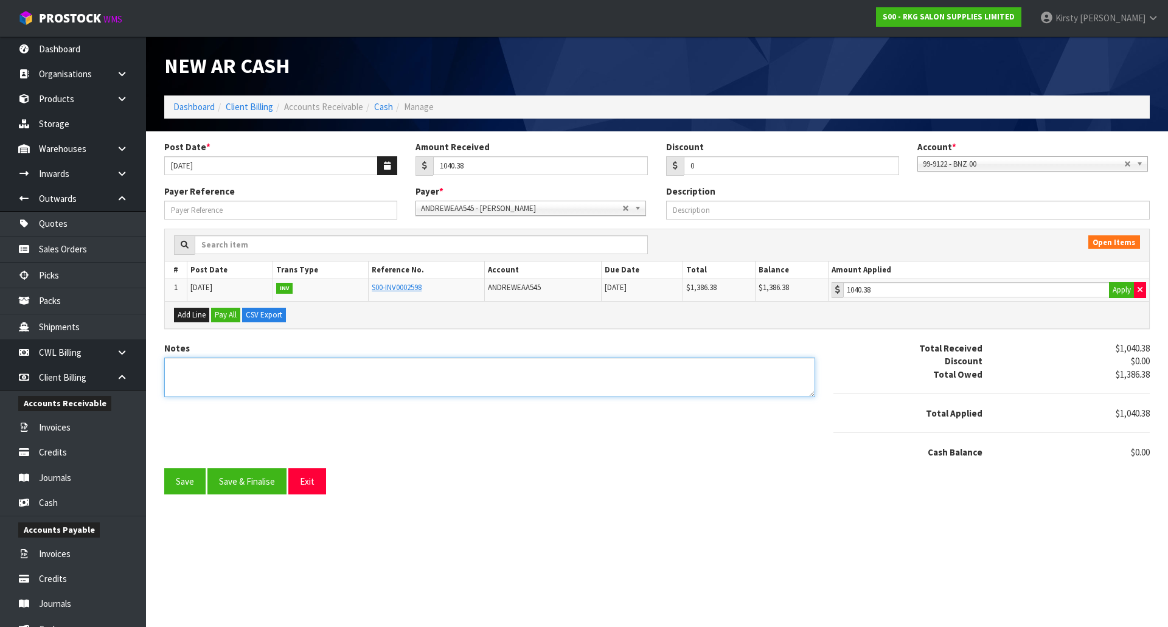
click at [198, 364] on textarea "Notes" at bounding box center [489, 378] width 651 height 40
type textarea "DC 21.9"
click at [181, 484] on button "Save" at bounding box center [184, 481] width 41 height 26
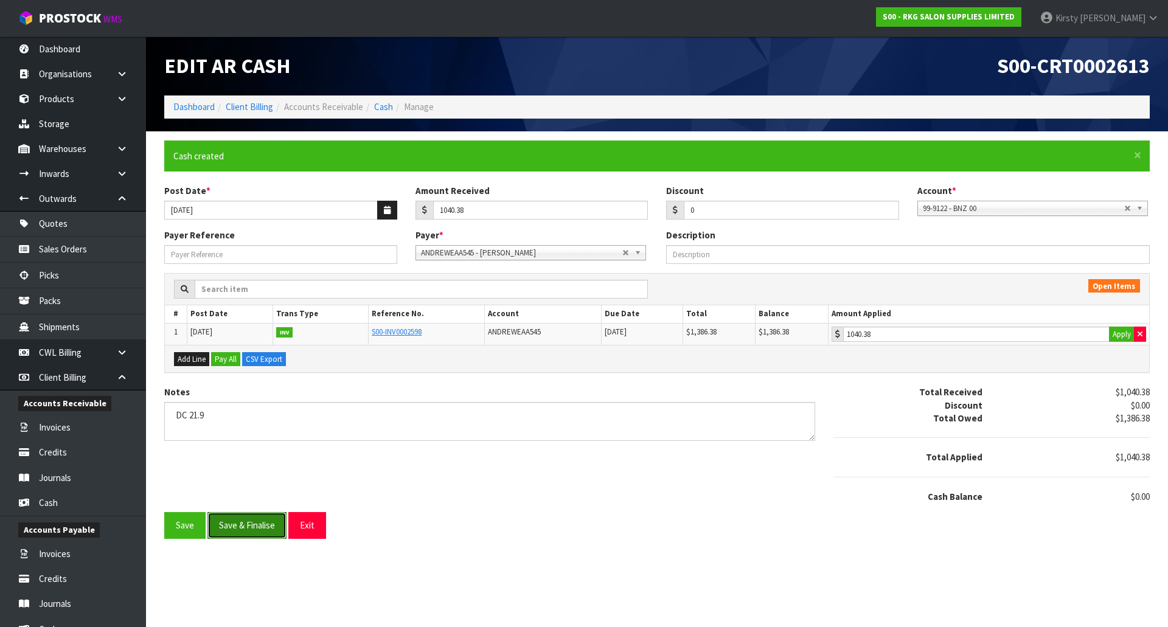
click at [252, 524] on button "Save & Finalise" at bounding box center [246, 525] width 79 height 26
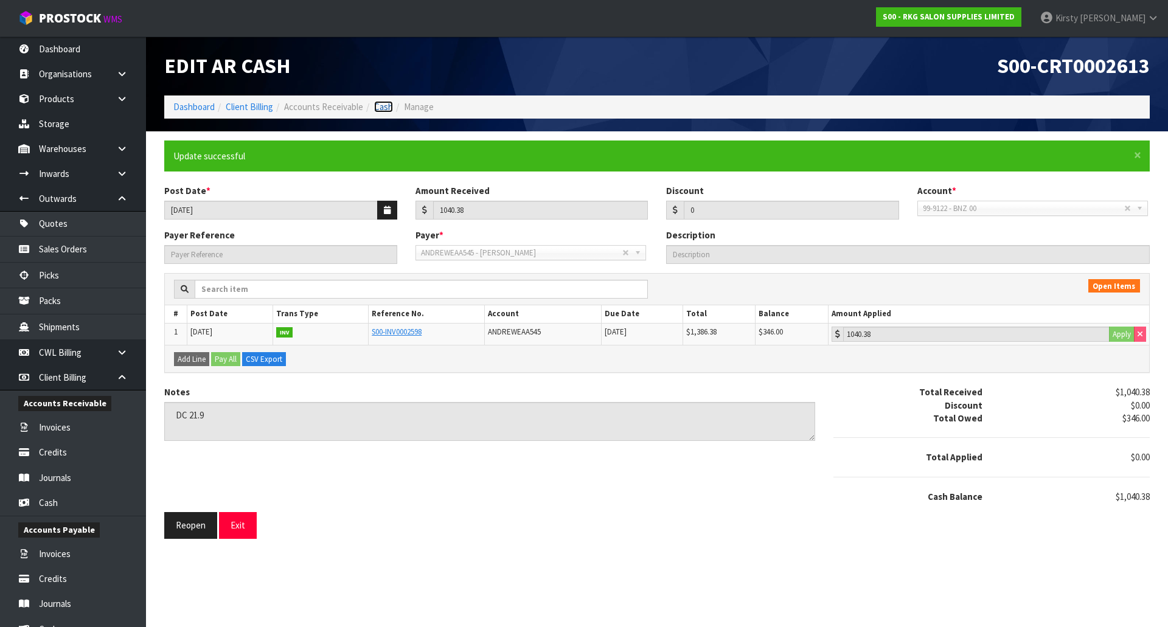
click at [382, 111] on link "Cash" at bounding box center [383, 107] width 19 height 12
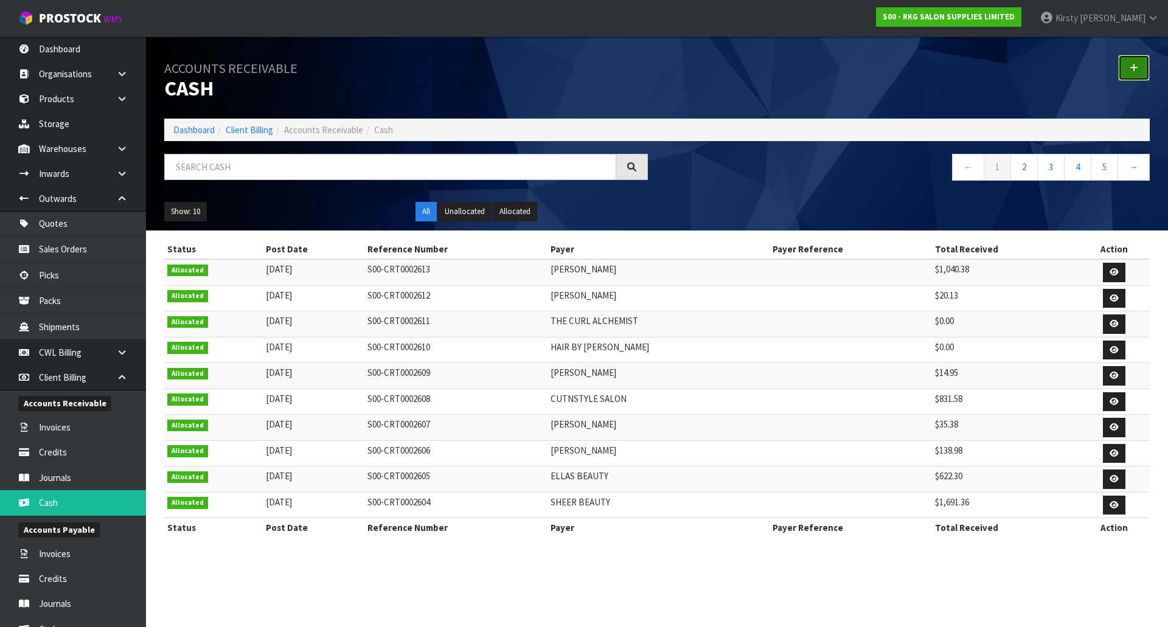
click at [1135, 67] on icon at bounding box center [1134, 67] width 9 height 9
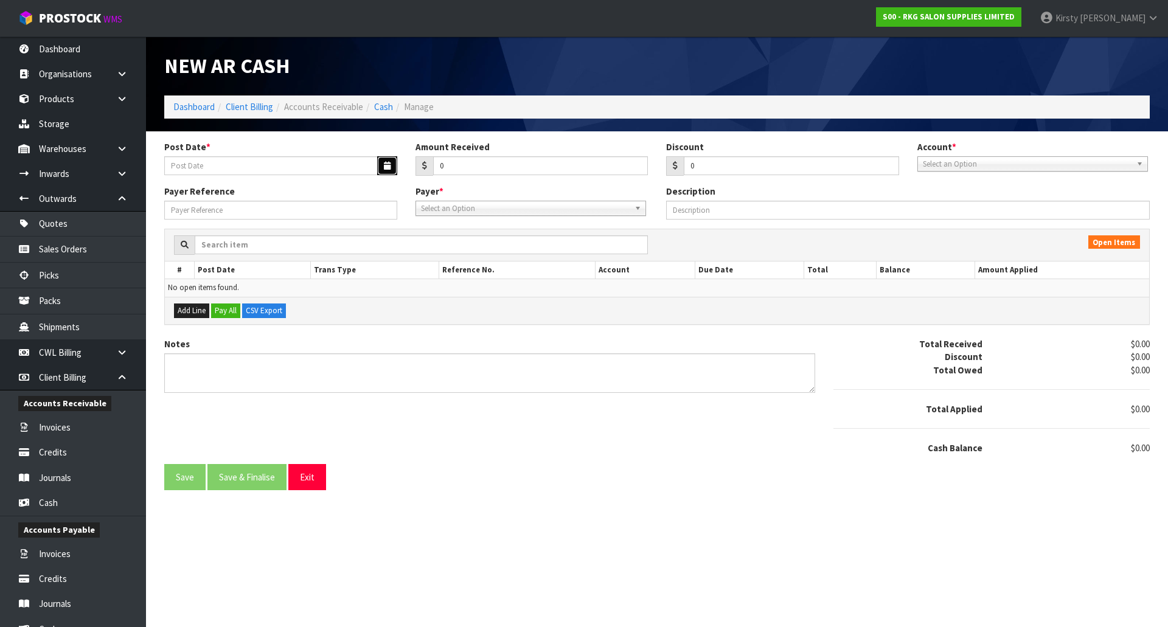
click at [387, 161] on button "button" at bounding box center [387, 165] width 20 height 19
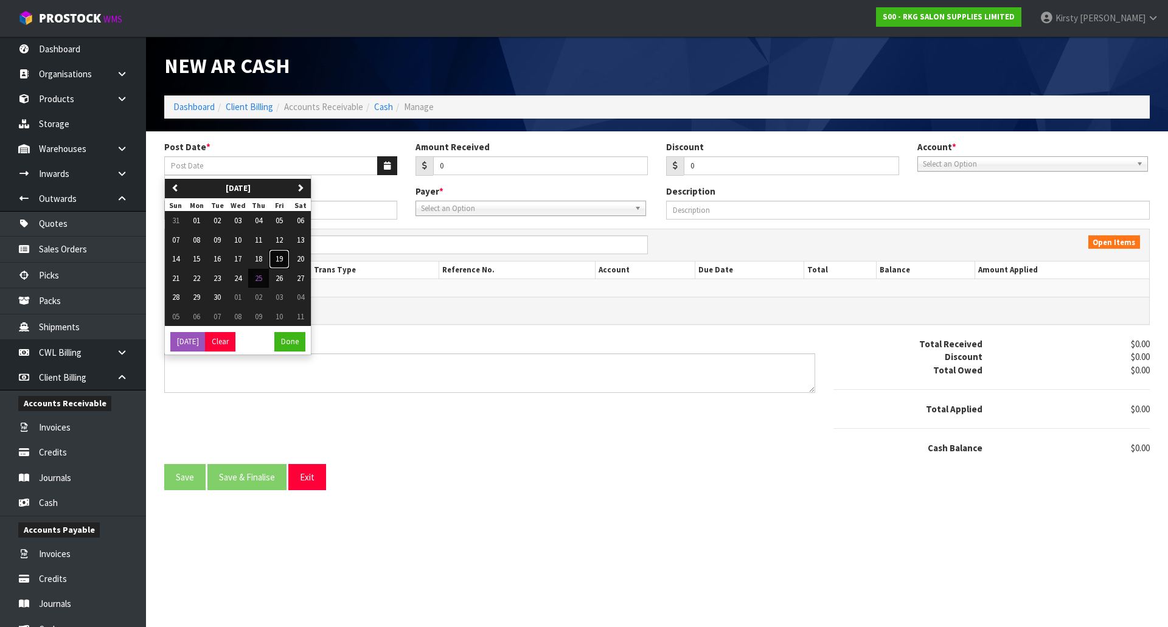
click at [283, 258] on span "19" at bounding box center [279, 259] width 7 height 10
type input "19/09/2025"
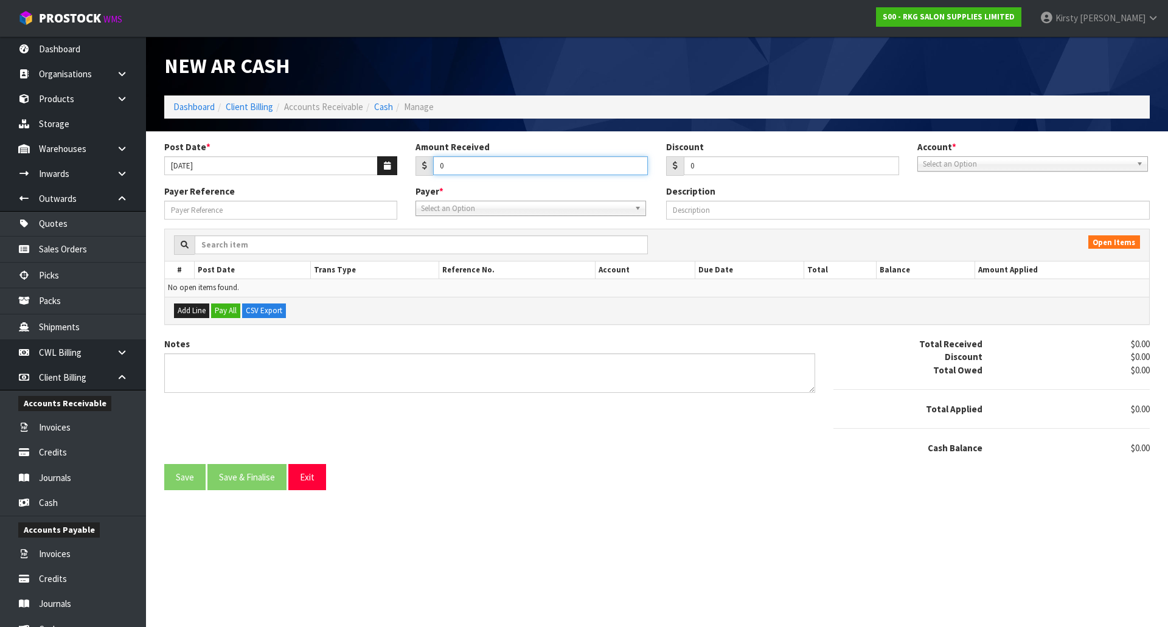
drag, startPoint x: 486, startPoint y: 165, endPoint x: 423, endPoint y: 175, distance: 63.9
click at [423, 175] on div "0" at bounding box center [531, 165] width 233 height 19
type input "881.72"
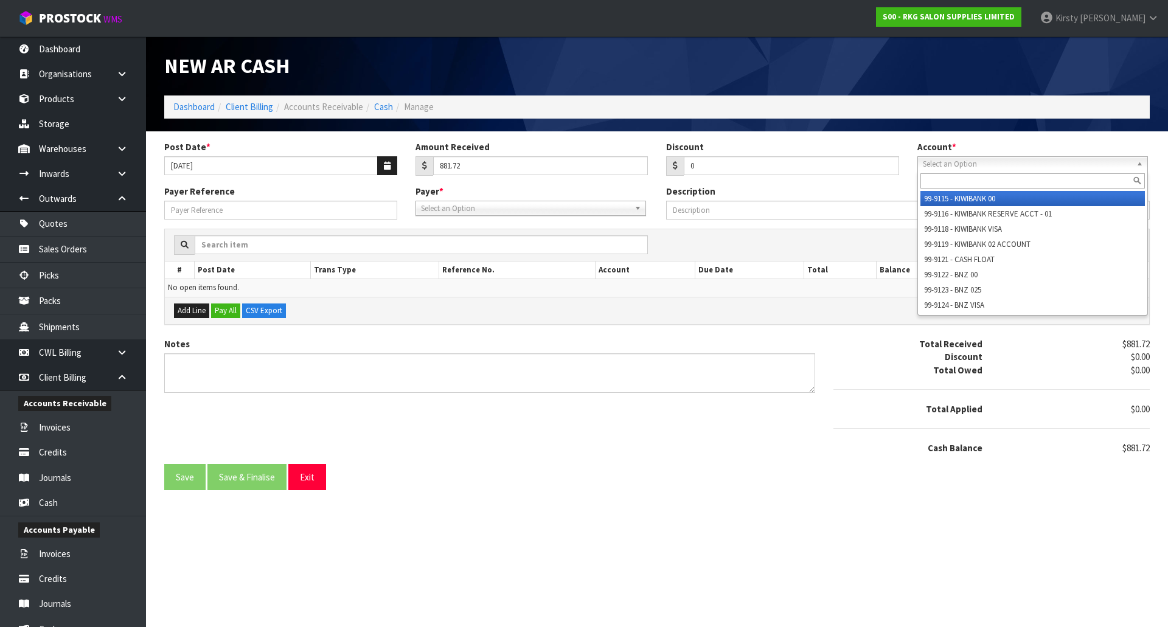
click at [984, 161] on span "Select an Option" at bounding box center [1027, 164] width 209 height 15
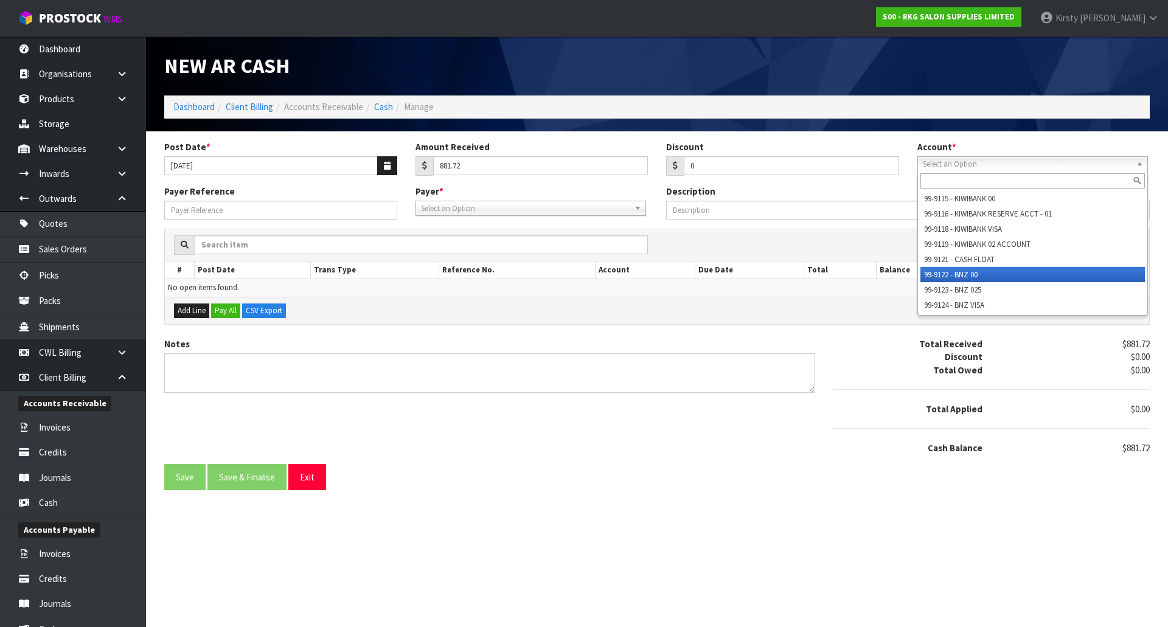
click at [965, 268] on li "99-9122 - BNZ 00" at bounding box center [1032, 274] width 224 height 15
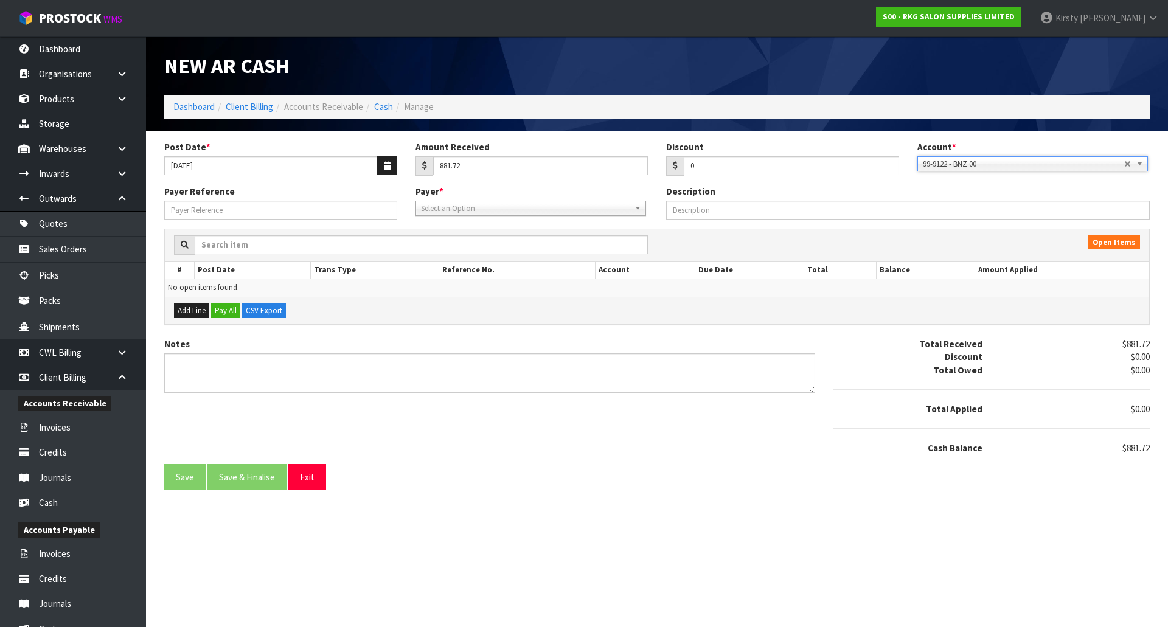
click at [433, 209] on span "Select an Option" at bounding box center [525, 208] width 209 height 15
type input "SPEC"
click at [474, 245] on li "SPEC SA139182 - SPECSAVERS BLENHEIM" at bounding box center [531, 242] width 224 height 15
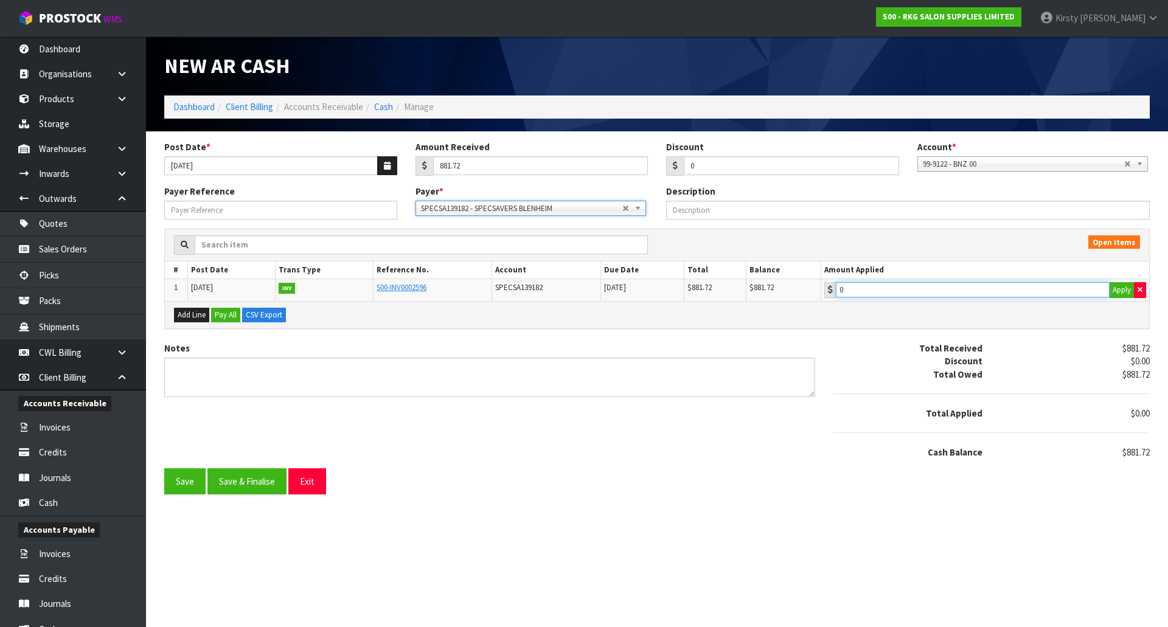
type input "881.72"
click at [877, 285] on input "881.72" at bounding box center [973, 289] width 274 height 15
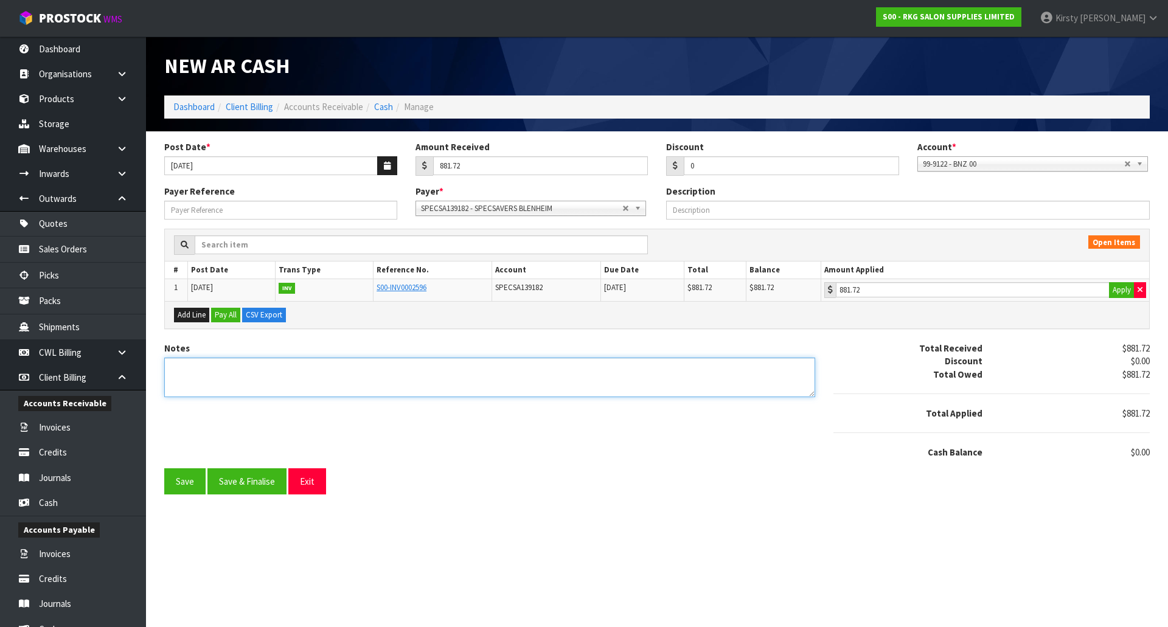
click at [249, 367] on textarea "Notes" at bounding box center [489, 378] width 651 height 40
type textarea "DC 19.9"
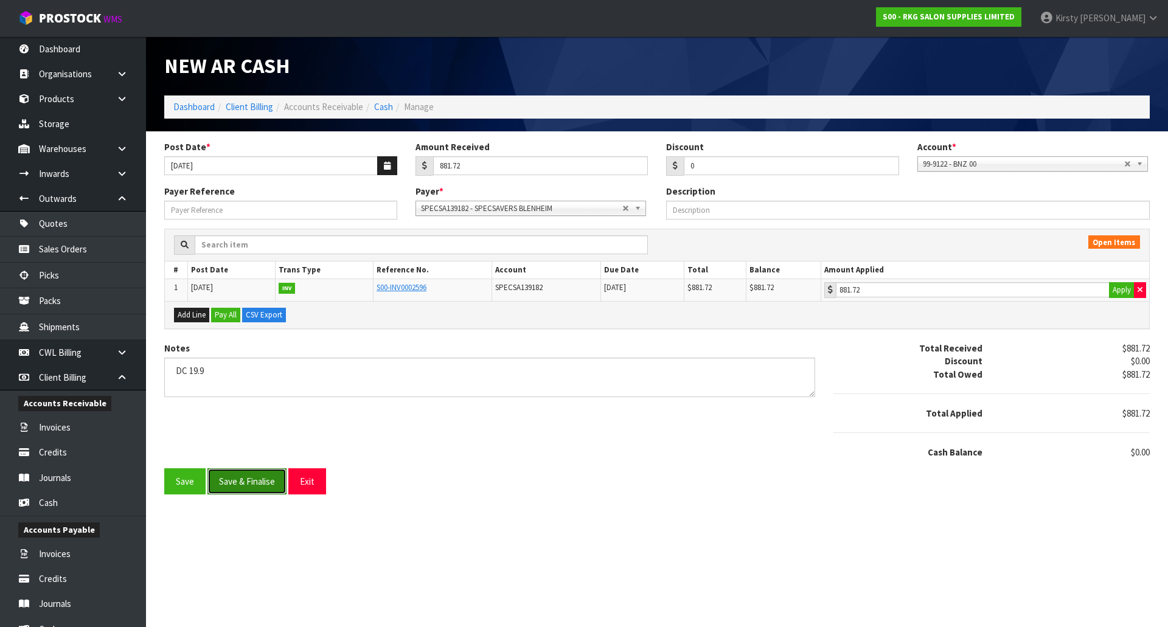
click at [243, 479] on button "Save & Finalise" at bounding box center [246, 481] width 79 height 26
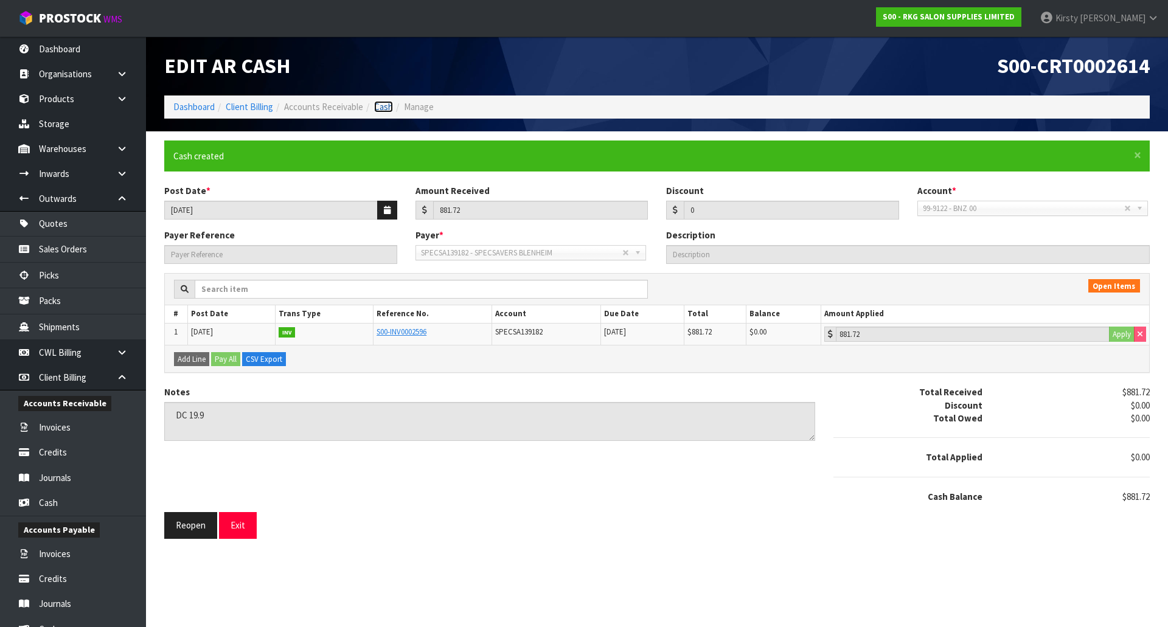
click at [379, 109] on link "Cash" at bounding box center [383, 107] width 19 height 12
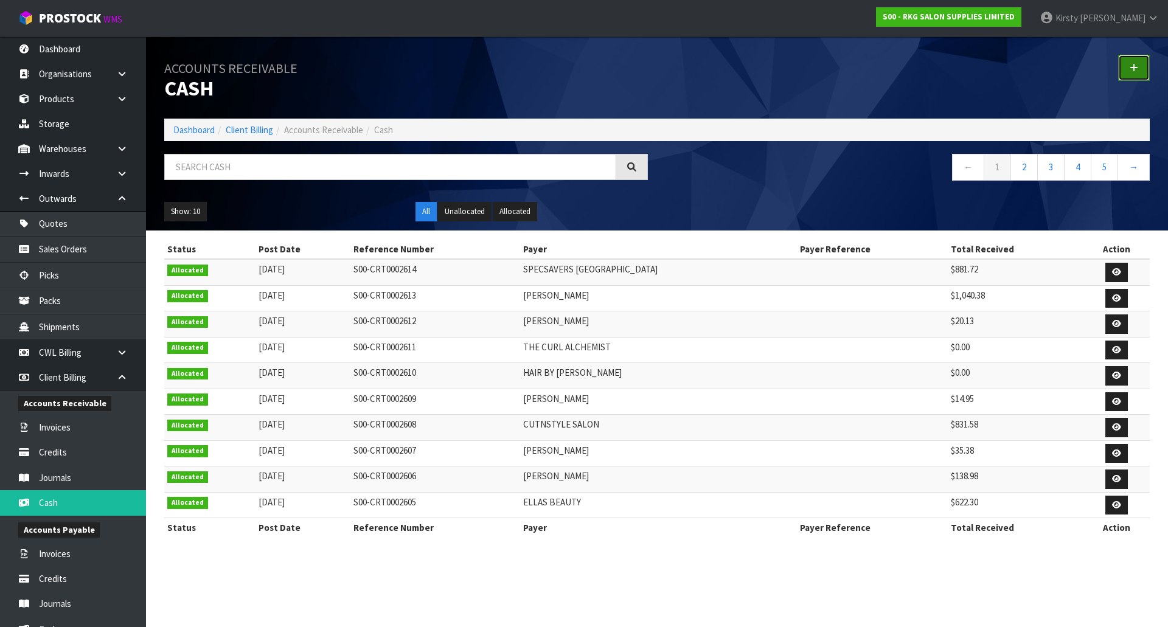
click at [1135, 71] on icon at bounding box center [1134, 67] width 9 height 9
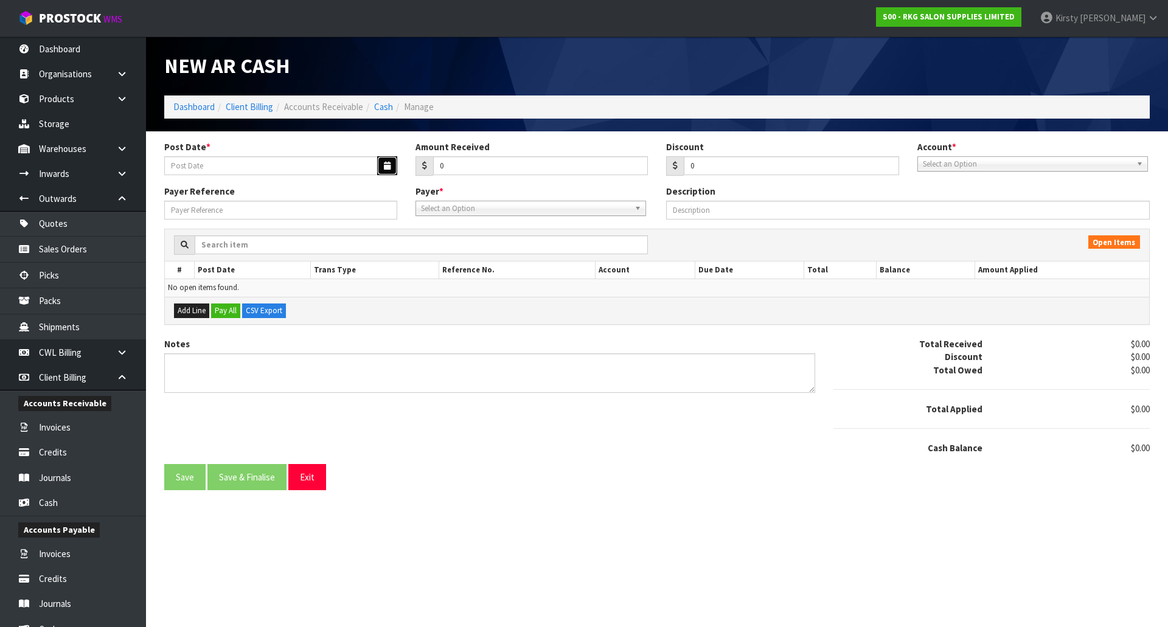
click at [379, 164] on button "button" at bounding box center [387, 165] width 20 height 19
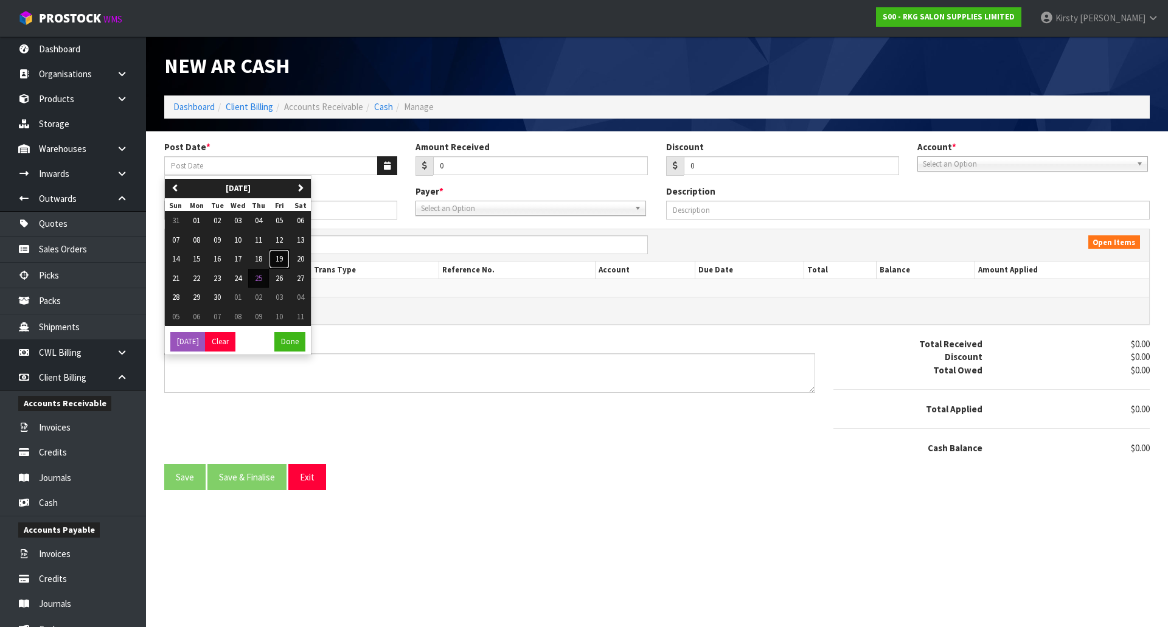
click at [283, 260] on span "19" at bounding box center [279, 259] width 7 height 10
type input "19/09/2025"
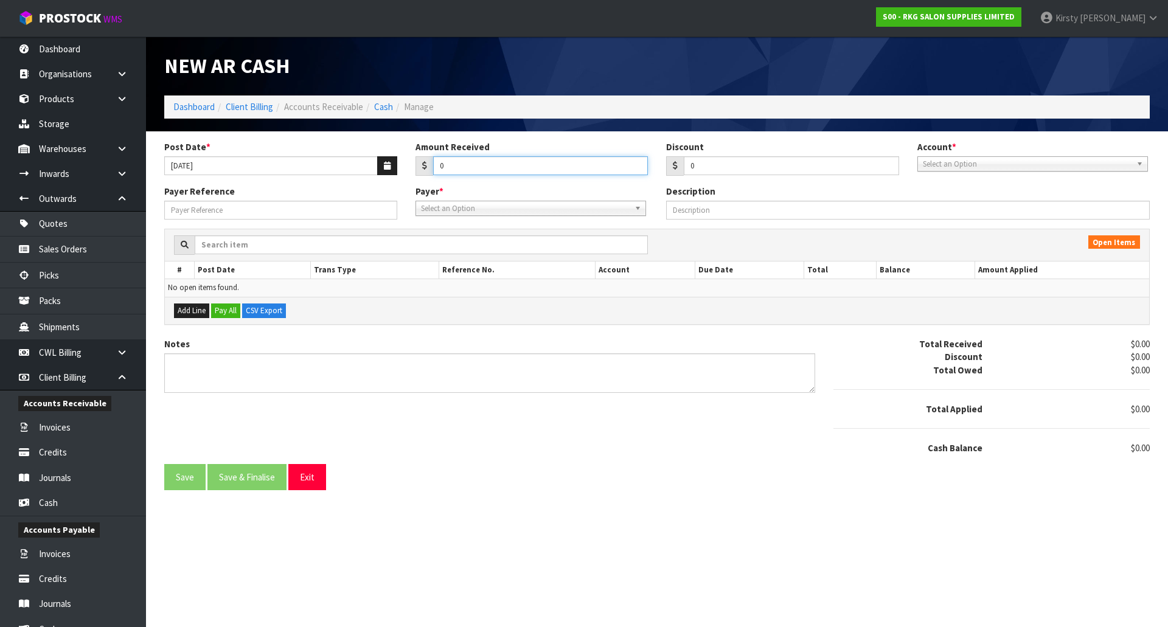
drag, startPoint x: 469, startPoint y: 166, endPoint x: 423, endPoint y: 171, distance: 46.5
click at [423, 171] on div "0" at bounding box center [531, 165] width 233 height 19
type input "494.79"
click at [937, 165] on span "Select an Option" at bounding box center [1027, 164] width 209 height 15
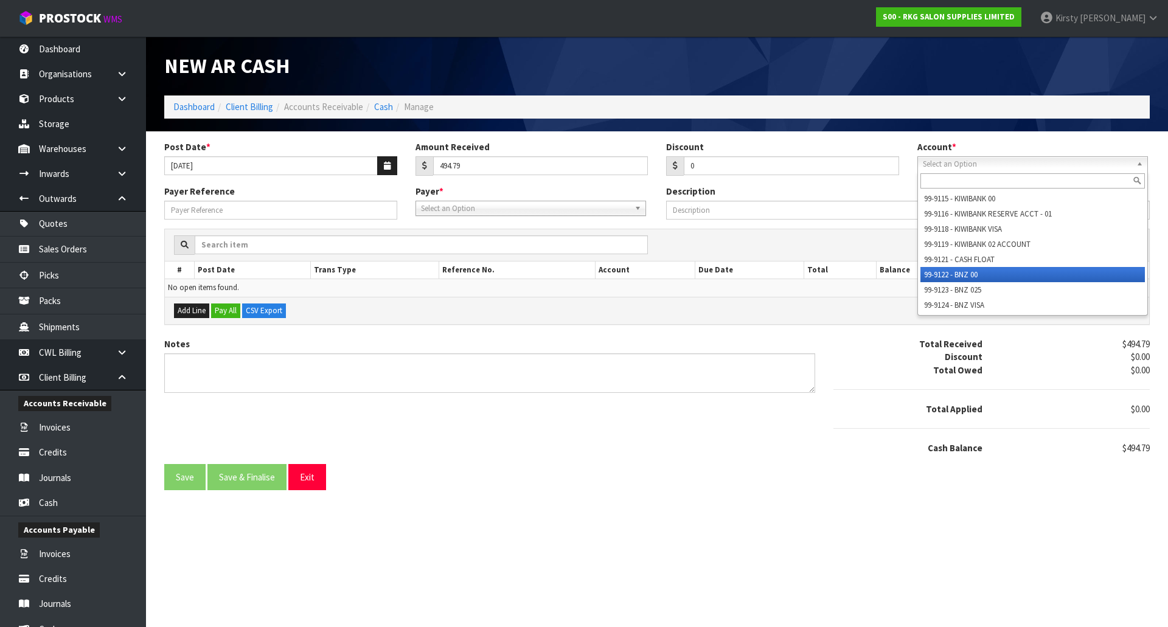
click at [951, 273] on li "99-9122 - BNZ 00" at bounding box center [1032, 274] width 224 height 15
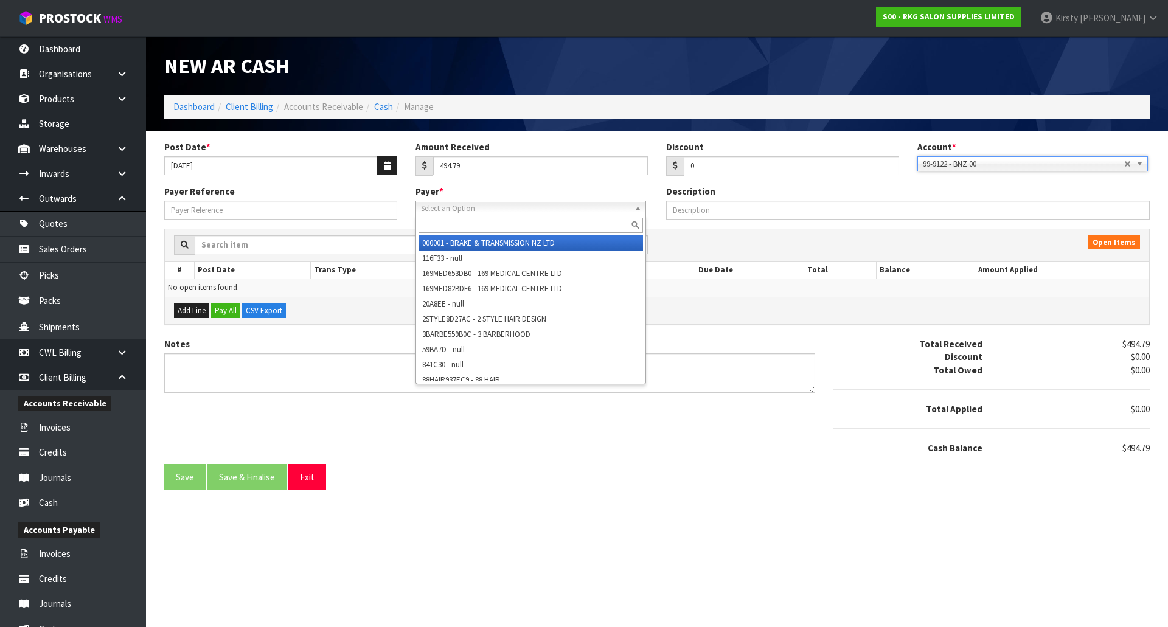
click at [500, 209] on span "Select an Option" at bounding box center [525, 208] width 209 height 15
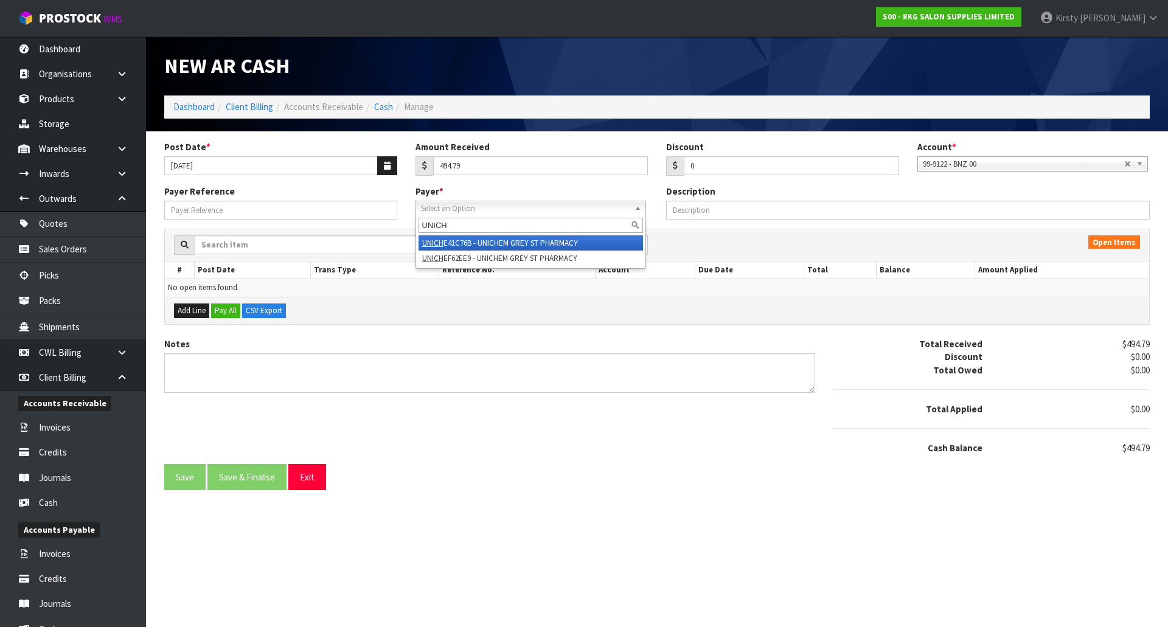
type input "UNICH"
click at [509, 238] on li "UNICH E41C76B - UNICHEM GREY ST PHARMACY" at bounding box center [531, 242] width 224 height 15
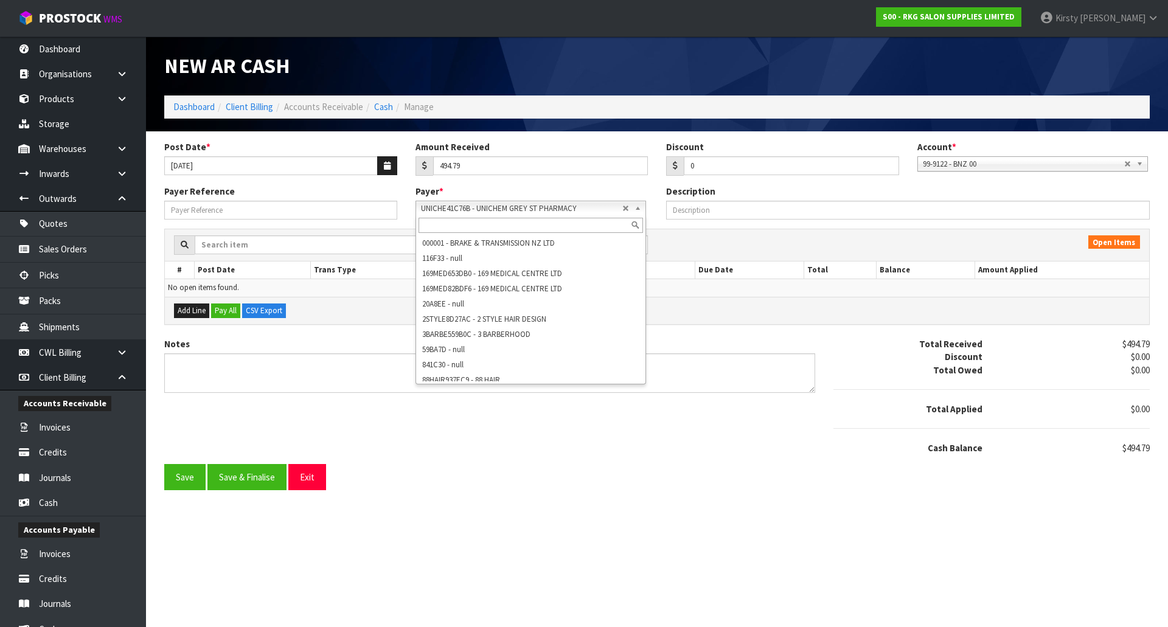
click at [642, 209] on b at bounding box center [639, 208] width 11 height 14
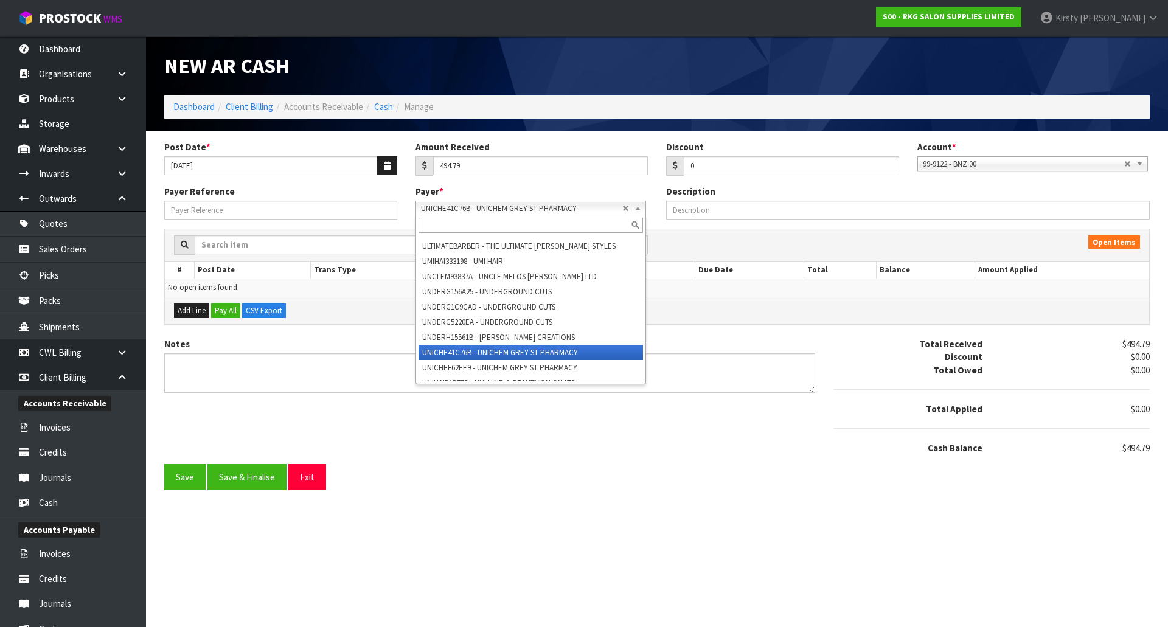
scroll to position [34181, 0]
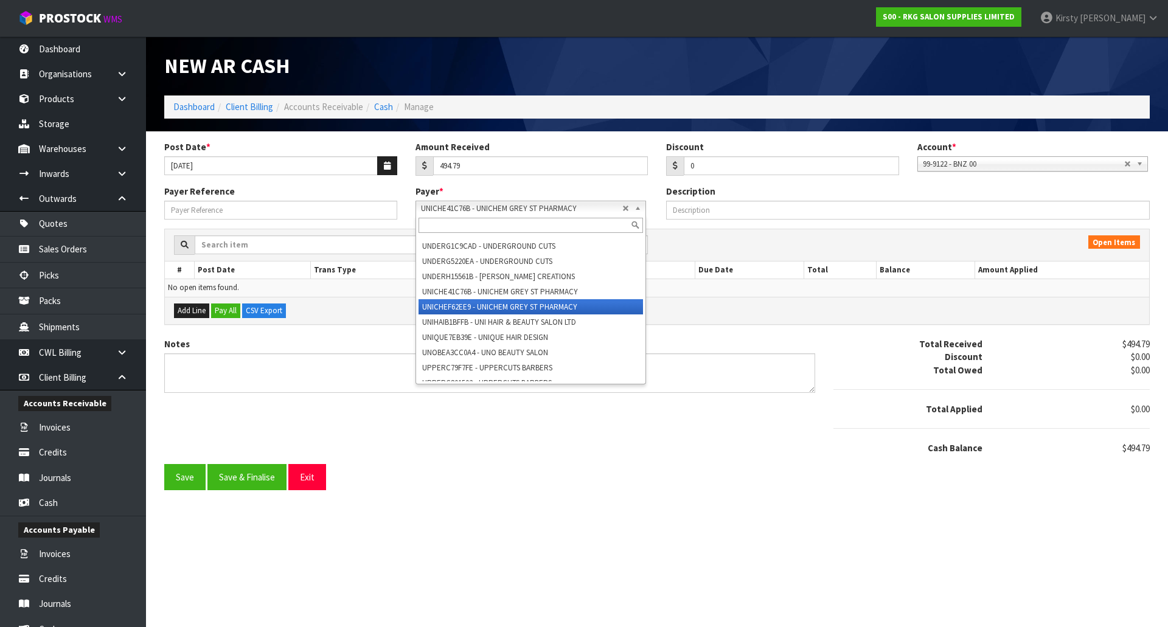
click at [521, 315] on li "UNICHEF62EE9 - UNICHEM GREY ST PHARMACY" at bounding box center [531, 306] width 224 height 15
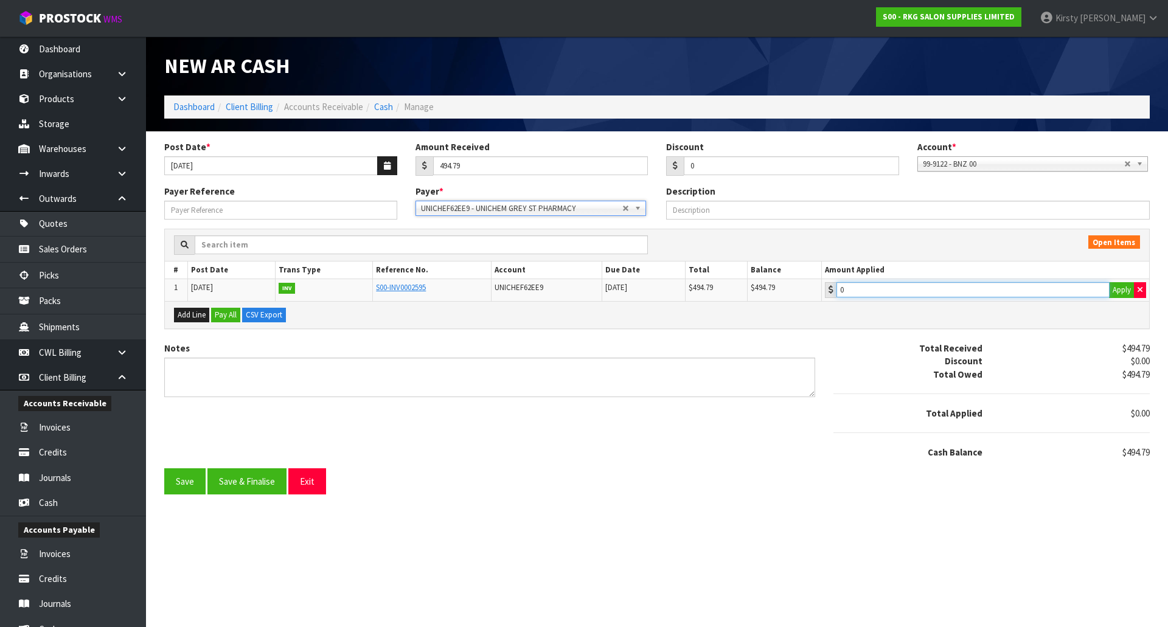
type input "494.79"
click at [877, 294] on input "494.79" at bounding box center [972, 289] width 273 height 15
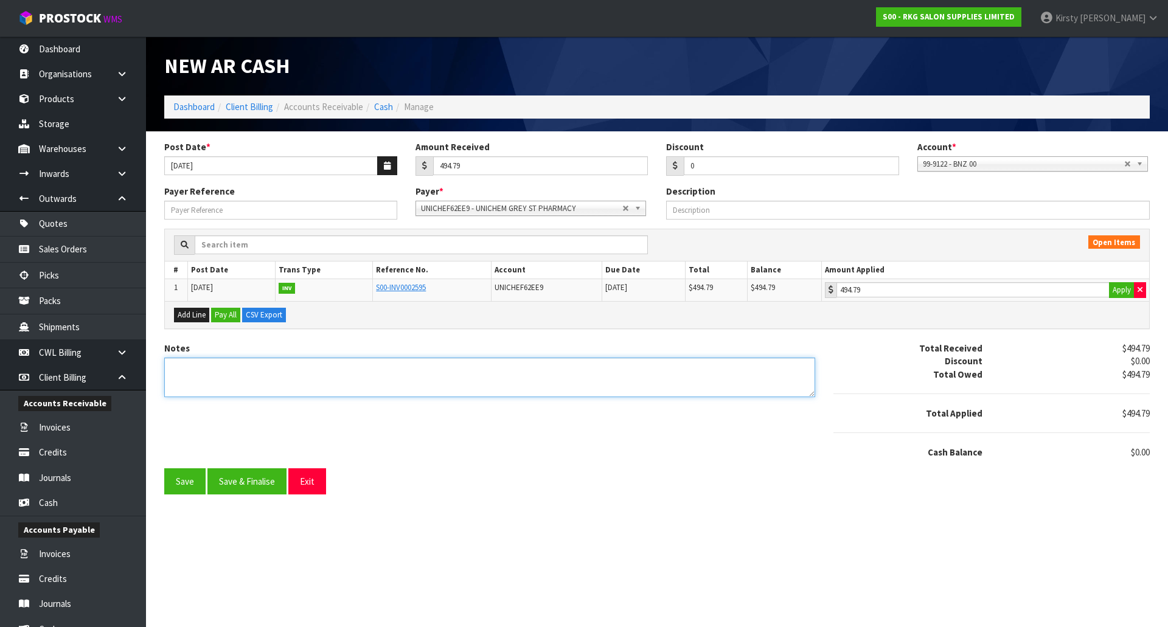
click at [188, 376] on textarea "Notes" at bounding box center [489, 378] width 651 height 40
type textarea "DC 19.9"
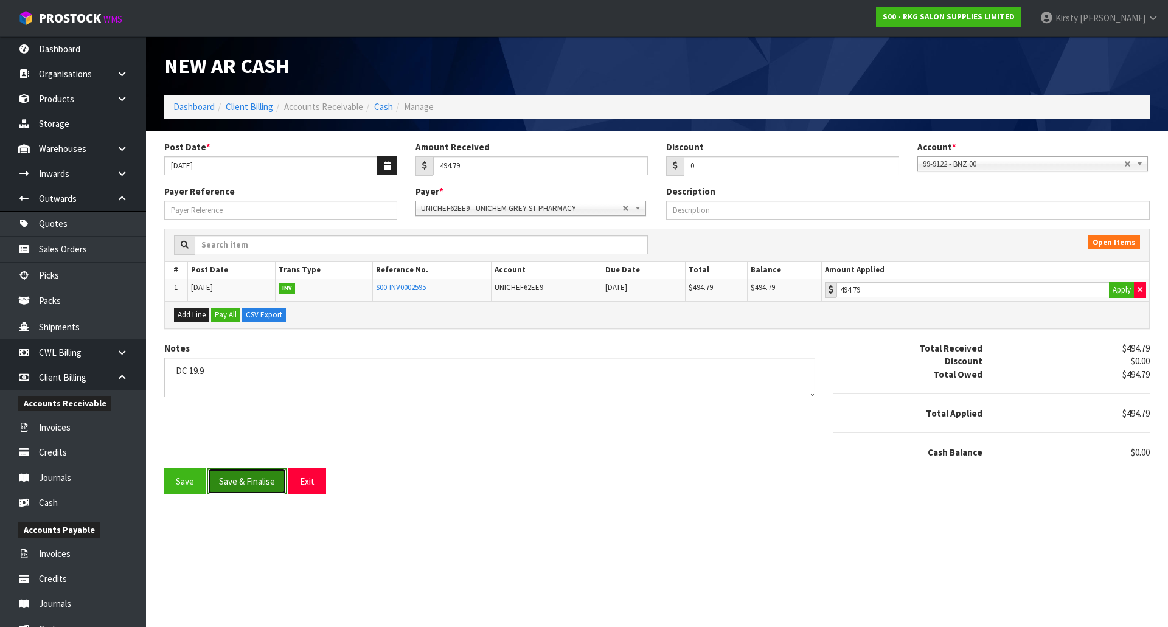
click at [220, 475] on button "Save & Finalise" at bounding box center [246, 481] width 79 height 26
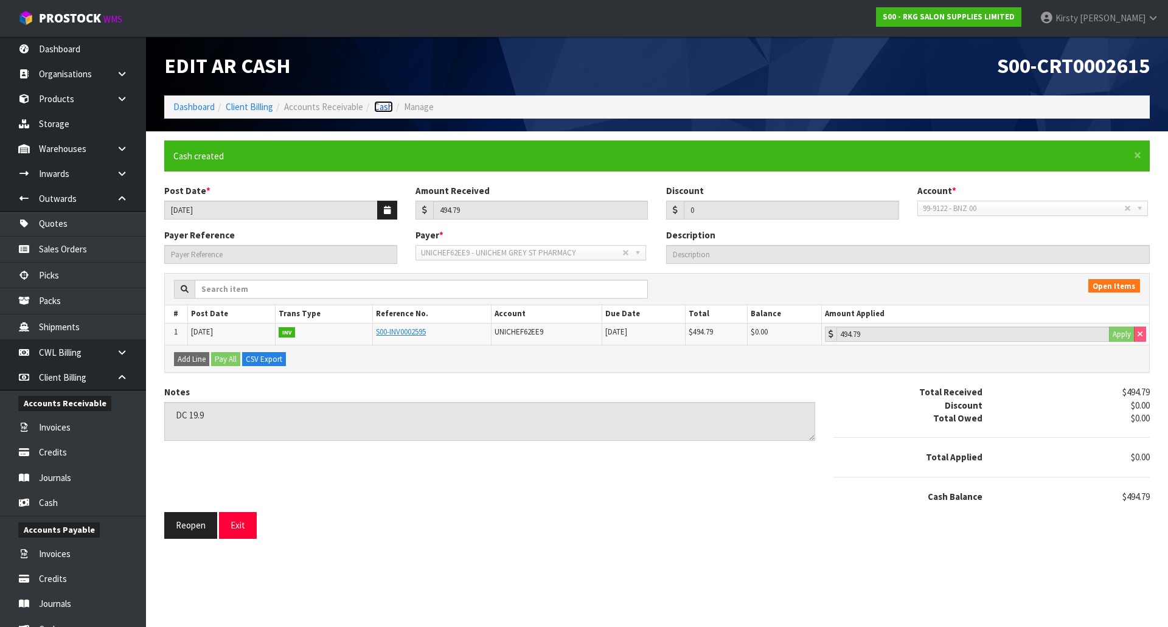
click at [381, 111] on link "Cash" at bounding box center [383, 107] width 19 height 12
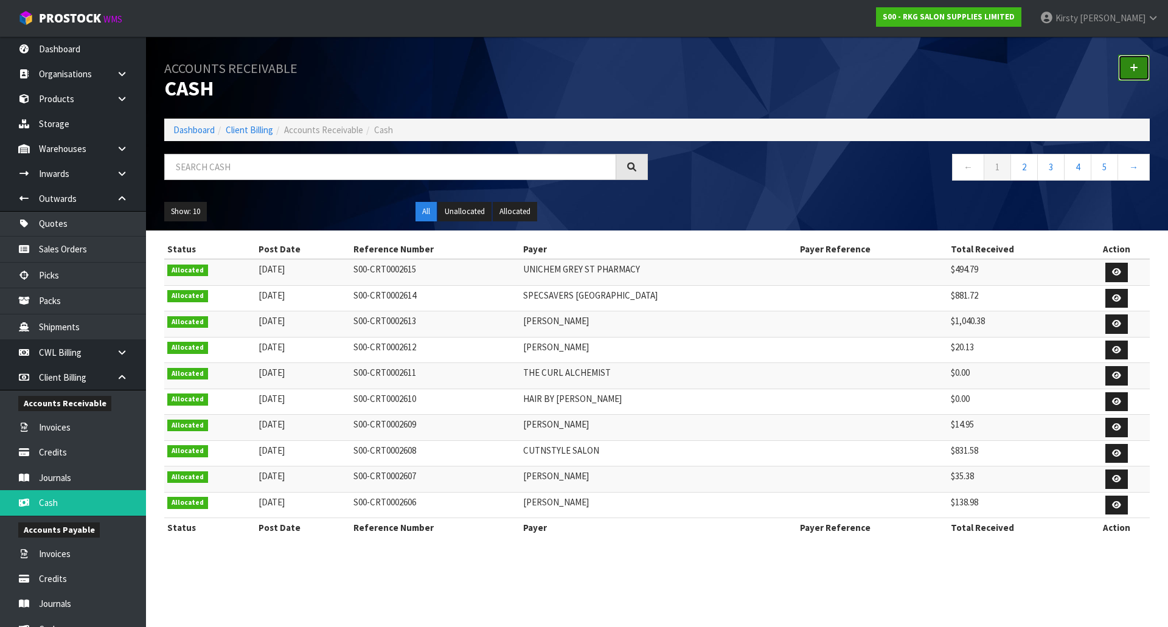
click at [1129, 68] on link at bounding box center [1134, 68] width 32 height 26
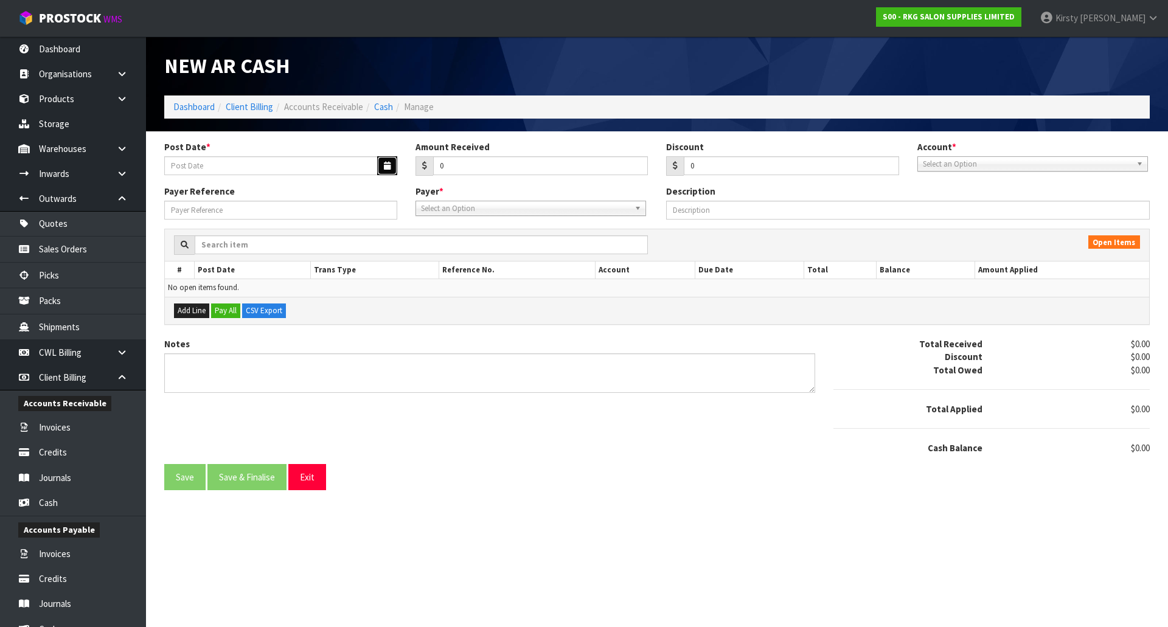
click at [392, 167] on button "button" at bounding box center [387, 165] width 20 height 19
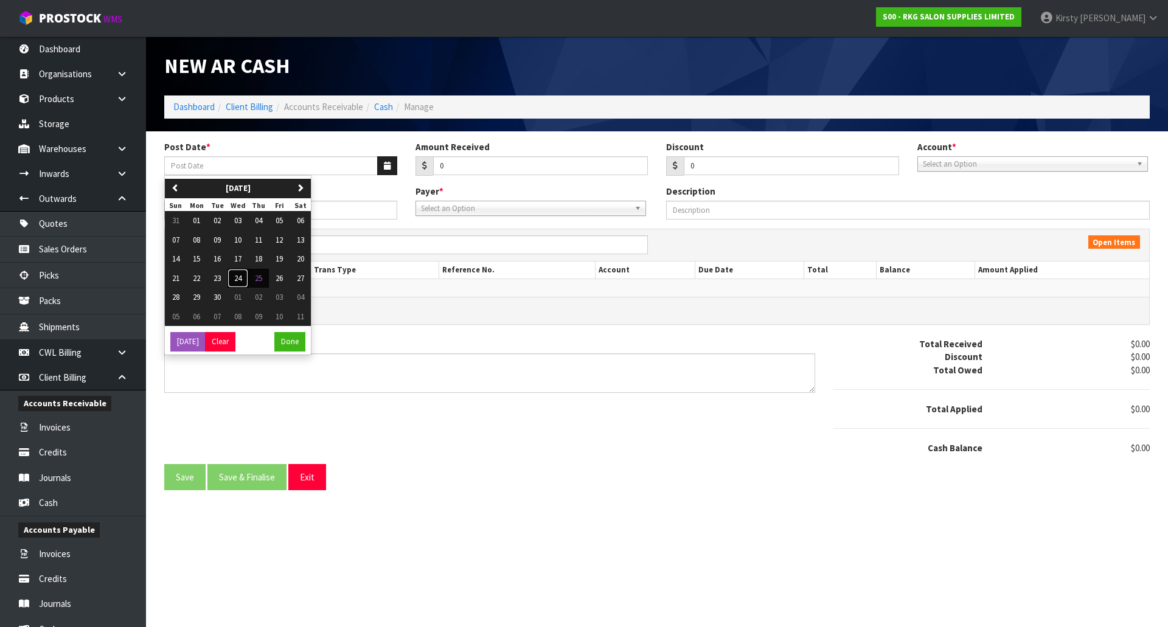
drag, startPoint x: 237, startPoint y: 278, endPoint x: 328, endPoint y: 220, distance: 107.8
click at [238, 277] on span "24" at bounding box center [237, 278] width 7 height 10
type input "[DATE]"
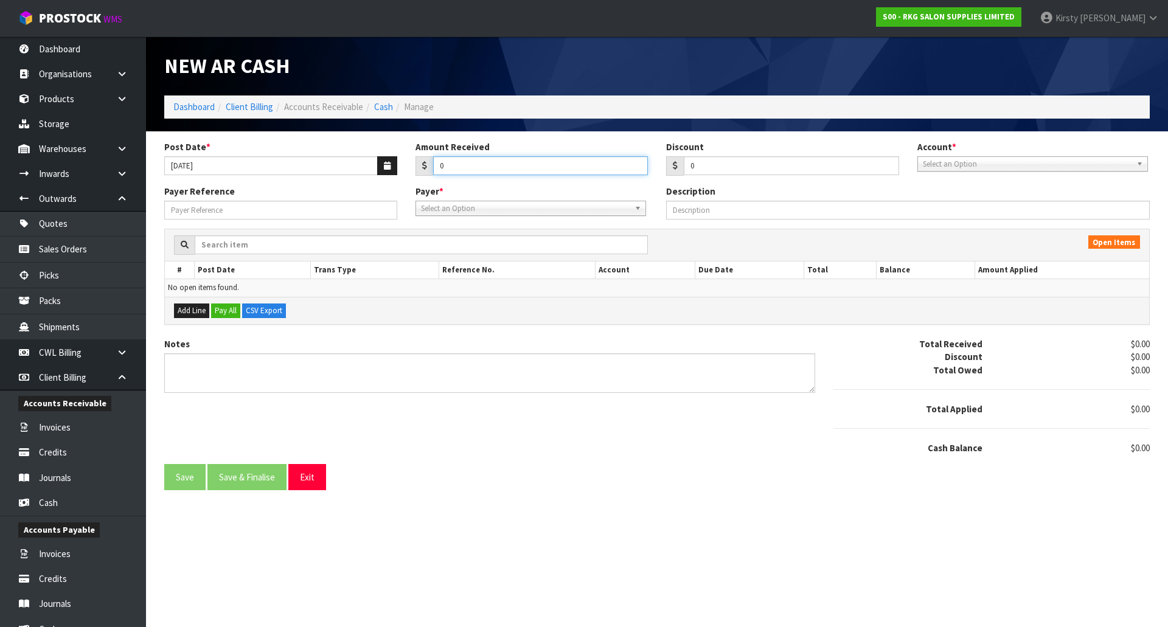
drag, startPoint x: 459, startPoint y: 165, endPoint x: 402, endPoint y: 174, distance: 57.2
click at [402, 174] on div "Post Date * 24/09/2025 Amount Received 0 Discount 0 Account * 99-9115 - KIWIBAN…" at bounding box center [657, 163] width 1004 height 44
type input "191.8"
click at [973, 165] on span "Select an Option" at bounding box center [1027, 164] width 209 height 15
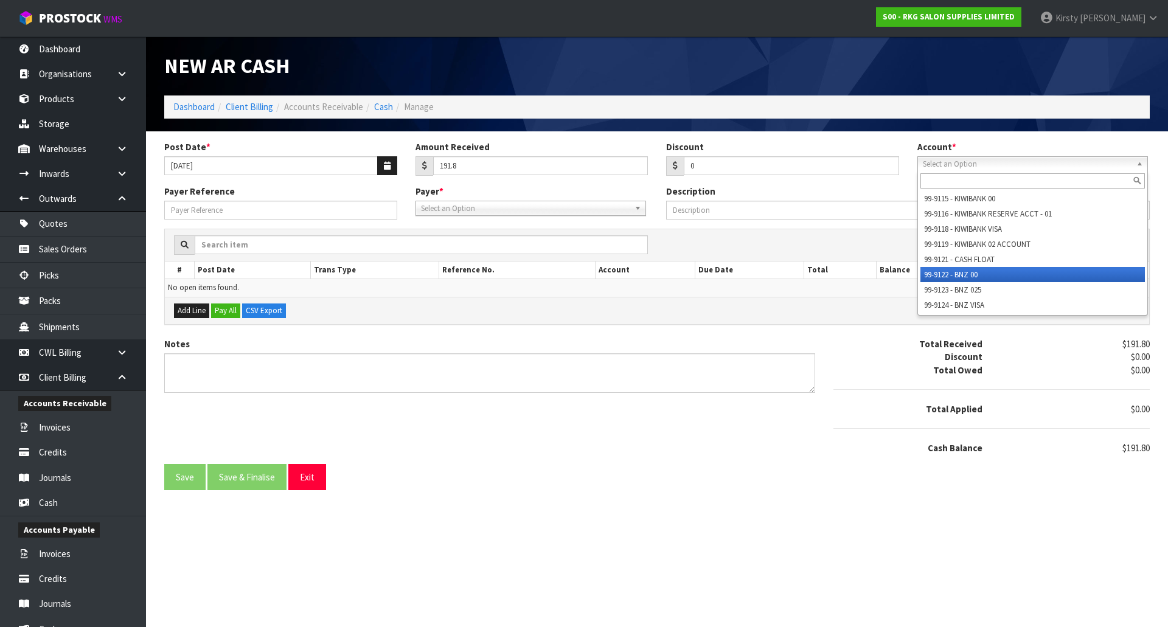
click at [961, 278] on li "99-9122 - BNZ 00" at bounding box center [1032, 274] width 224 height 15
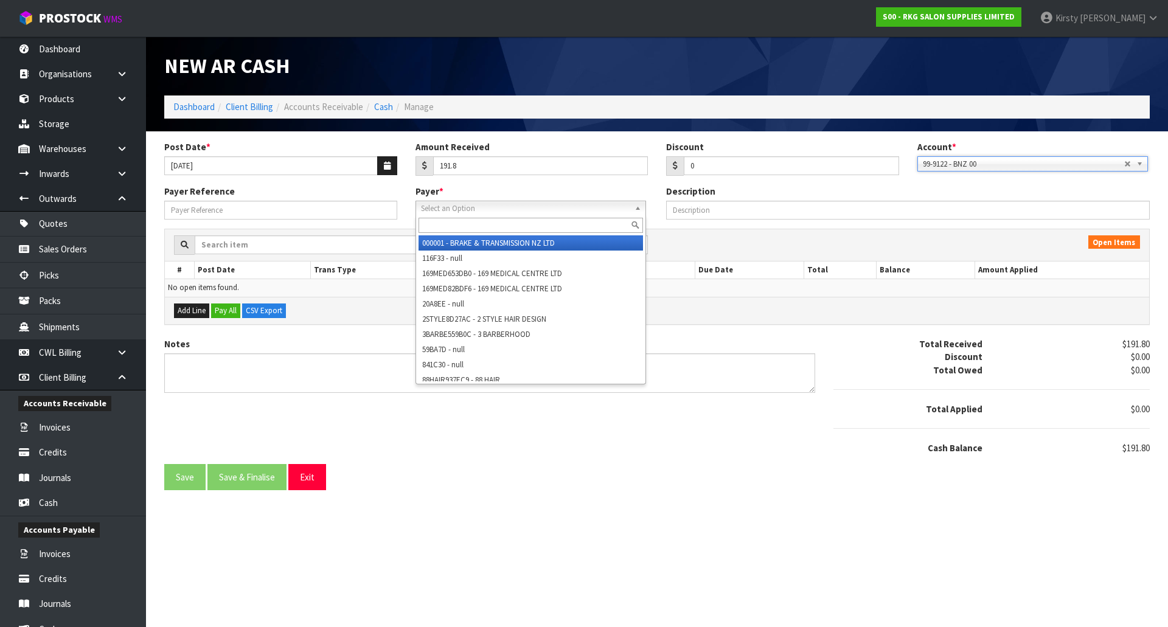
click at [452, 212] on span "Select an Option" at bounding box center [525, 208] width 209 height 15
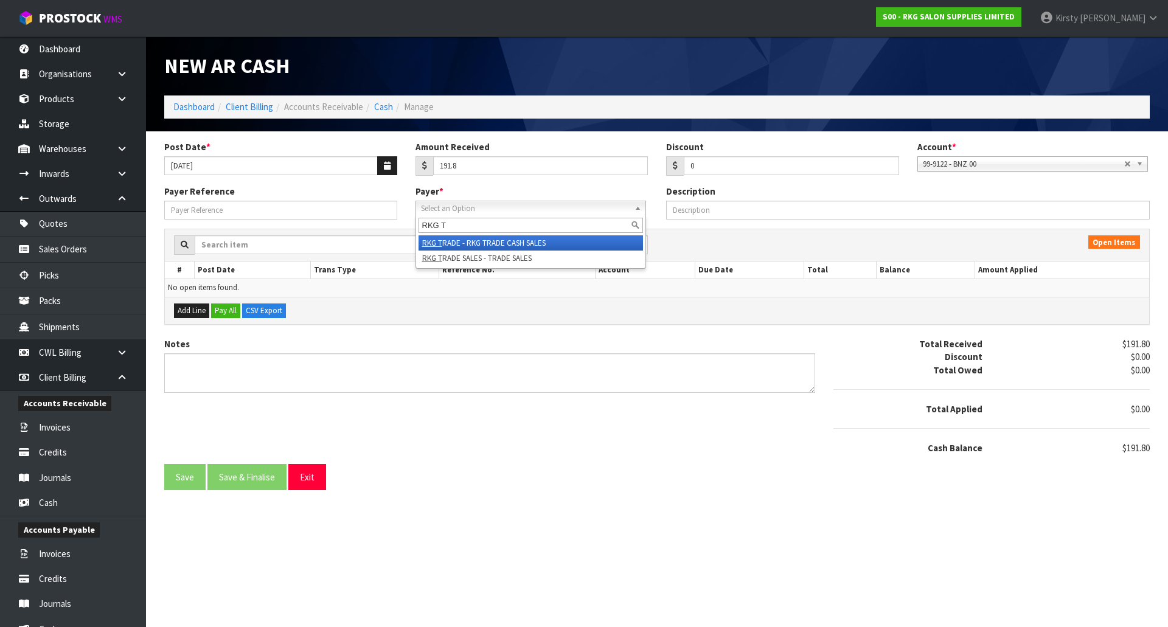
type input "RKG T"
click at [448, 242] on li "RKG T RADE - RKG TRADE CASH SALES" at bounding box center [531, 242] width 224 height 15
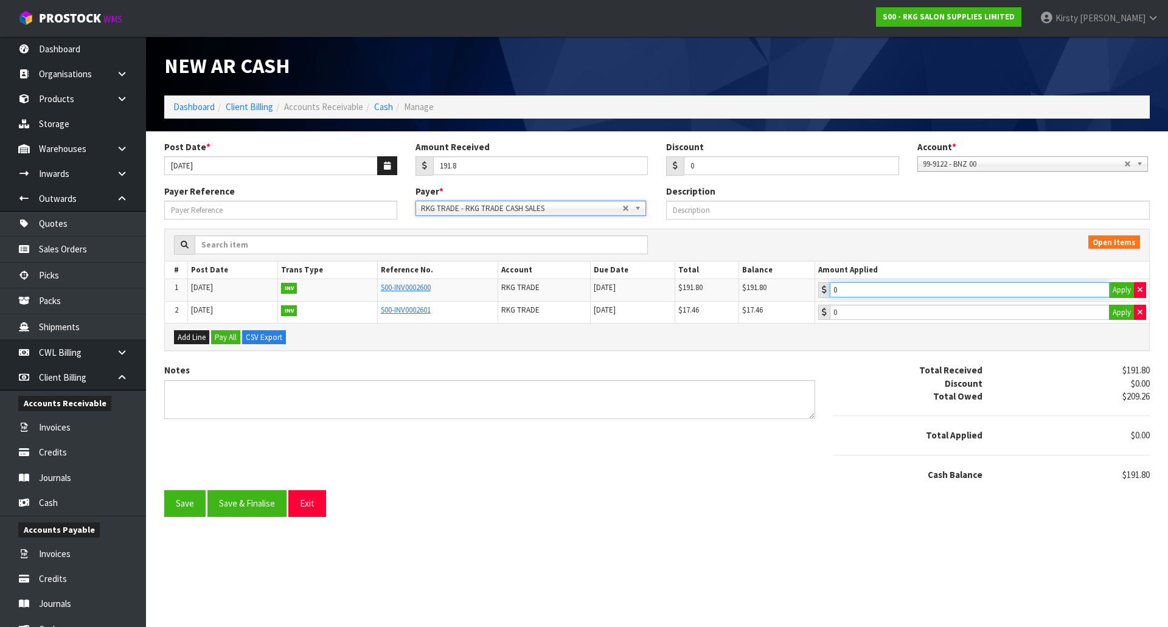
type input "191.8"
click at [918, 293] on input "191.8" at bounding box center [970, 289] width 280 height 15
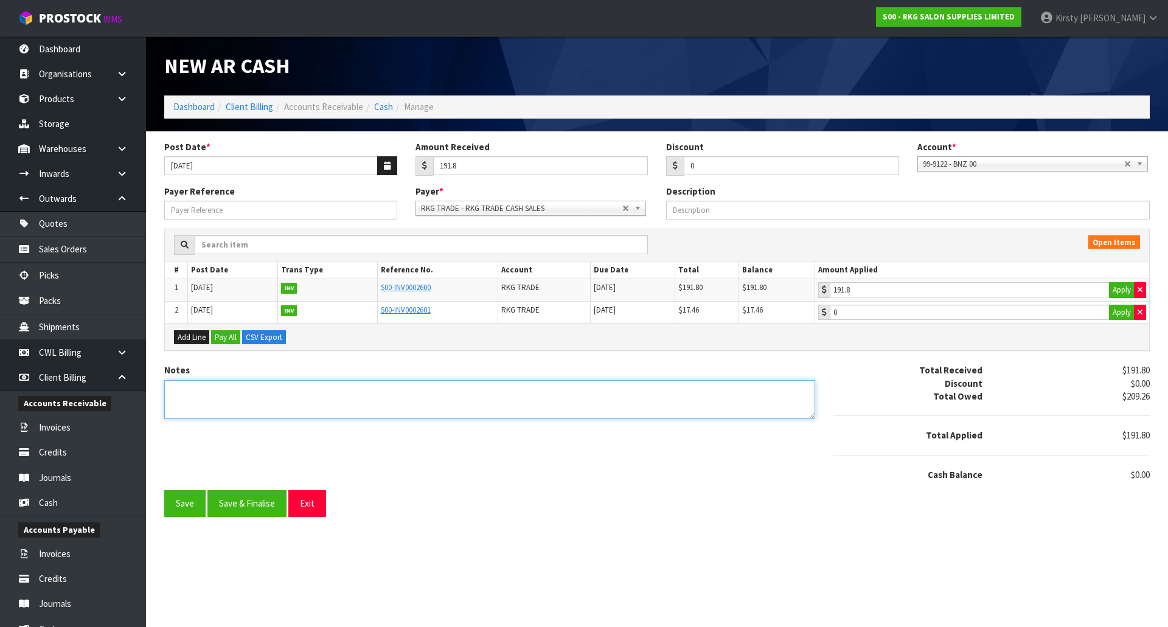
click at [178, 392] on textarea "Notes" at bounding box center [489, 400] width 651 height 40
type textarea "EFT 24.9"
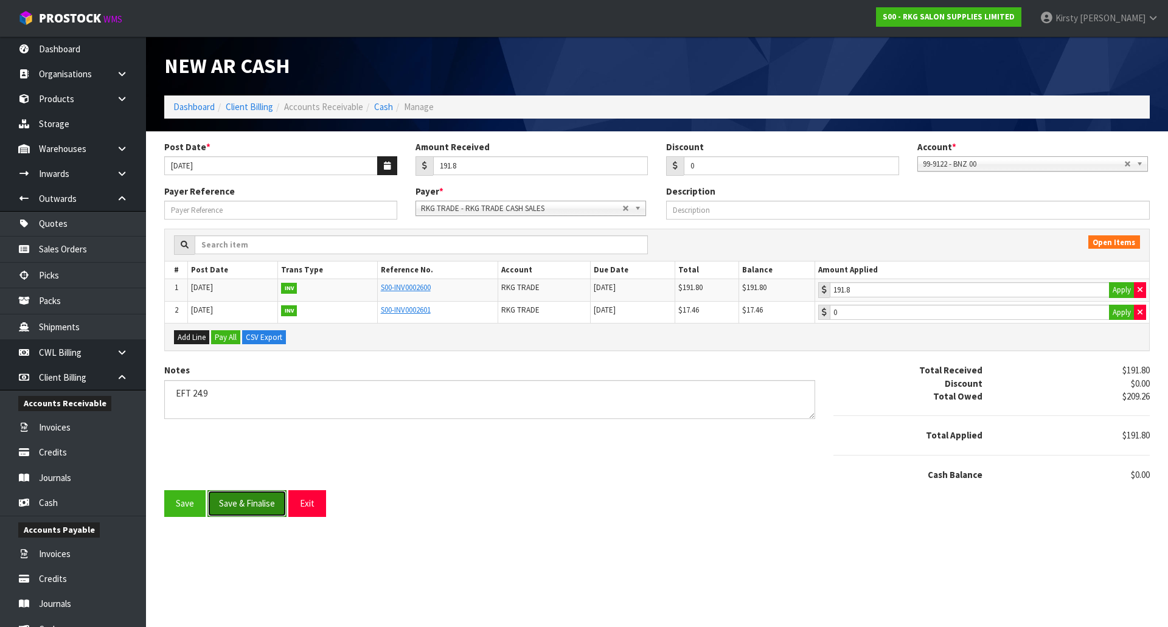
click at [231, 502] on button "Save & Finalise" at bounding box center [246, 503] width 79 height 26
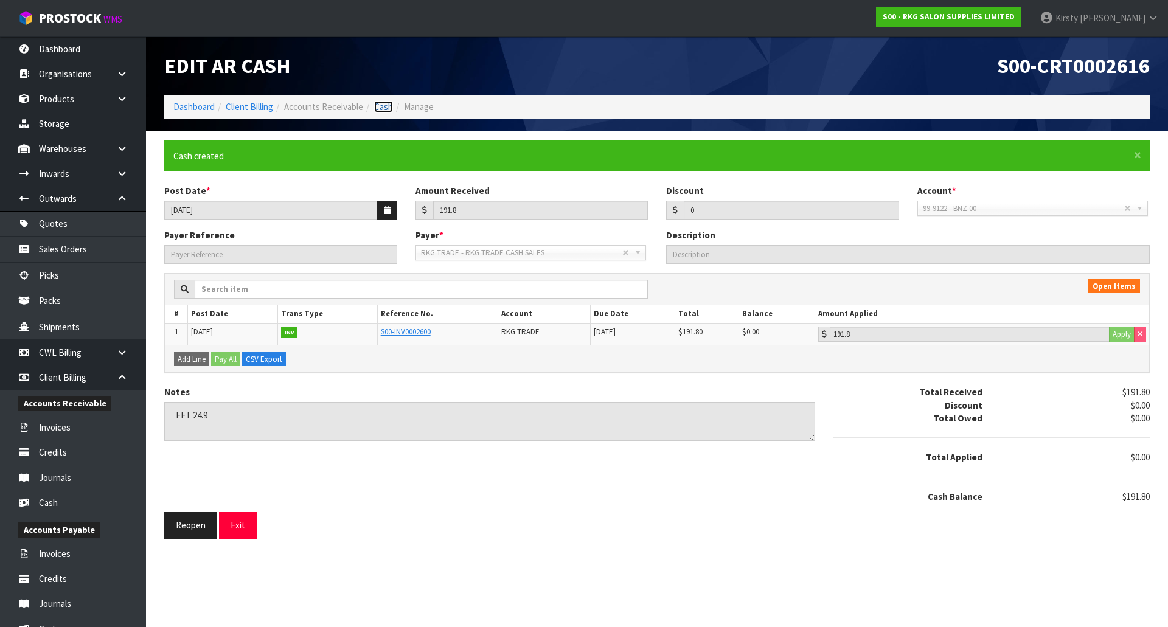
click at [382, 109] on link "Cash" at bounding box center [383, 107] width 19 height 12
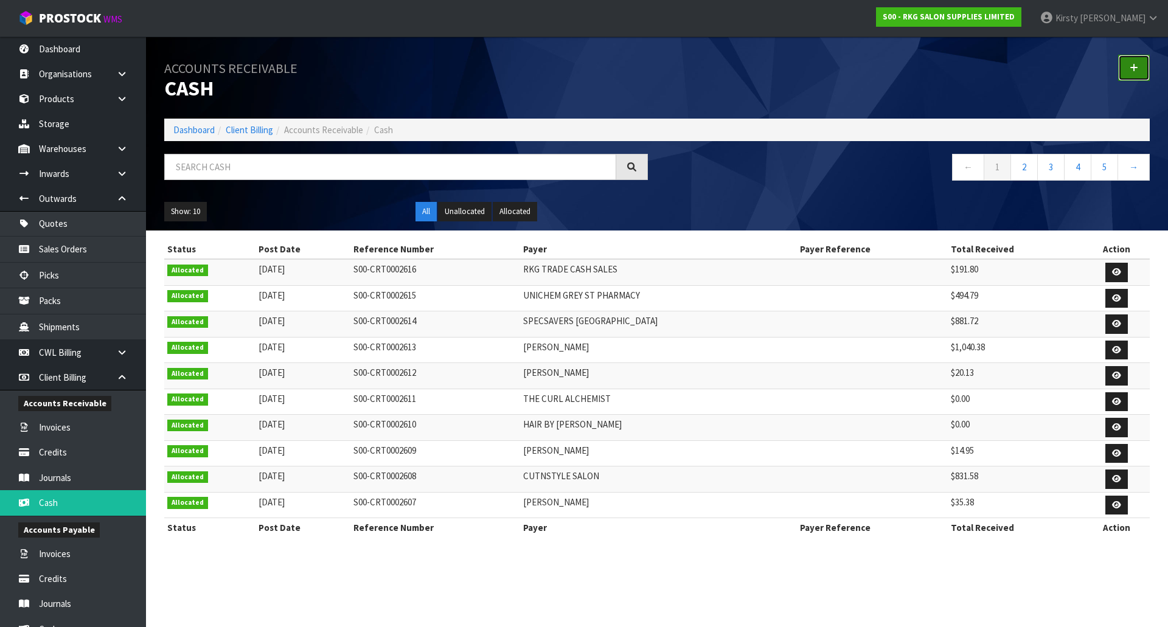
click at [1142, 69] on link at bounding box center [1134, 68] width 32 height 26
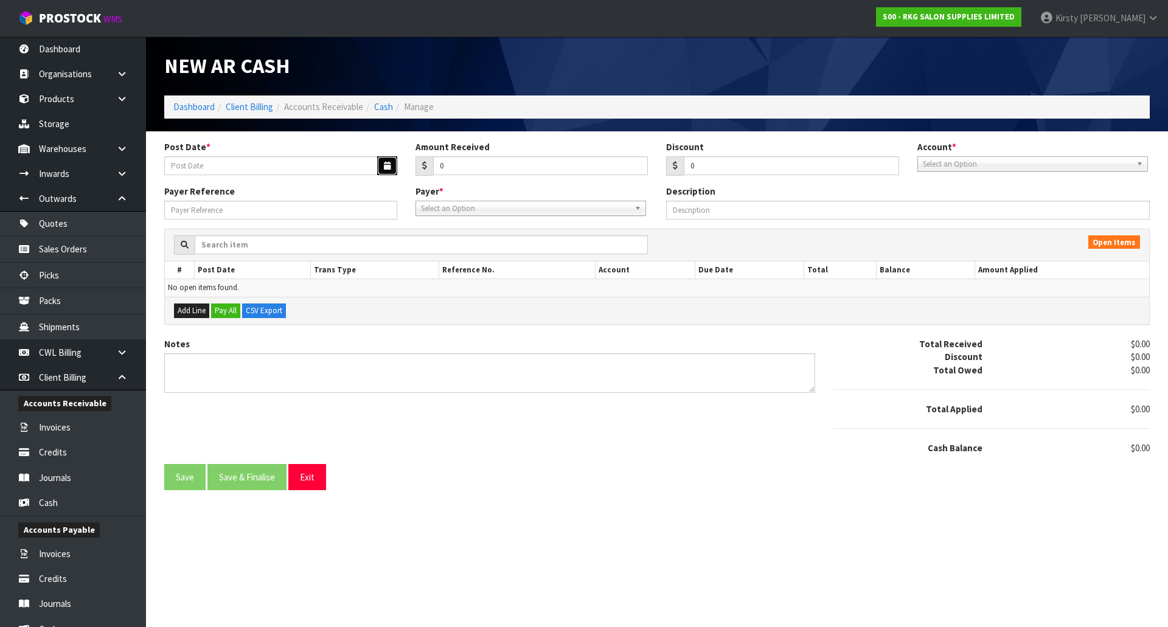
click at [387, 163] on icon "button" at bounding box center [387, 166] width 7 height 8
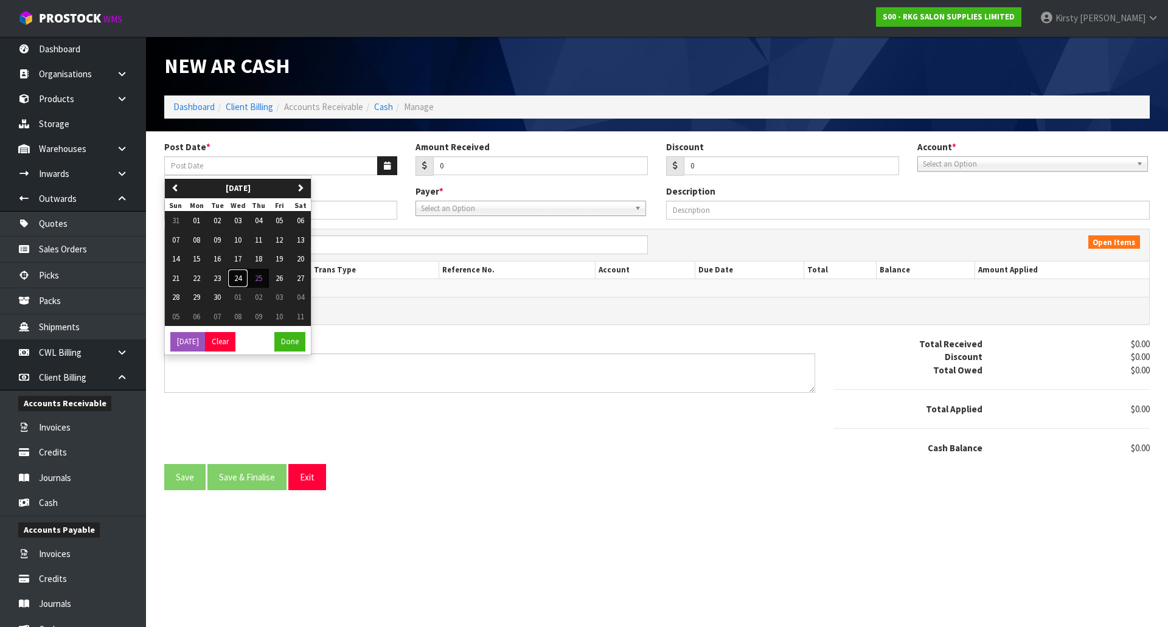
click at [240, 277] on span "24" at bounding box center [237, 278] width 7 height 10
type input "[DATE]"
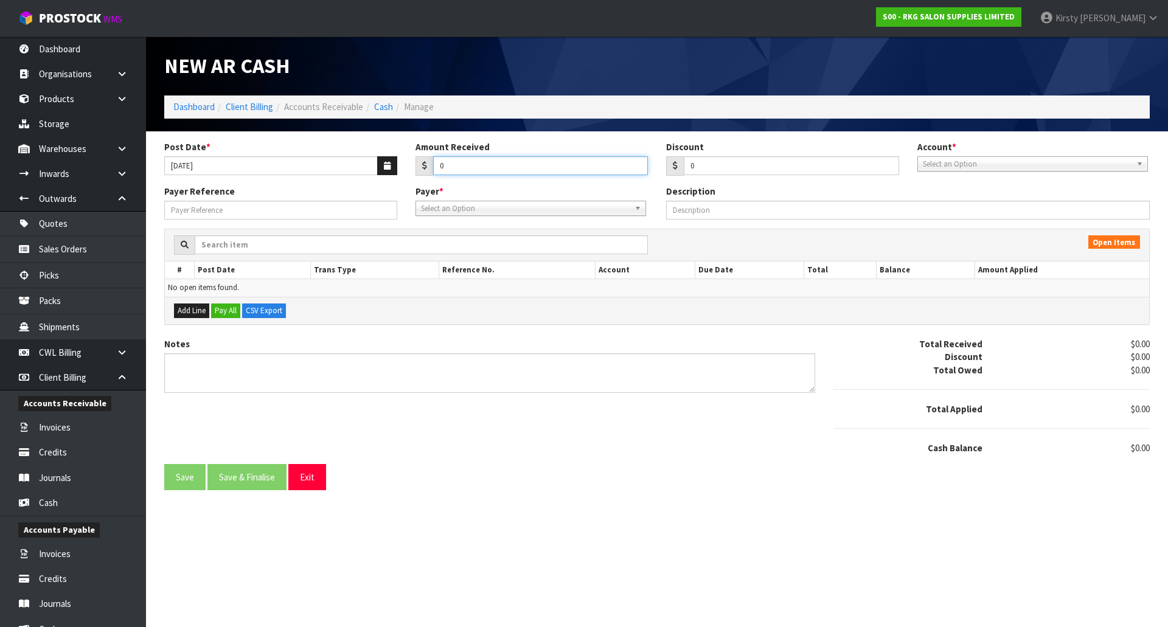
drag, startPoint x: 453, startPoint y: 162, endPoint x: 408, endPoint y: 165, distance: 44.5
click at [408, 165] on div "Amount Received 0" at bounding box center [531, 158] width 251 height 35
type input "1244.67"
click at [973, 164] on span "Select an Option" at bounding box center [1027, 164] width 209 height 15
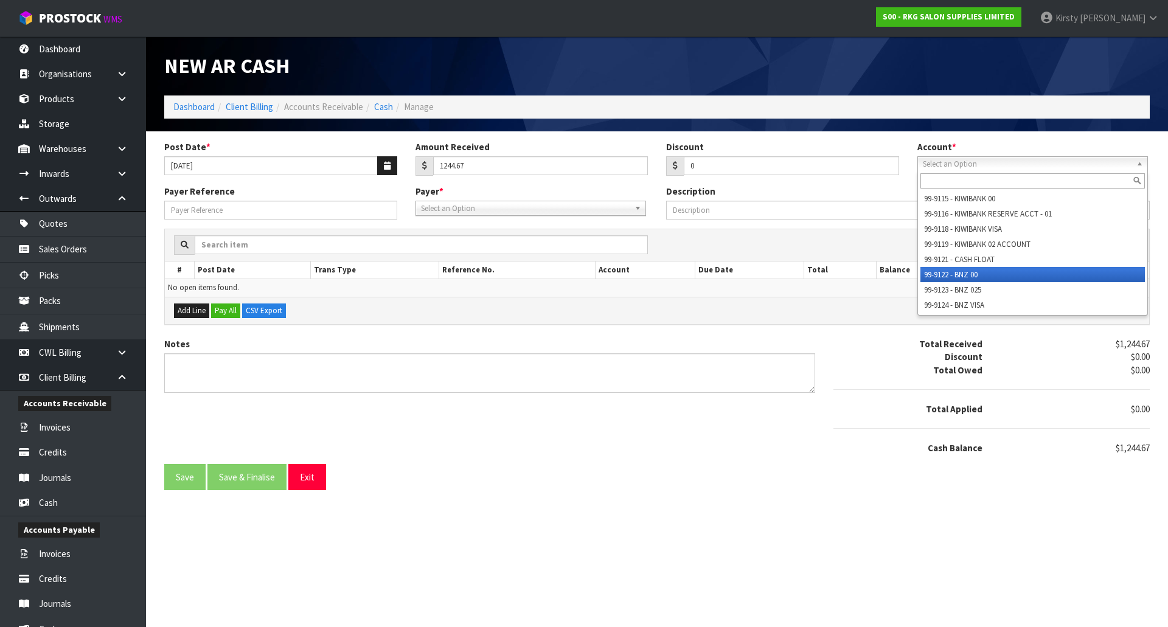
click at [973, 271] on li "99-9122 - BNZ 00" at bounding box center [1032, 274] width 224 height 15
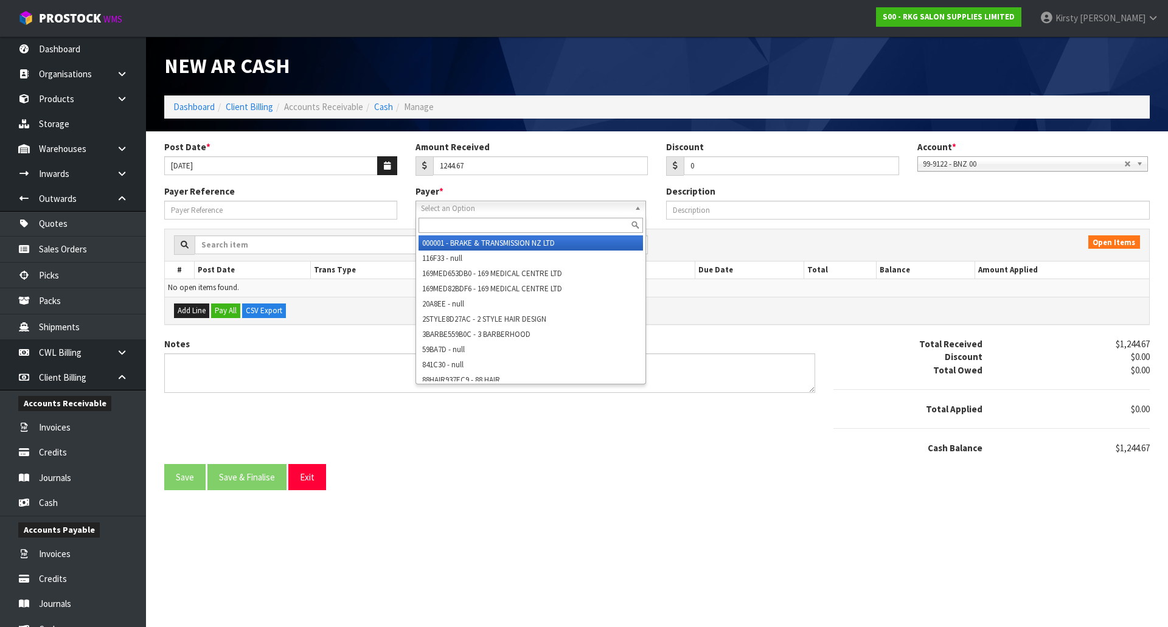
click at [434, 209] on span "Select an Option" at bounding box center [525, 208] width 209 height 15
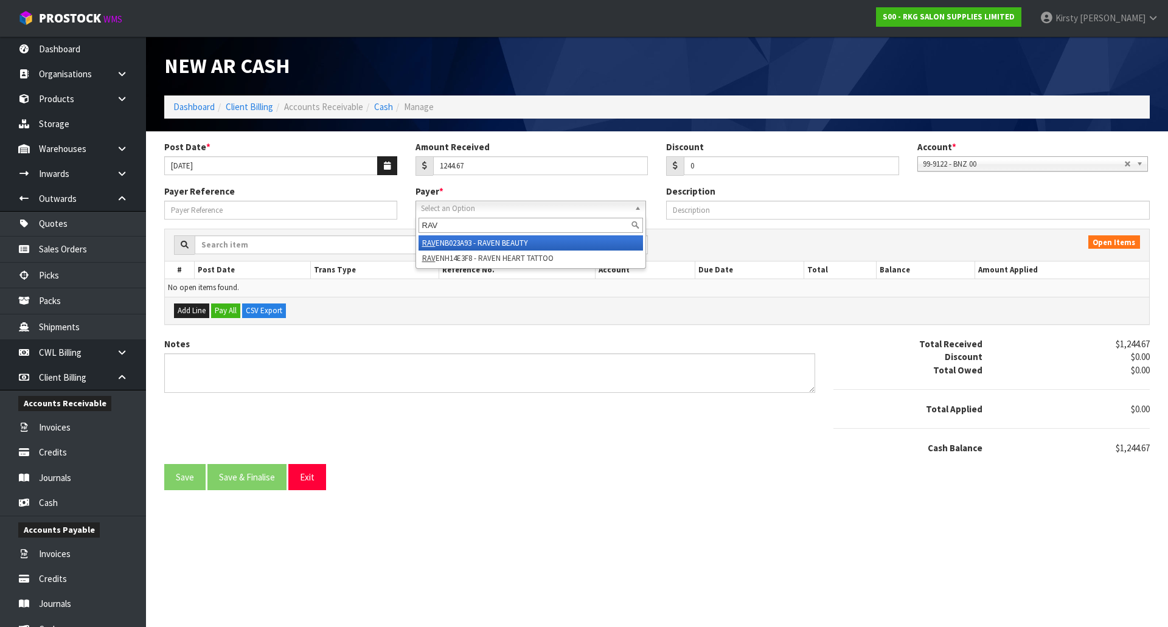
type input "RAV"
click at [471, 247] on li "RAV ENB023A93 - RAVEN BEAUTY" at bounding box center [531, 242] width 224 height 15
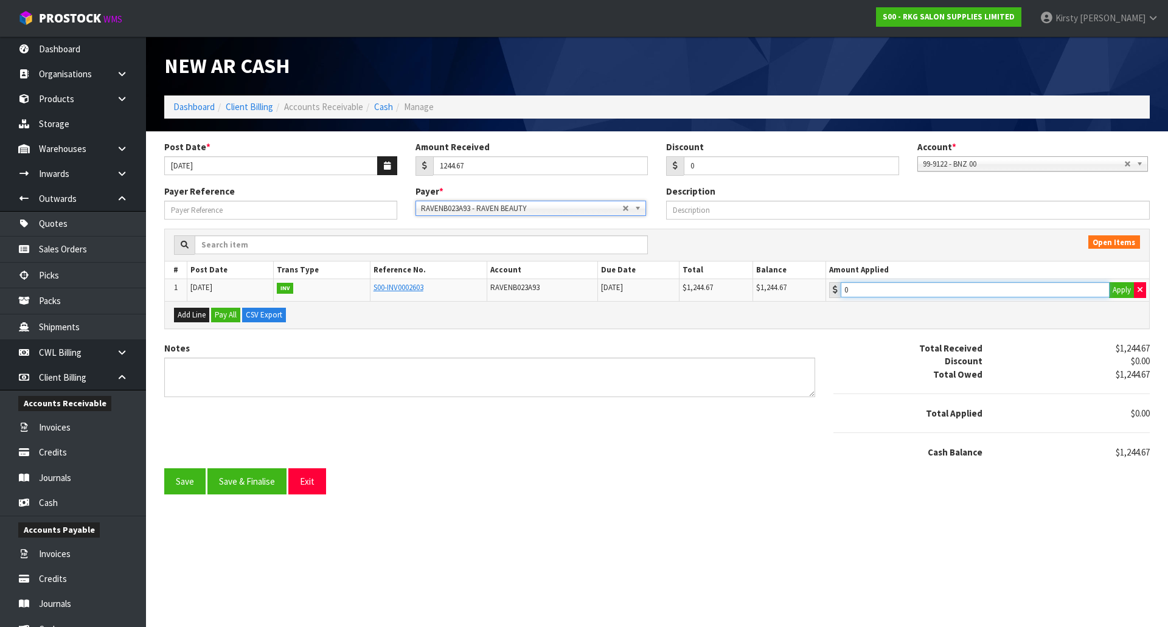
type input "1244.67"
click at [890, 296] on input "1244.67" at bounding box center [975, 289] width 269 height 15
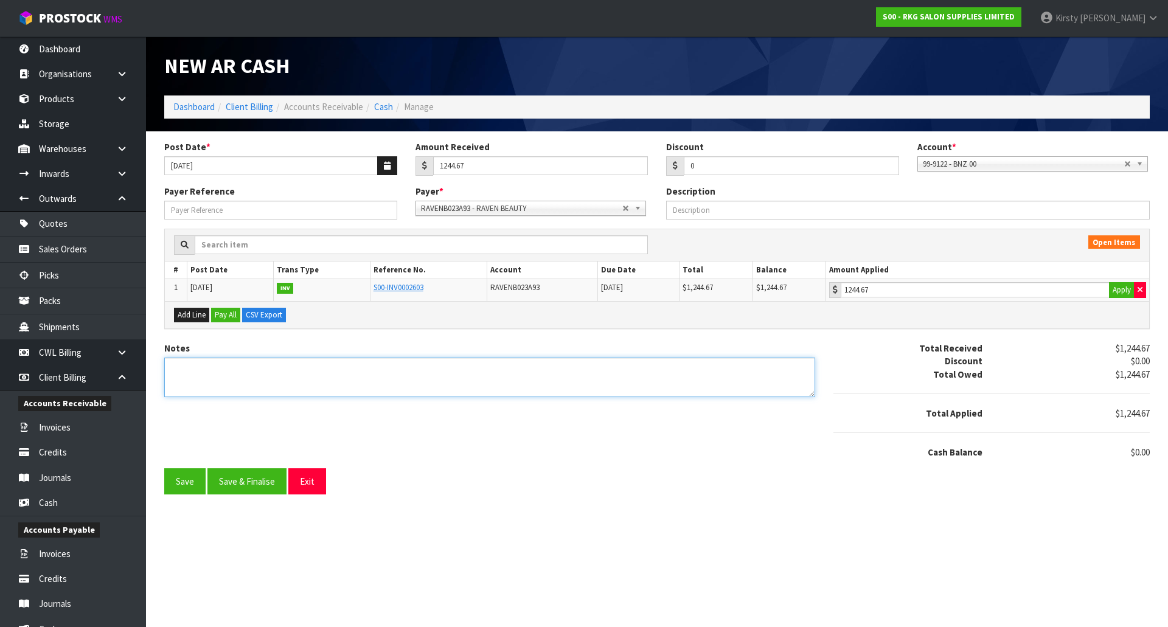
click at [195, 372] on textarea "Notes" at bounding box center [489, 378] width 651 height 40
type textarea "DC 24.9"
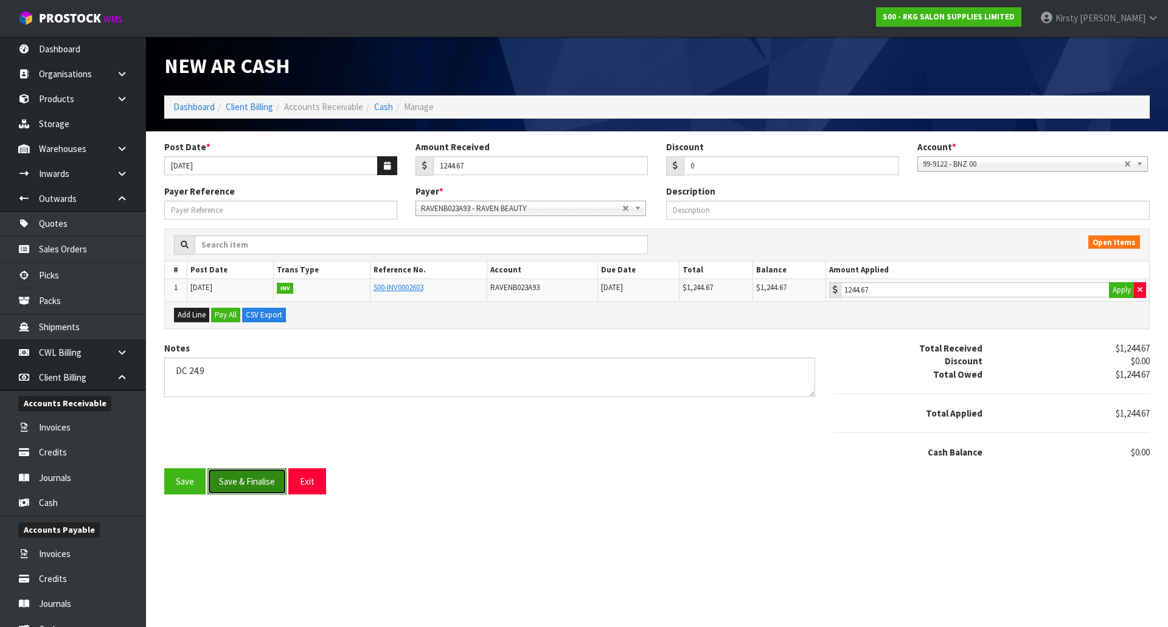
click at [235, 482] on button "Save & Finalise" at bounding box center [246, 481] width 79 height 26
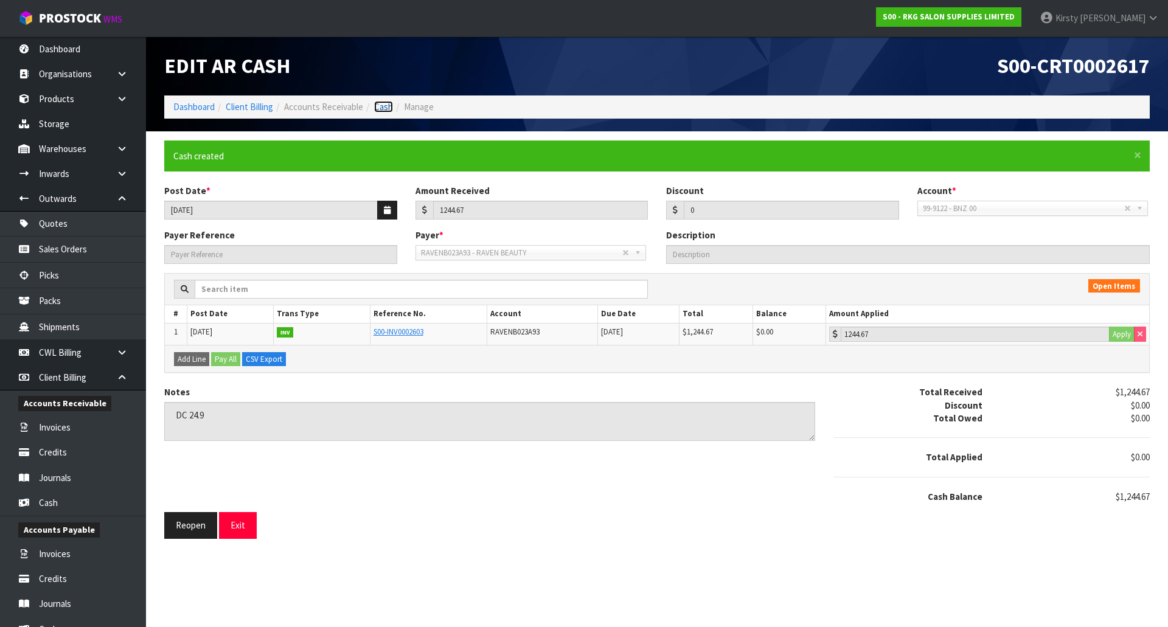
click at [383, 108] on link "Cash" at bounding box center [383, 107] width 19 height 12
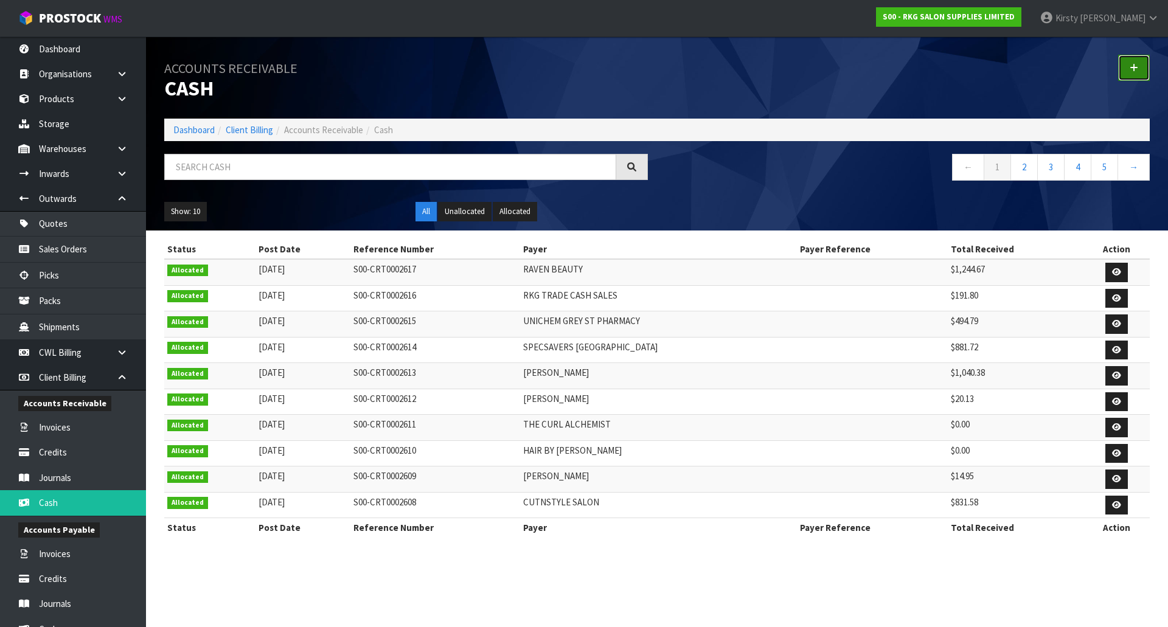
click at [1136, 64] on icon at bounding box center [1134, 67] width 9 height 9
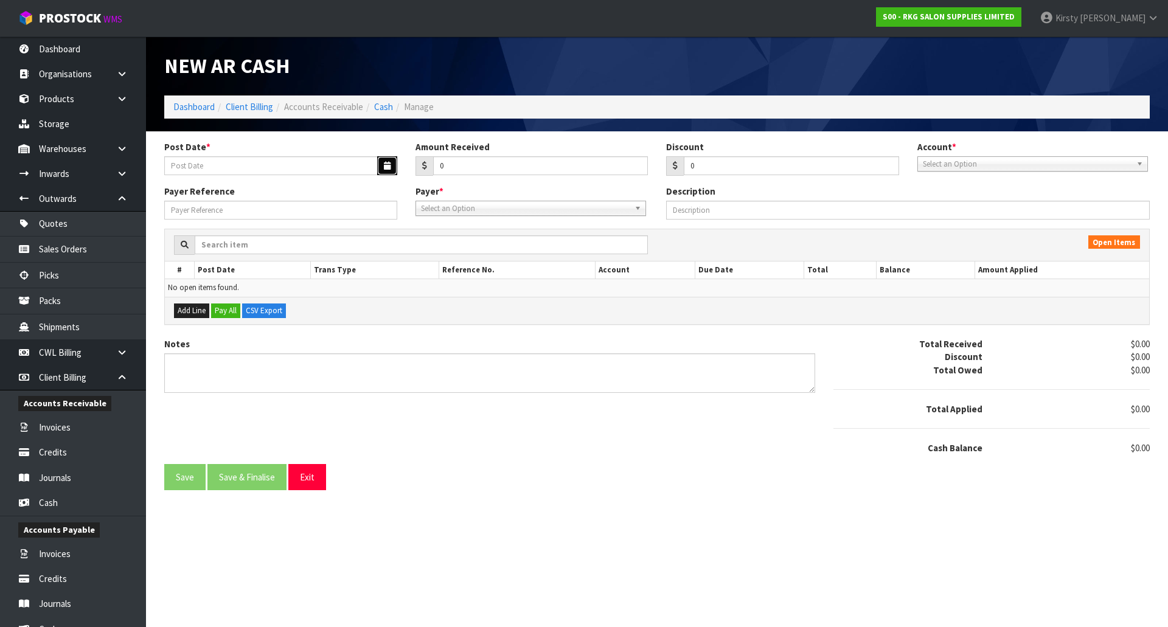
click at [384, 165] on icon "button" at bounding box center [387, 166] width 7 height 8
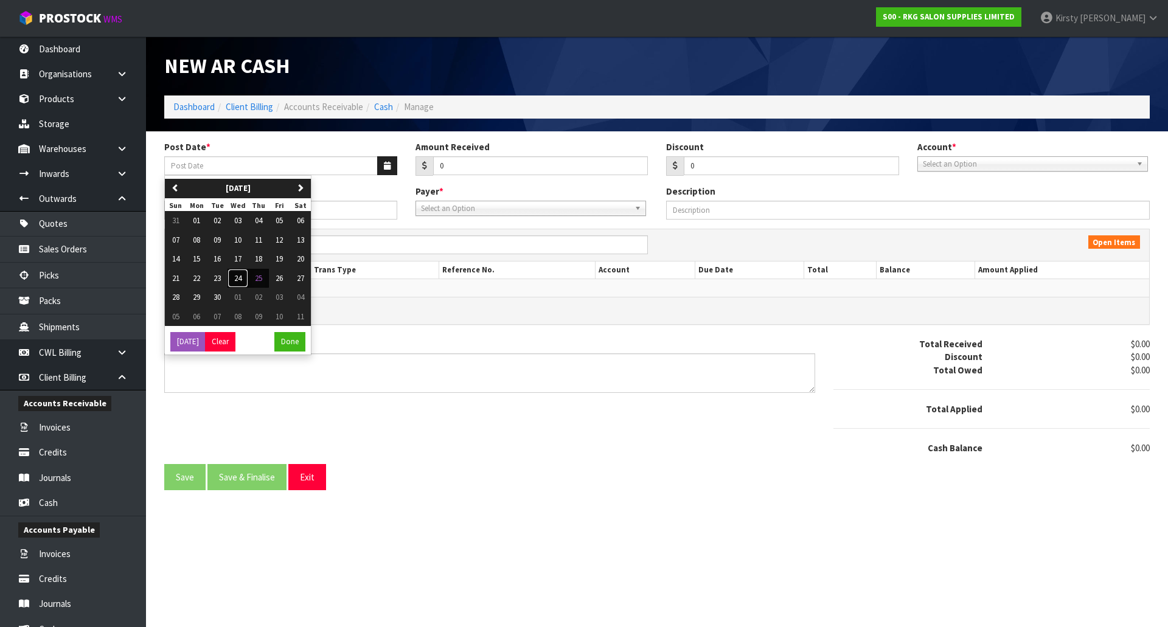
click at [237, 277] on span "24" at bounding box center [237, 278] width 7 height 10
type input "[DATE]"
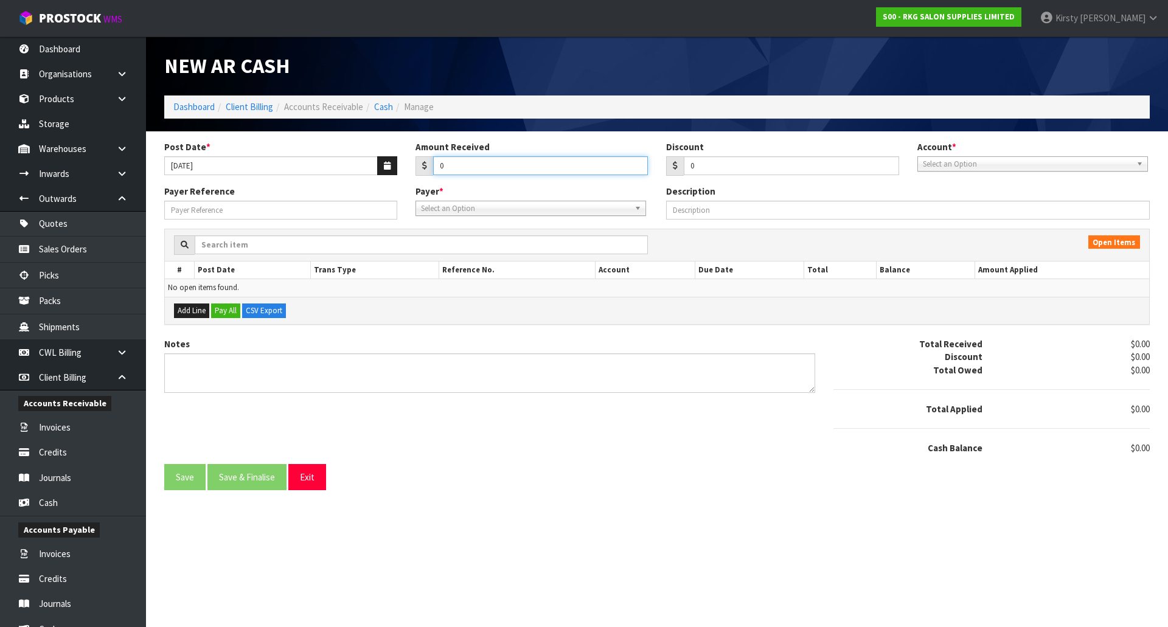
drag, startPoint x: 453, startPoint y: 161, endPoint x: 431, endPoint y: 165, distance: 21.8
click at [431, 165] on div "0" at bounding box center [531, 165] width 233 height 19
type input "2250.35"
click at [990, 168] on span "Select an Option" at bounding box center [1027, 164] width 209 height 15
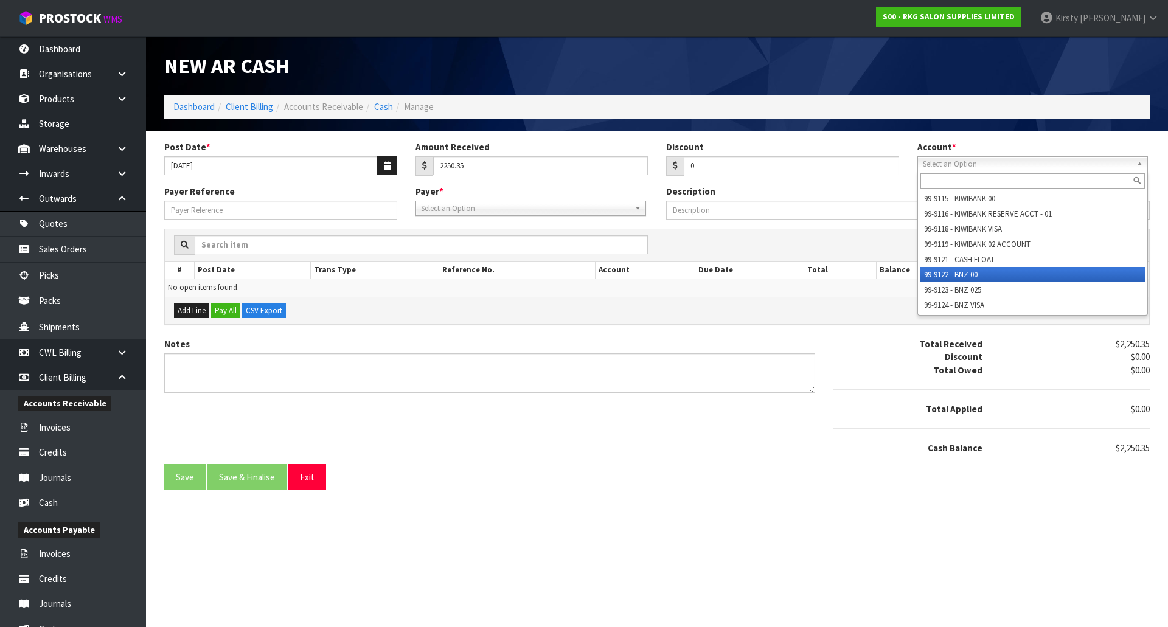
click at [970, 271] on li "99-9122 - BNZ 00" at bounding box center [1032, 274] width 224 height 15
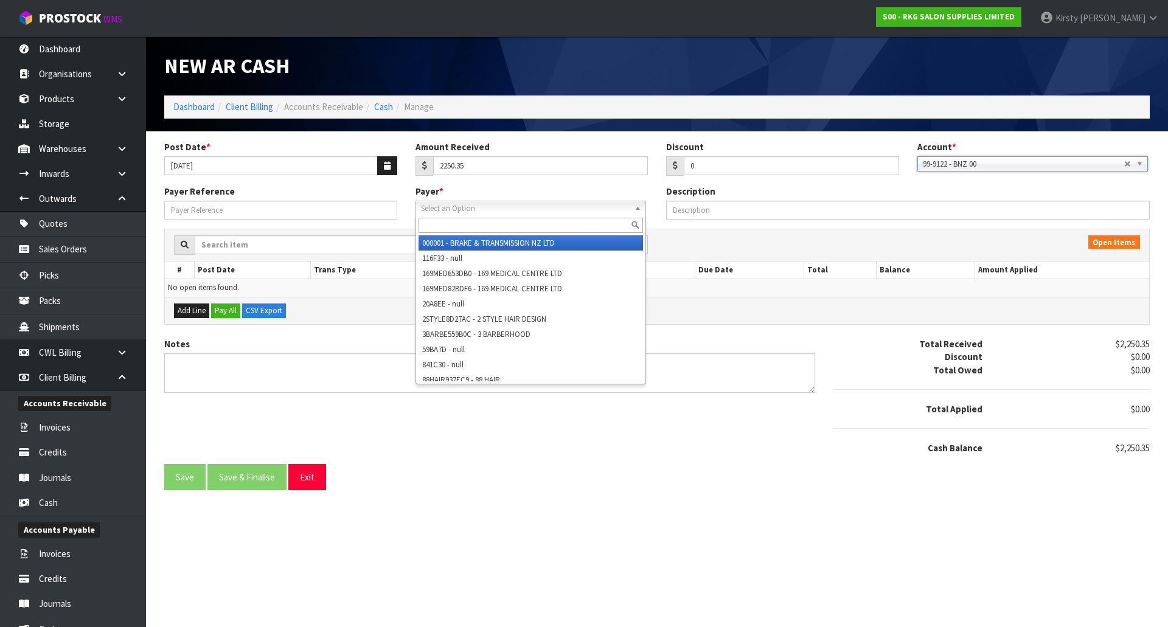
click at [476, 206] on span "Select an Option" at bounding box center [525, 208] width 209 height 15
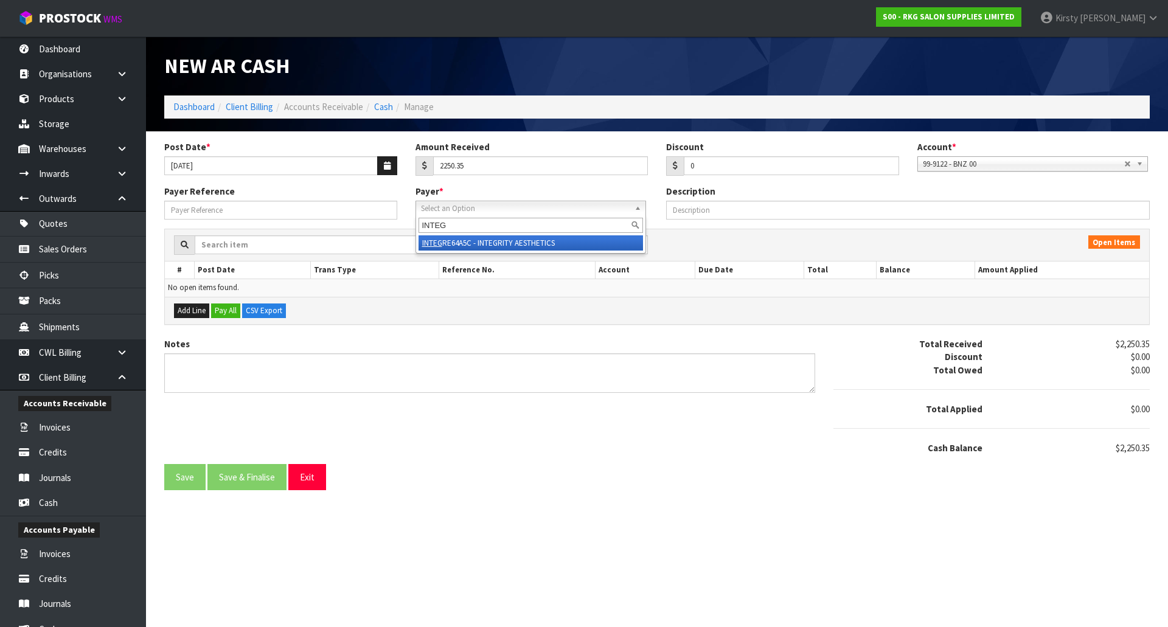
type input "INTEG"
click at [504, 242] on li "INTEG RE64A5C - INTEGRITY AESTHETICS" at bounding box center [531, 242] width 224 height 15
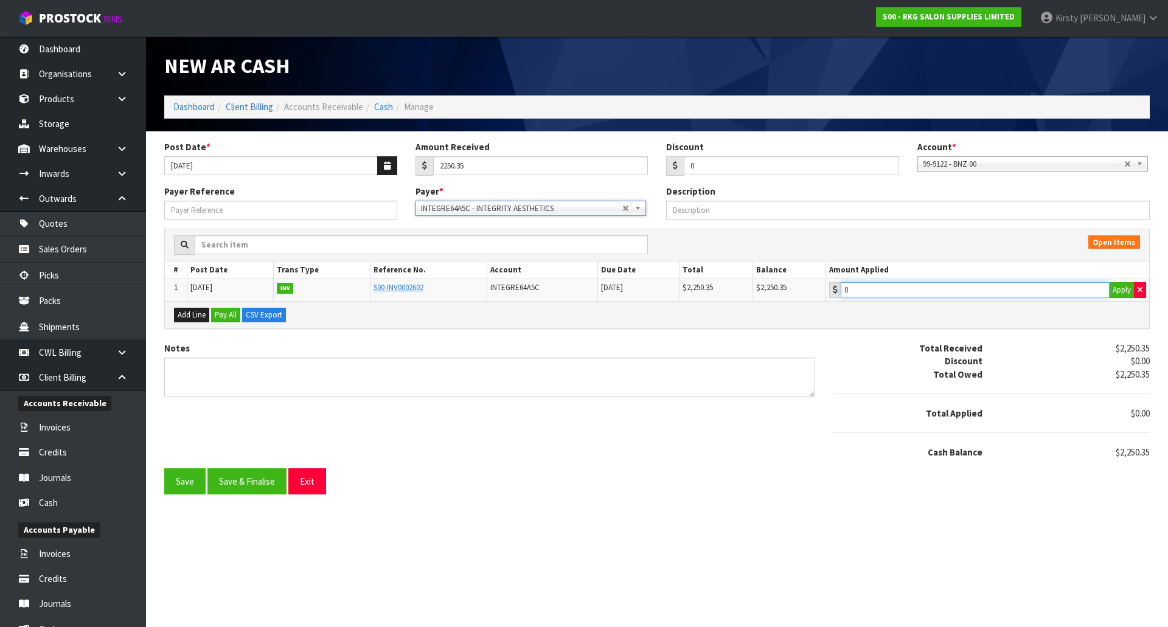
type input "2250.35"
click at [909, 290] on input "2250.35" at bounding box center [975, 289] width 269 height 15
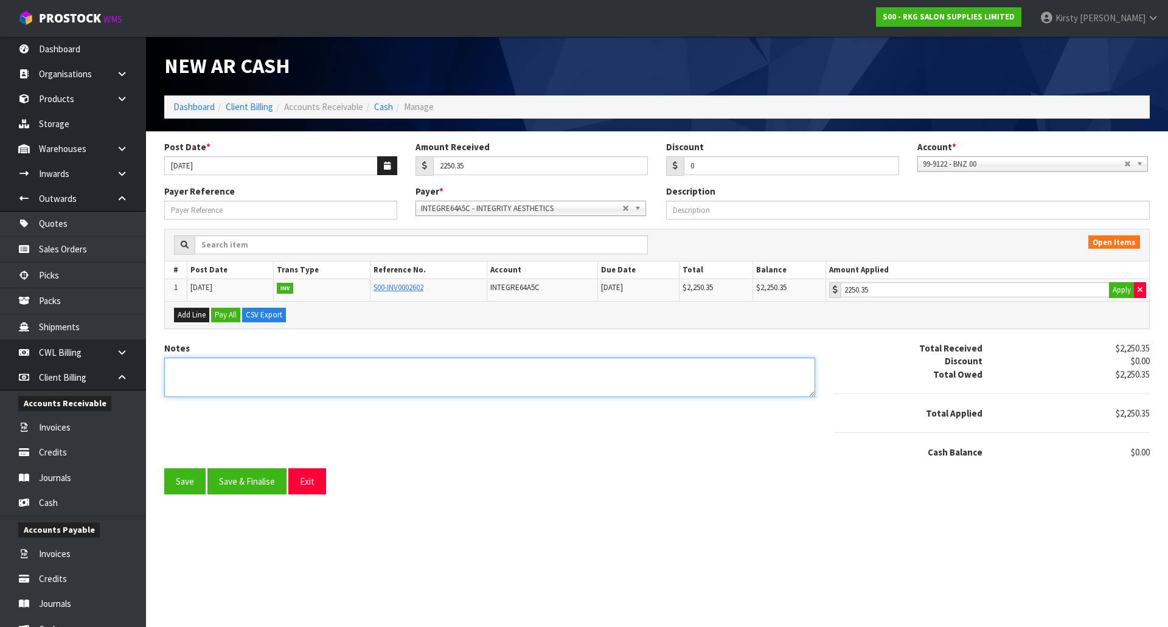
click at [201, 363] on textarea "Notes" at bounding box center [489, 378] width 651 height 40
type textarea "DC 24.9"
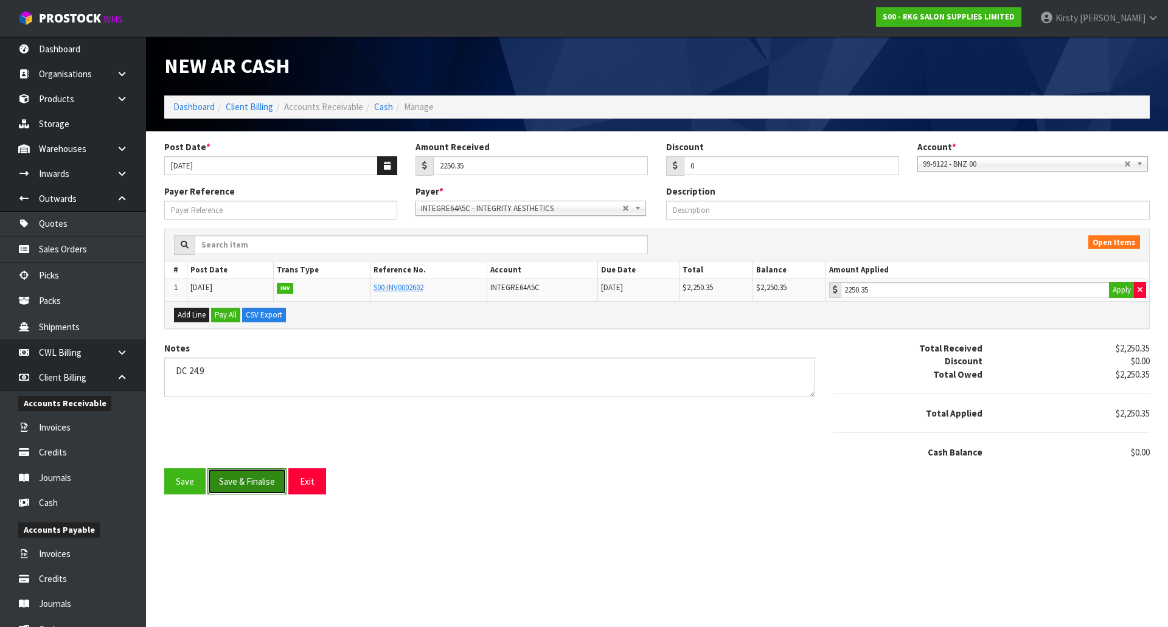
click at [218, 474] on button "Save & Finalise" at bounding box center [246, 481] width 79 height 26
